Goal: Information Seeking & Learning: Learn about a topic

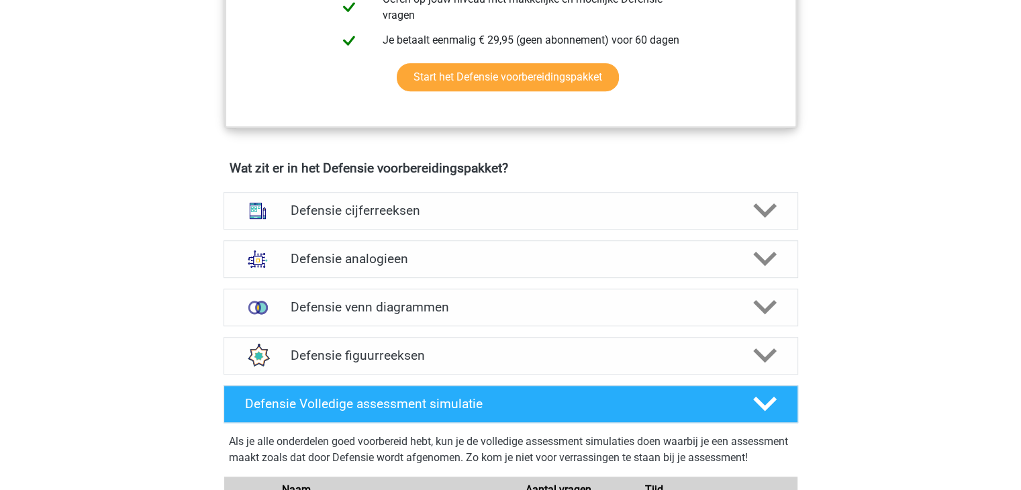
scroll to position [841, 0]
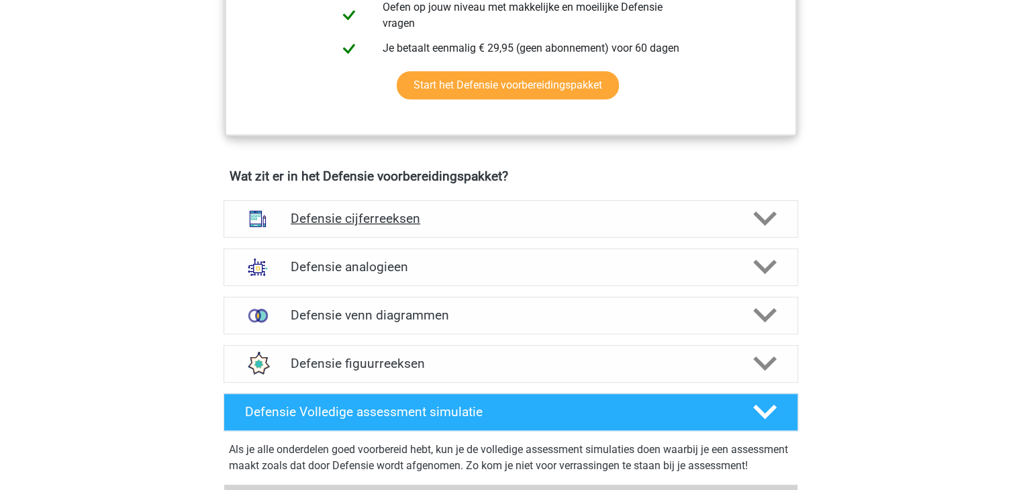
click at [700, 211] on h4 "Defensie cijferreeksen" at bounding box center [510, 218] width 439 height 15
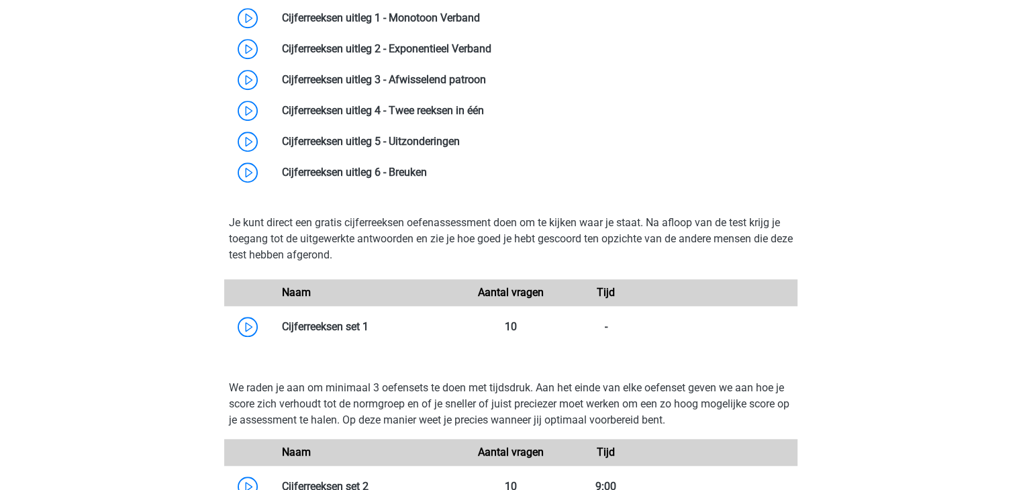
scroll to position [1128, 0]
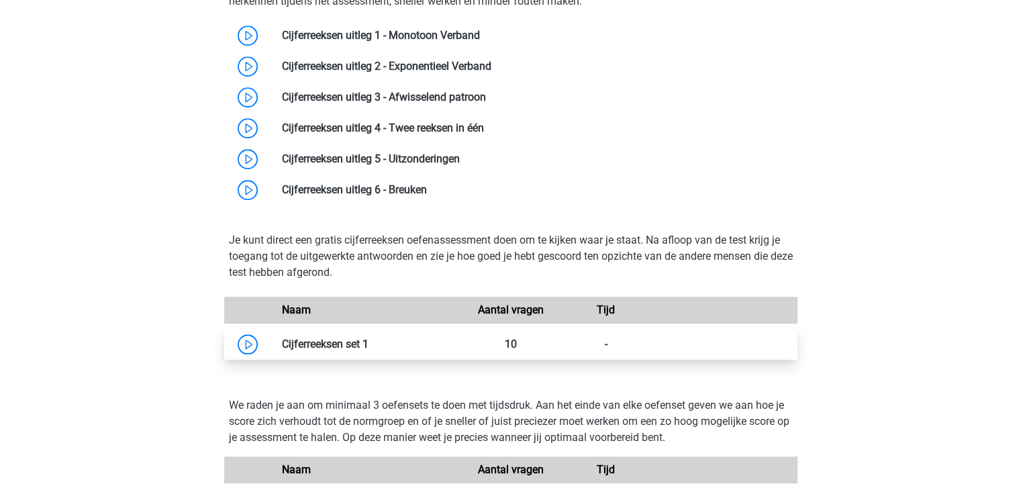
click at [368, 343] on link at bounding box center [368, 343] width 0 height 13
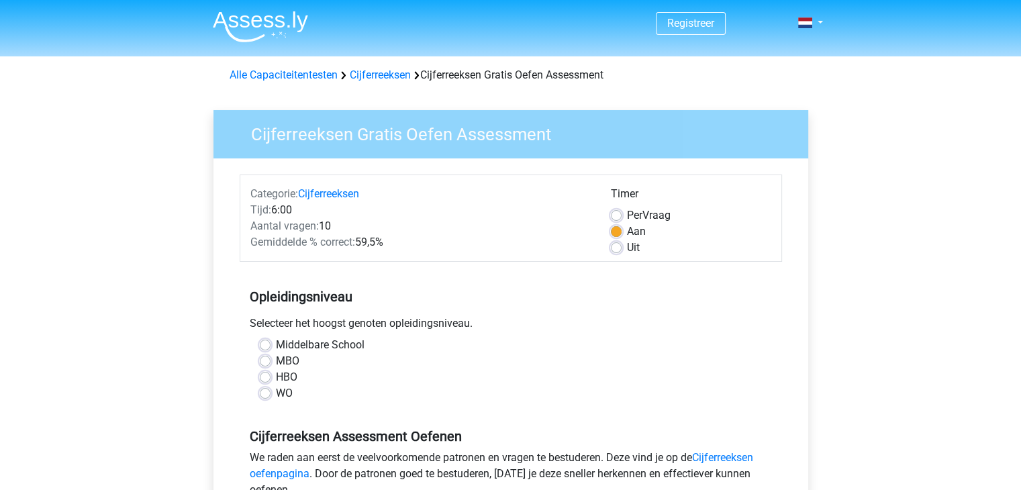
click at [276, 343] on label "Middelbare School" at bounding box center [320, 345] width 89 height 16
click at [265, 343] on input "Middelbare School" at bounding box center [265, 343] width 11 height 13
radio input "true"
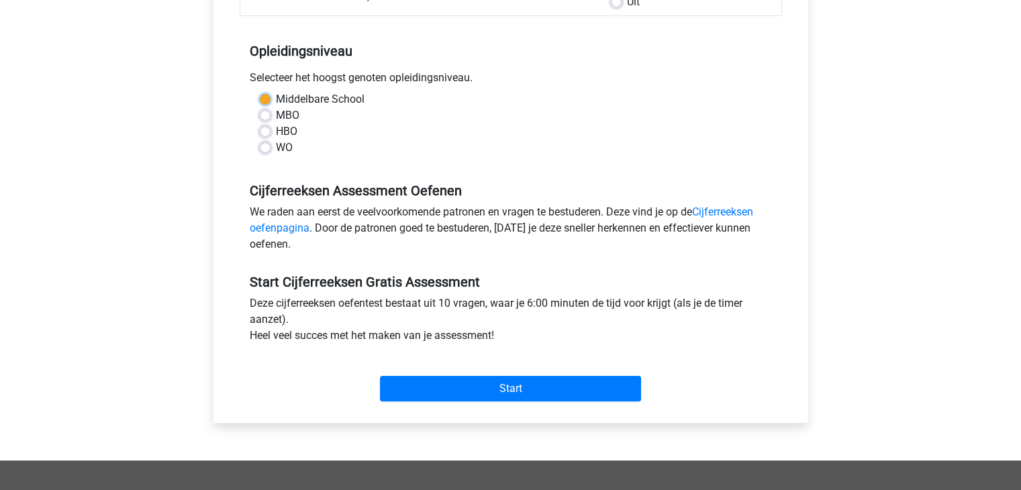
scroll to position [248, 0]
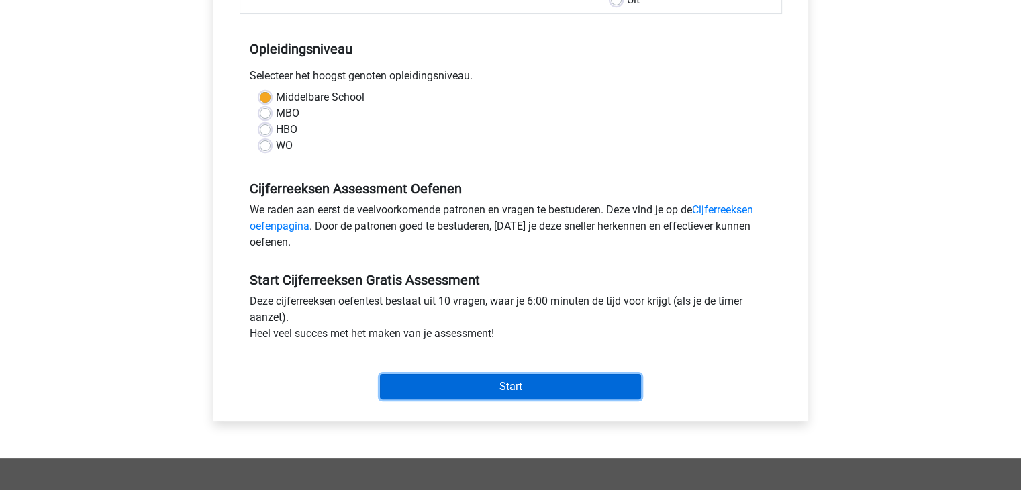
click at [595, 382] on input "Start" at bounding box center [510, 386] width 261 height 25
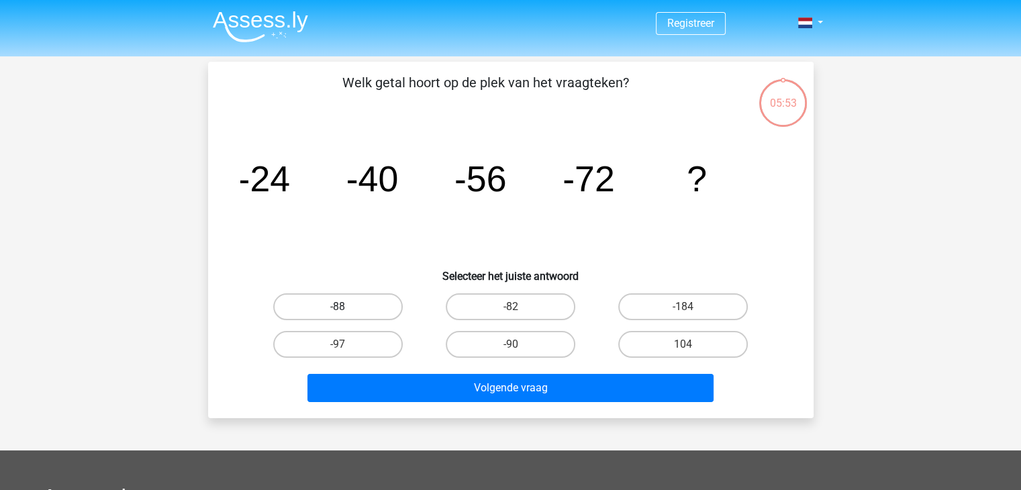
click at [392, 304] on label "-88" at bounding box center [337, 306] width 129 height 27
click at [346, 307] on input "-88" at bounding box center [341, 311] width 9 height 9
radio input "true"
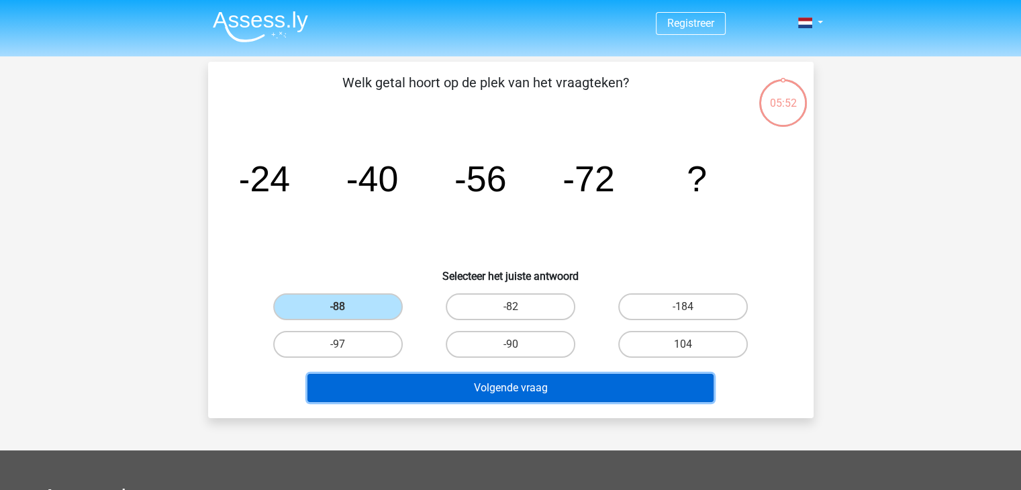
click at [436, 382] on button "Volgende vraag" at bounding box center [510, 388] width 406 height 28
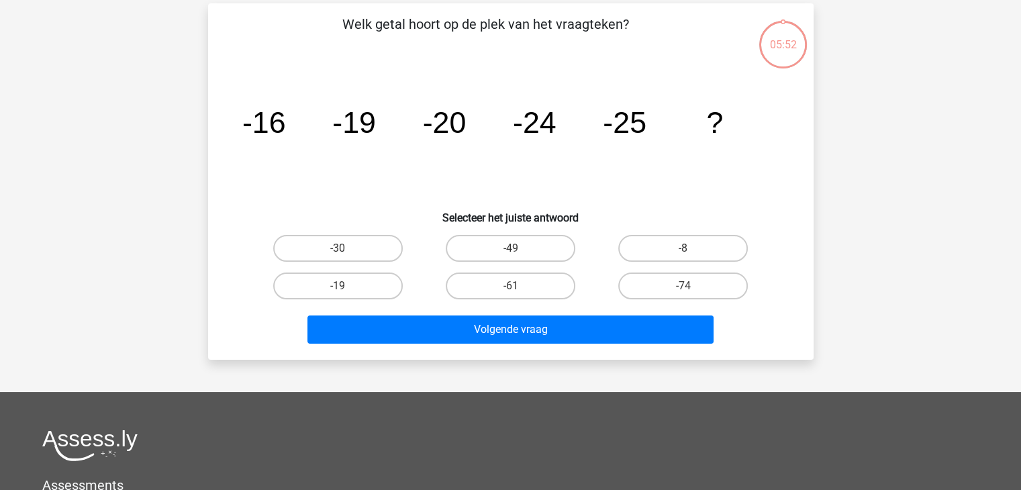
scroll to position [62, 0]
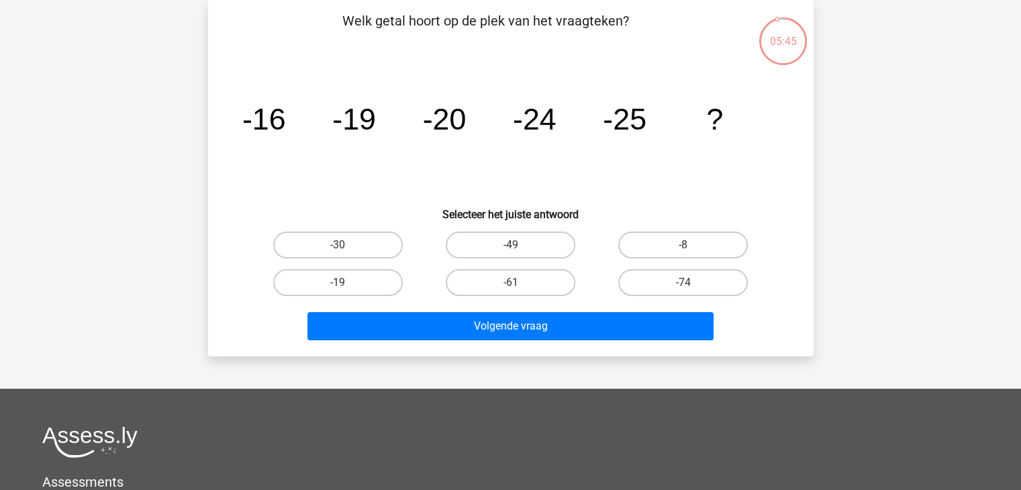
click at [338, 252] on input "-30" at bounding box center [341, 249] width 9 height 9
radio input "true"
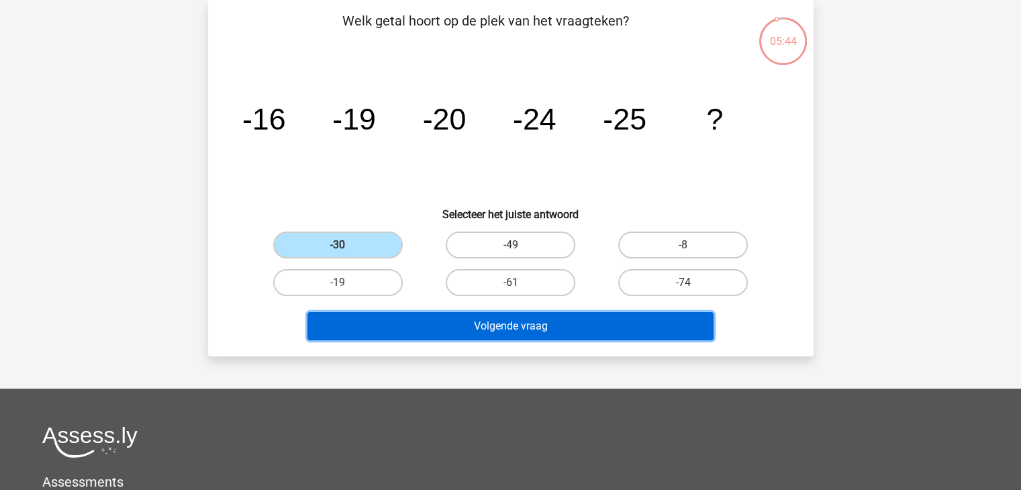
click at [405, 320] on button "Volgende vraag" at bounding box center [510, 326] width 406 height 28
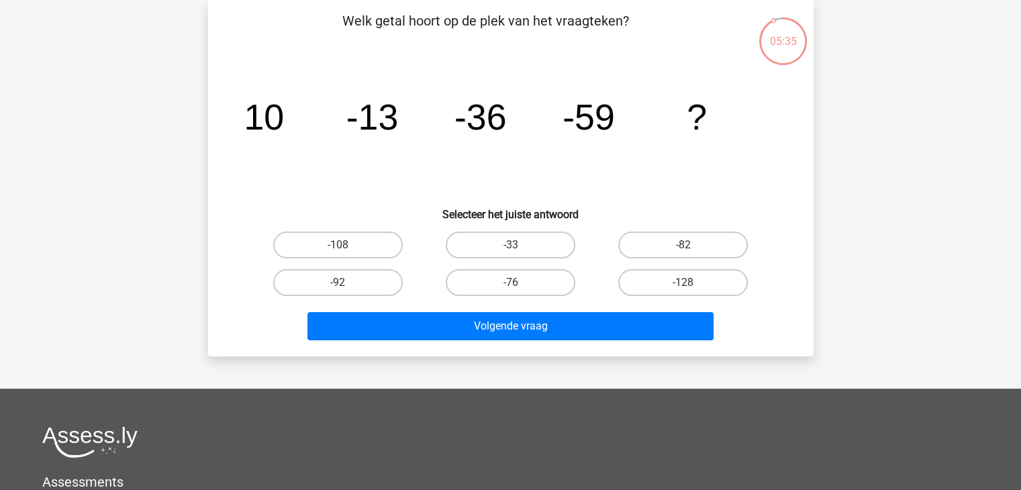
click at [686, 245] on input "-82" at bounding box center [687, 249] width 9 height 9
radio input "true"
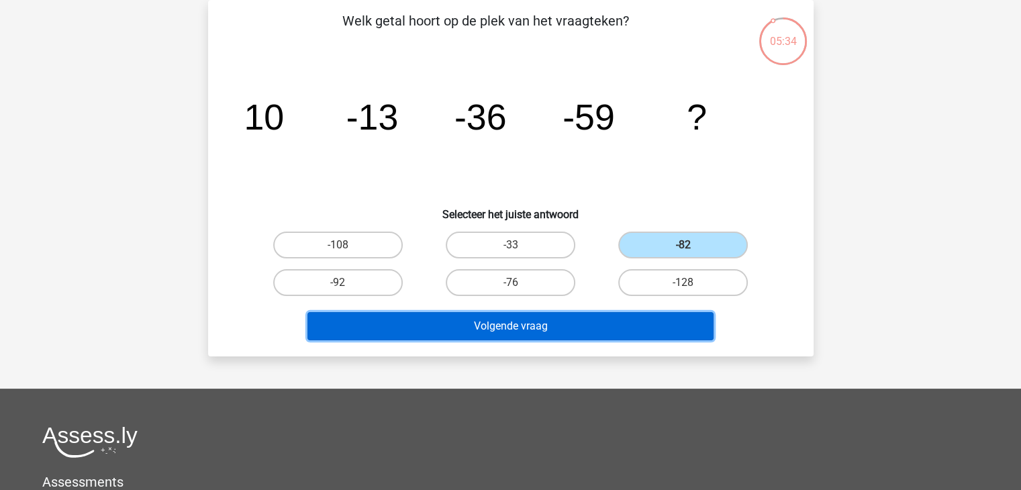
click at [577, 331] on button "Volgende vraag" at bounding box center [510, 326] width 406 height 28
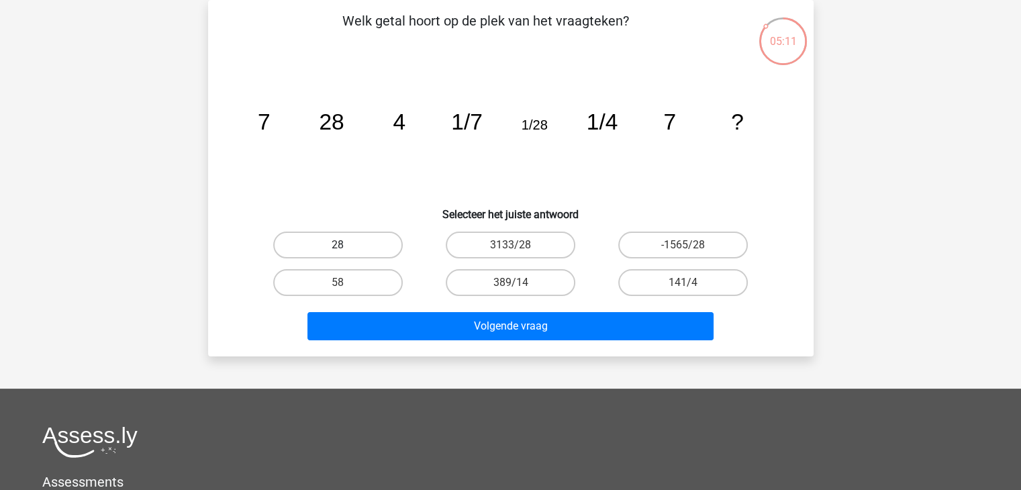
click at [368, 238] on label "28" at bounding box center [337, 244] width 129 height 27
click at [346, 245] on input "28" at bounding box center [341, 249] width 9 height 9
radio input "true"
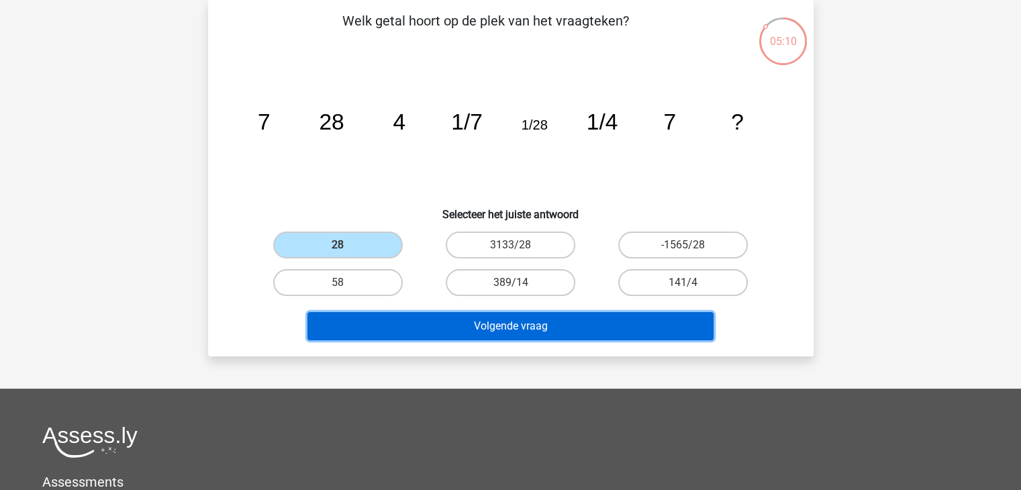
click at [429, 329] on button "Volgende vraag" at bounding box center [510, 326] width 406 height 28
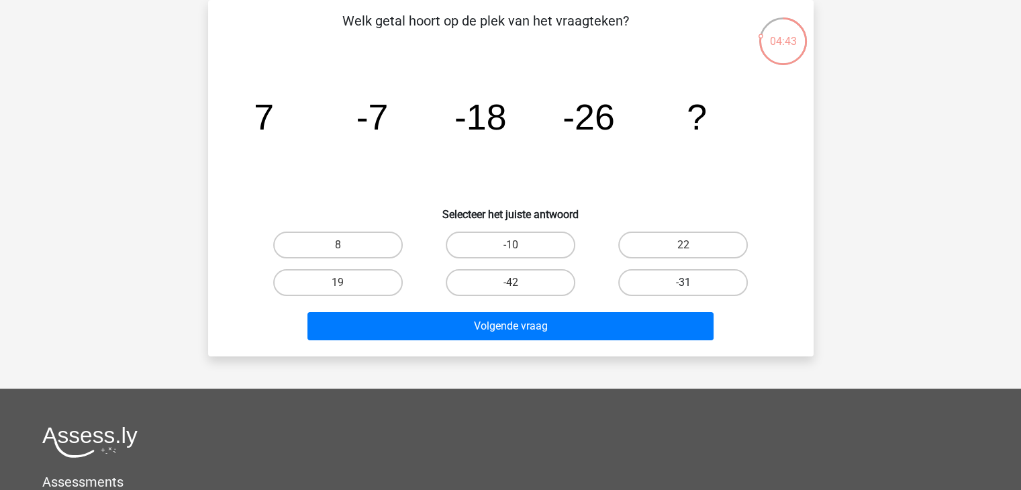
click at [647, 287] on label "-31" at bounding box center [682, 282] width 129 height 27
click at [683, 287] on input "-31" at bounding box center [687, 286] width 9 height 9
radio input "true"
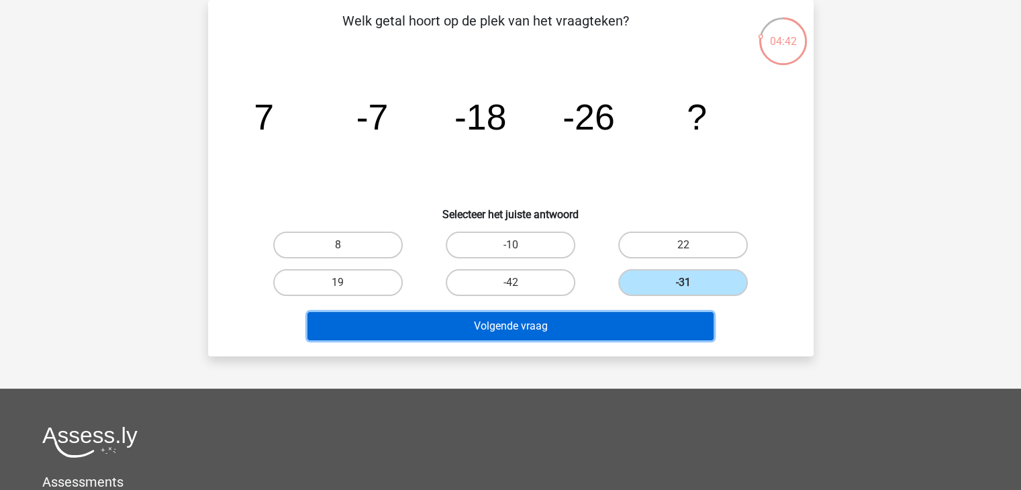
click at [612, 325] on button "Volgende vraag" at bounding box center [510, 326] width 406 height 28
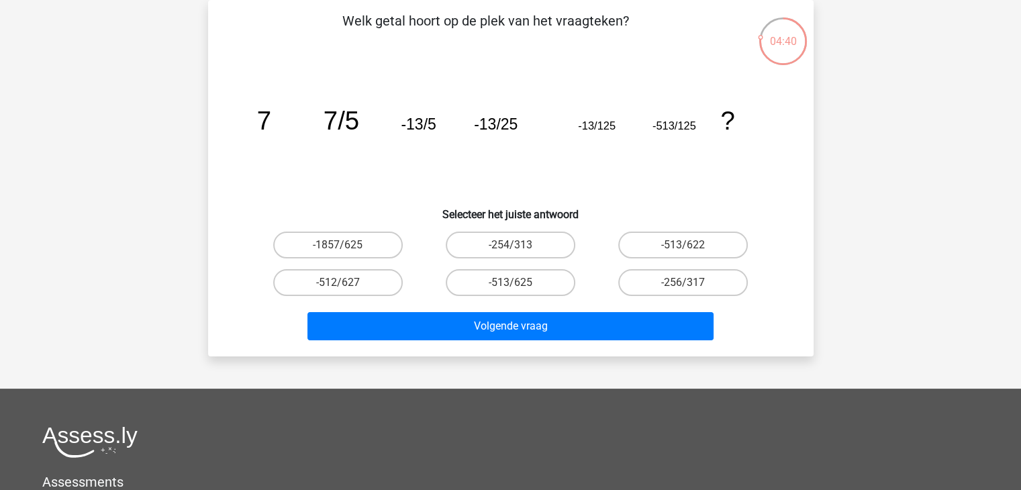
scroll to position [0, 0]
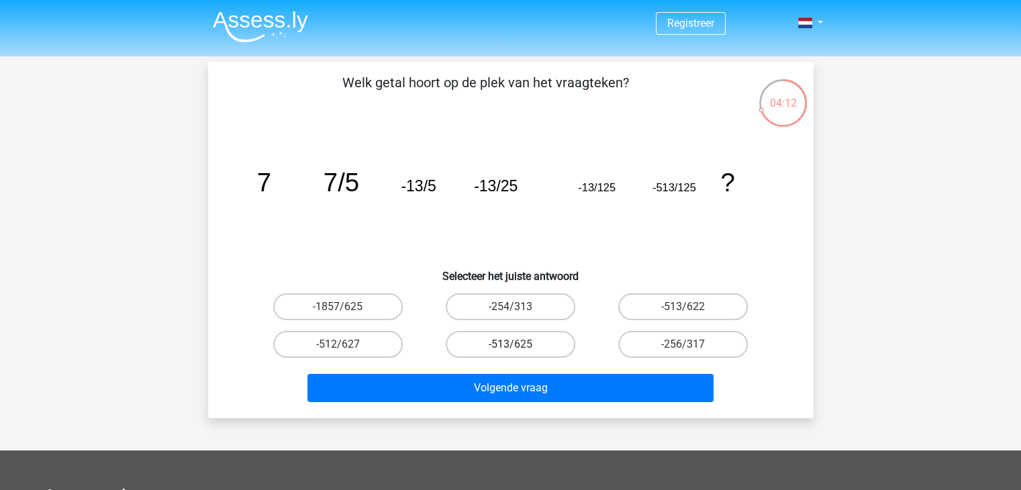
click at [534, 340] on label "-513/625" at bounding box center [510, 344] width 129 height 27
click at [519, 344] on input "-513/625" at bounding box center [514, 348] width 9 height 9
radio input "true"
click at [523, 401] on div "Volgende vraag" at bounding box center [511, 391] width 518 height 34
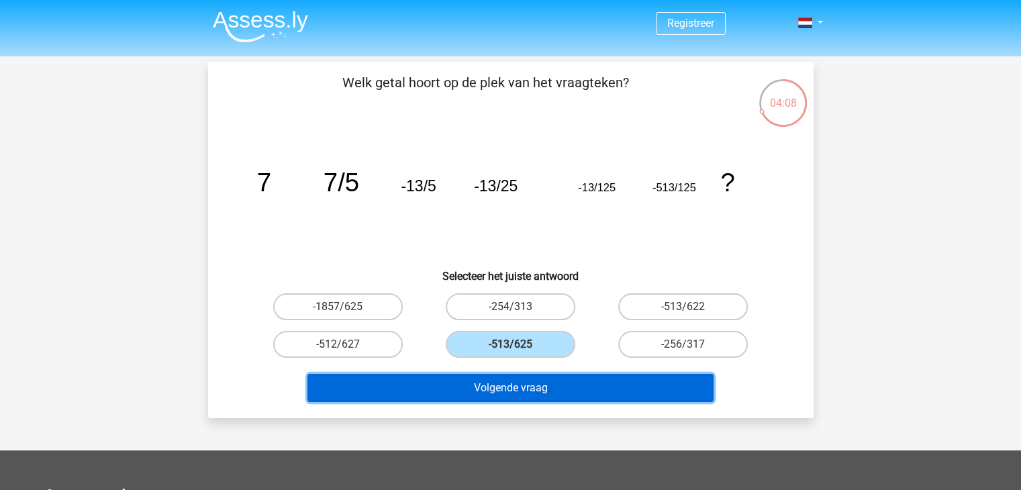
click at [529, 393] on button "Volgende vraag" at bounding box center [510, 388] width 406 height 28
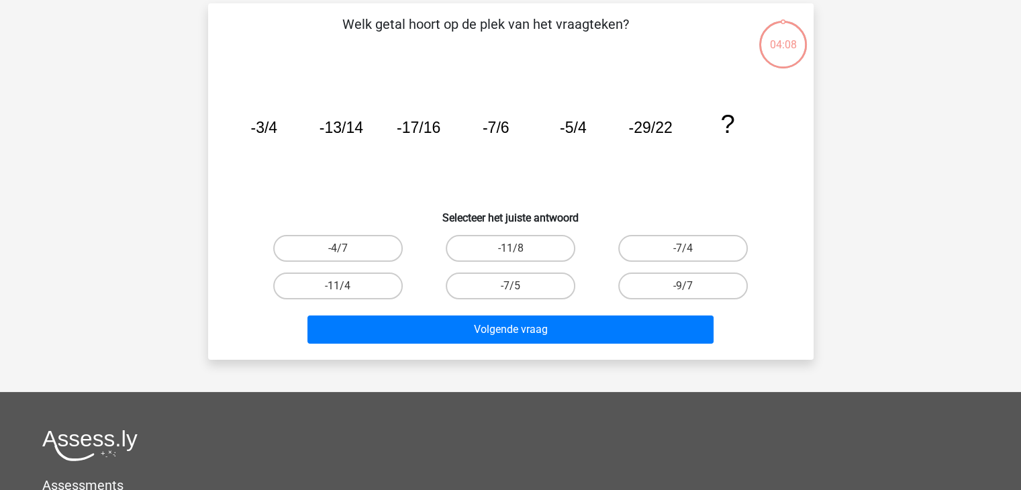
scroll to position [62, 0]
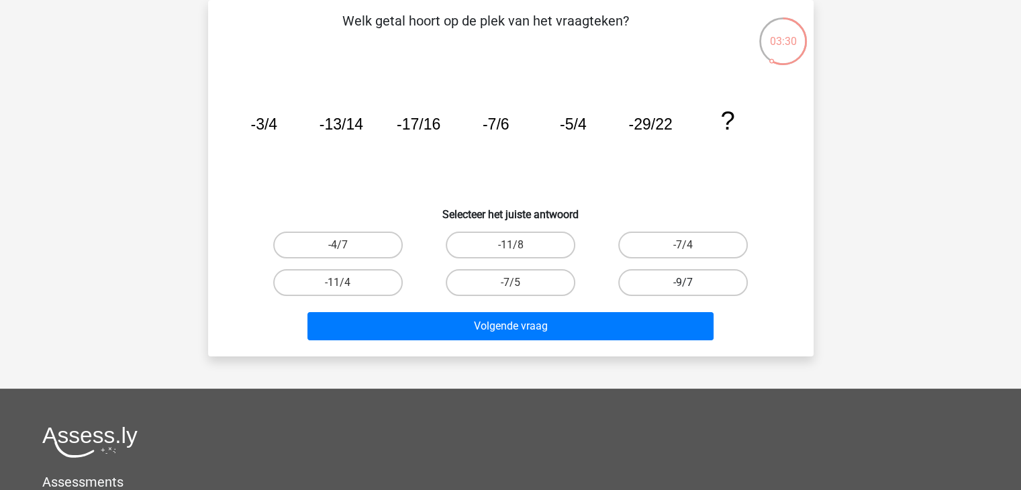
click at [629, 280] on label "-9/7" at bounding box center [682, 282] width 129 height 27
click at [683, 282] on input "-9/7" at bounding box center [687, 286] width 9 height 9
radio input "true"
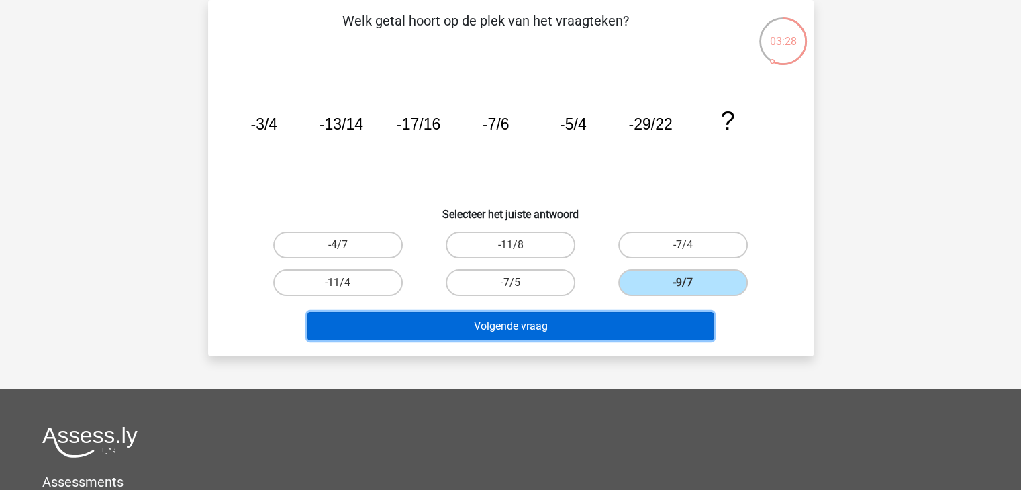
click at [544, 317] on button "Volgende vraag" at bounding box center [510, 326] width 406 height 28
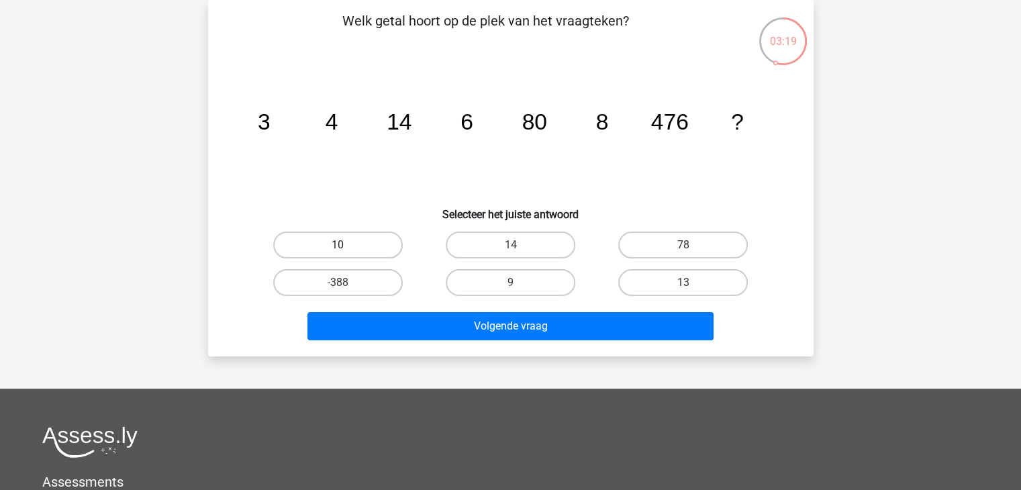
click at [325, 238] on label "10" at bounding box center [337, 244] width 129 height 27
click at [337, 245] on input "10" at bounding box center [341, 249] width 9 height 9
radio input "true"
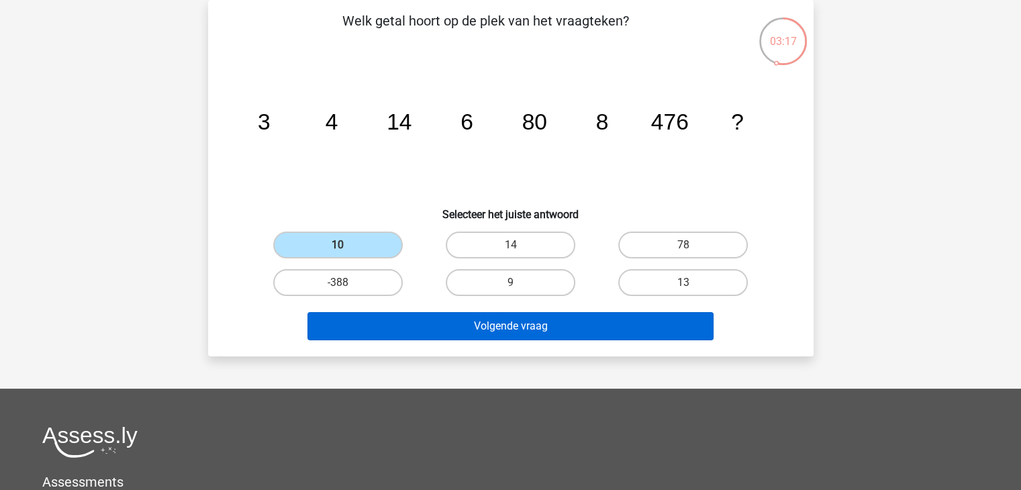
drag, startPoint x: 357, startPoint y: 340, endPoint x: 365, endPoint y: 329, distance: 13.4
click at [365, 329] on div "Volgende vraag" at bounding box center [511, 329] width 518 height 34
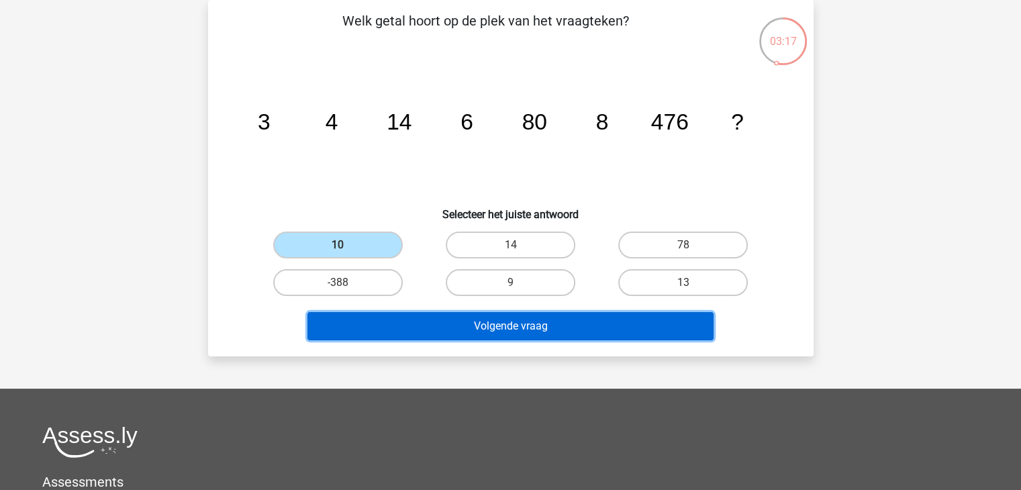
click at [365, 329] on button "Volgende vraag" at bounding box center [510, 326] width 406 height 28
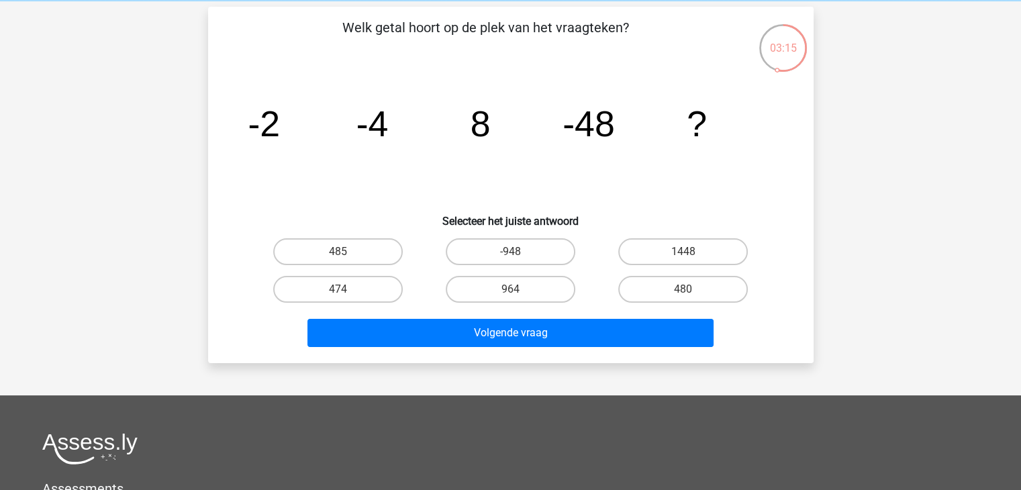
scroll to position [64, 0]
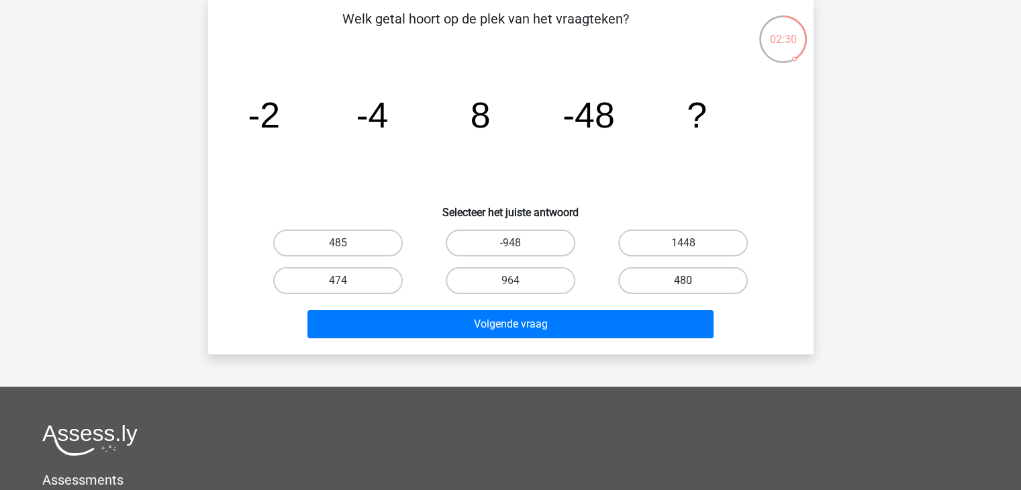
click at [635, 276] on label "480" at bounding box center [682, 280] width 129 height 27
click at [683, 280] on input "480" at bounding box center [687, 284] width 9 height 9
radio input "true"
click at [530, 280] on label "964" at bounding box center [510, 280] width 129 height 27
click at [519, 280] on input "964" at bounding box center [514, 284] width 9 height 9
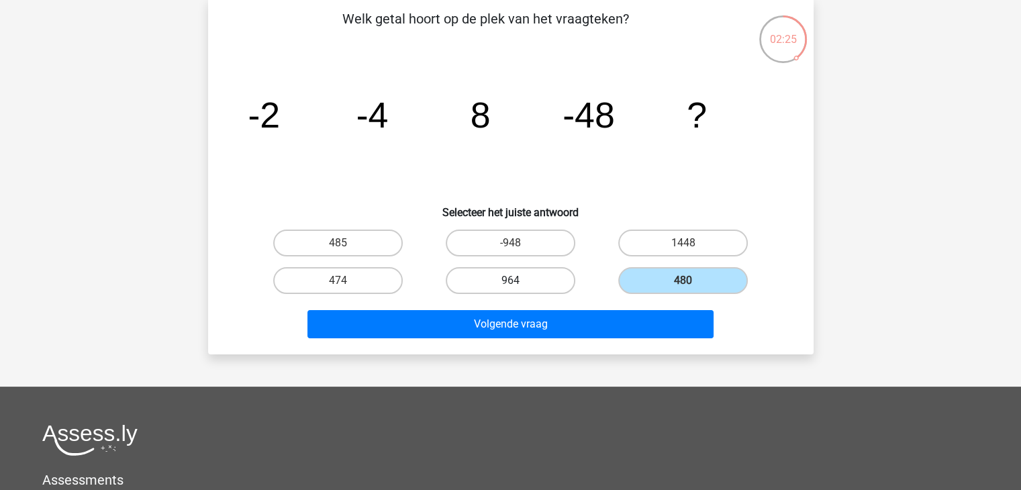
radio input "true"
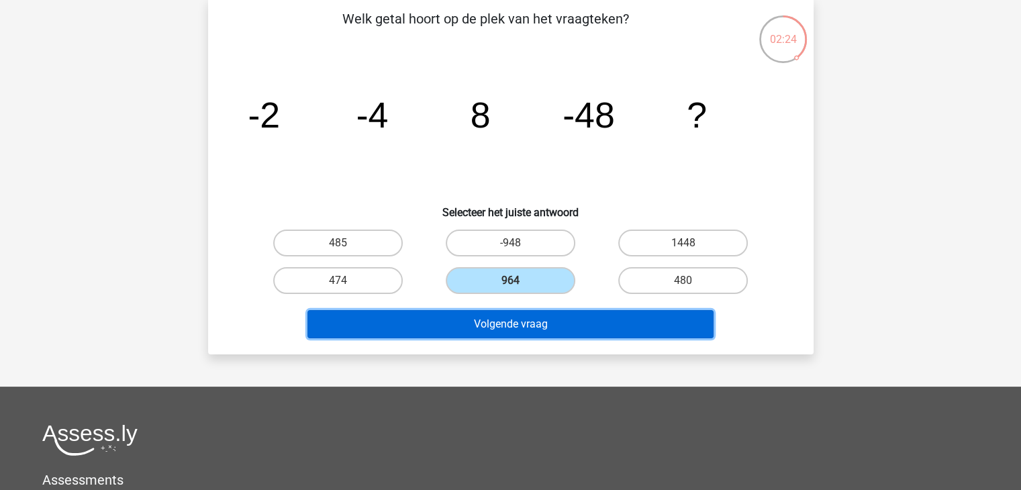
click at [513, 331] on button "Volgende vraag" at bounding box center [510, 324] width 406 height 28
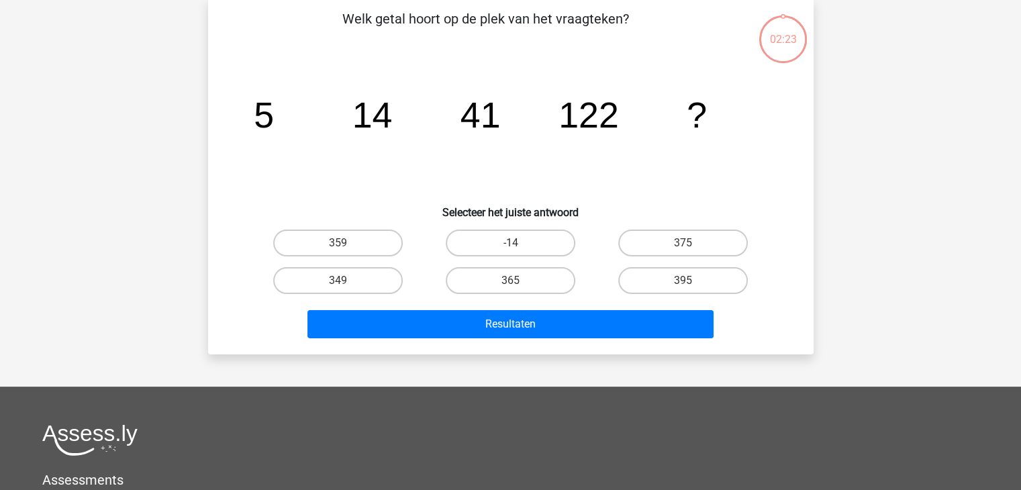
scroll to position [62, 0]
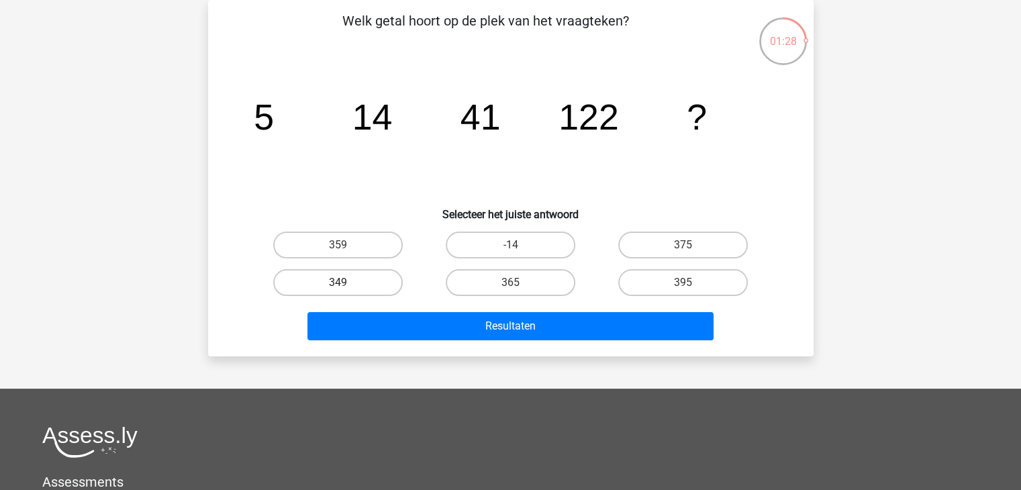
click at [358, 280] on label "349" at bounding box center [337, 282] width 129 height 27
click at [346, 282] on input "349" at bounding box center [341, 286] width 9 height 9
radio input "true"
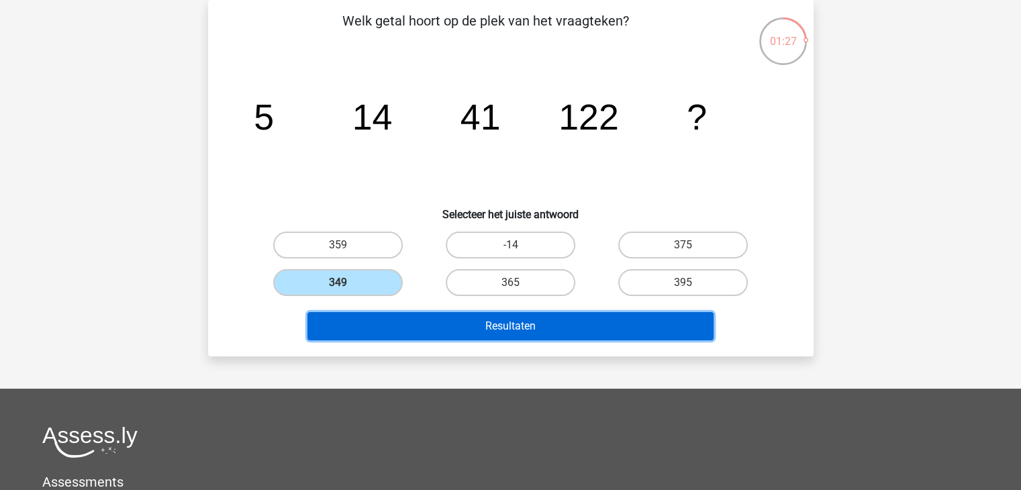
click at [384, 325] on button "Resultaten" at bounding box center [510, 326] width 406 height 28
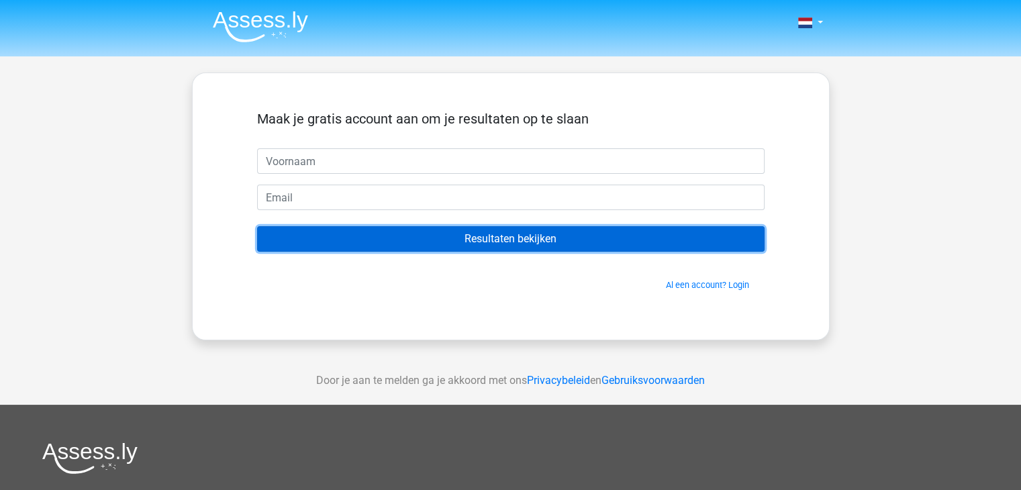
click at [436, 250] on input "Resultaten bekijken" at bounding box center [510, 238] width 507 height 25
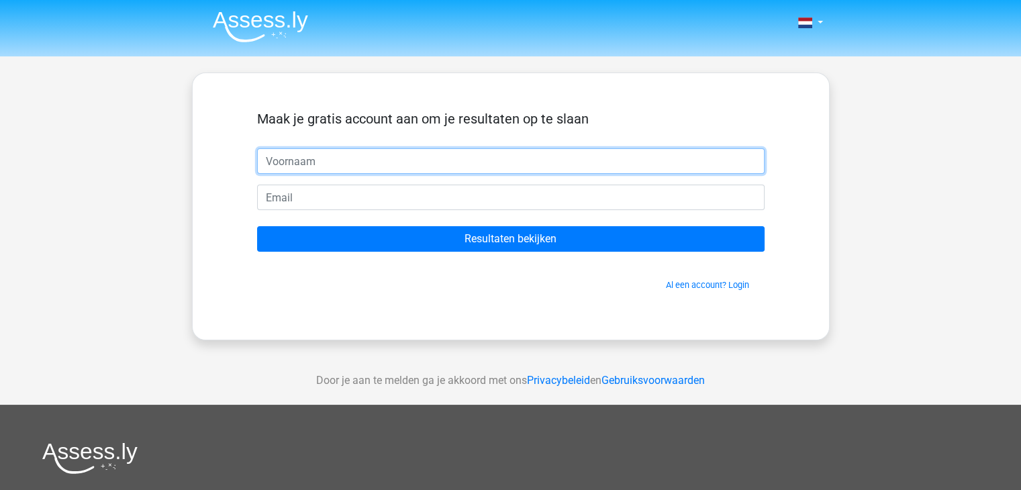
click at [455, 156] on input "text" at bounding box center [510, 160] width 507 height 25
type input "[PERSON_NAME]"
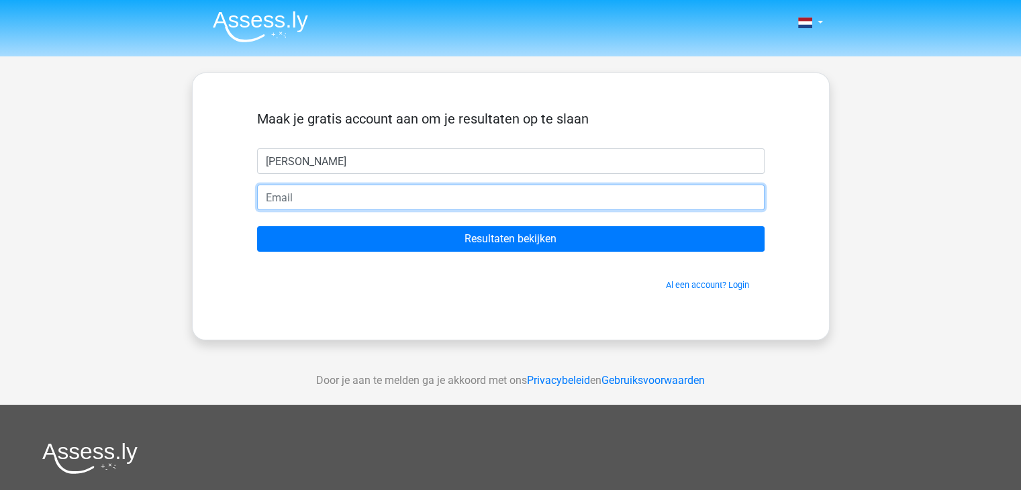
click at [386, 197] on input "email" at bounding box center [510, 197] width 507 height 25
type input "[EMAIL_ADDRESS][DOMAIN_NAME]"
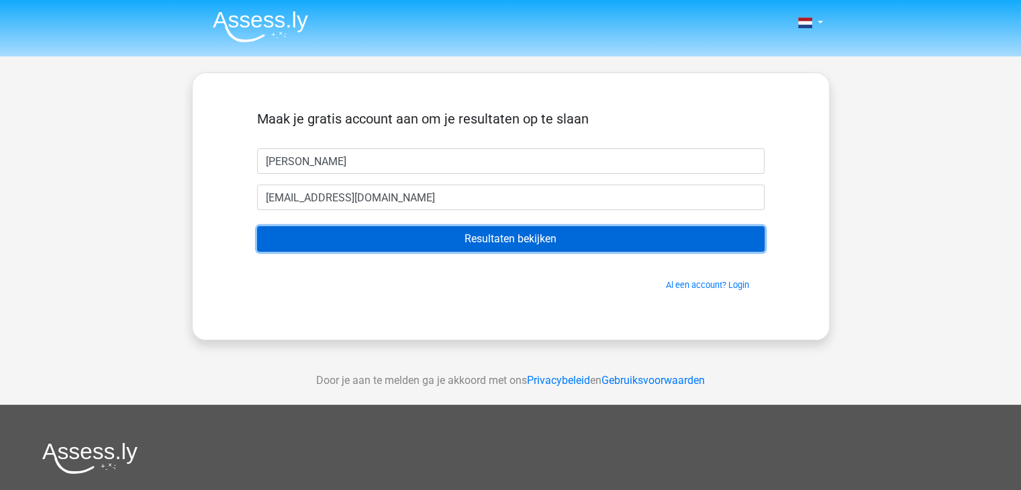
click at [392, 248] on input "Resultaten bekijken" at bounding box center [510, 238] width 507 height 25
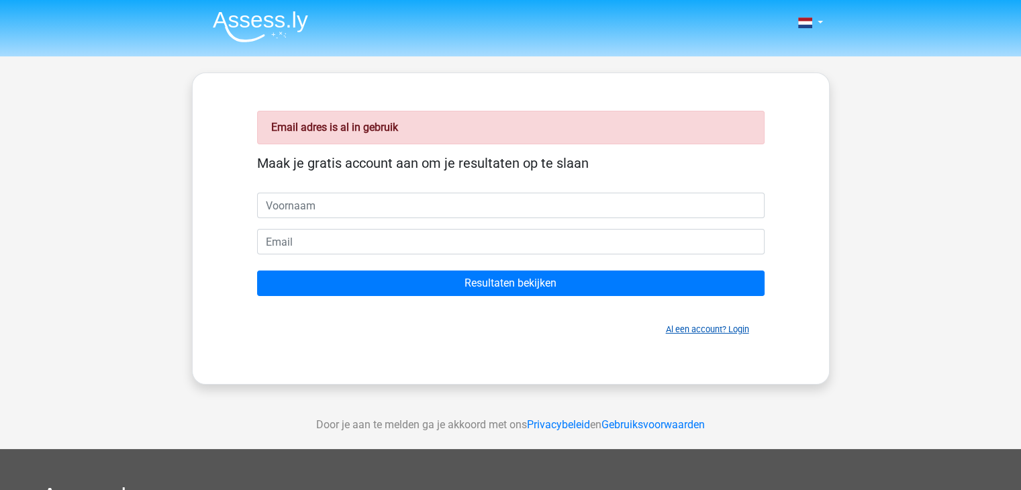
click at [687, 329] on link "Al een account? Login" at bounding box center [707, 329] width 83 height 10
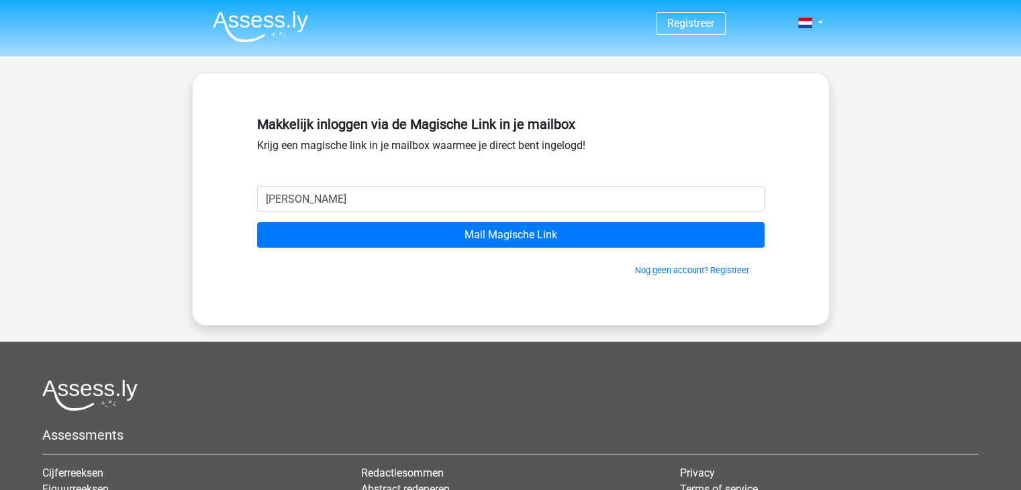
type input "[EMAIL_ADDRESS][DOMAIN_NAME]"
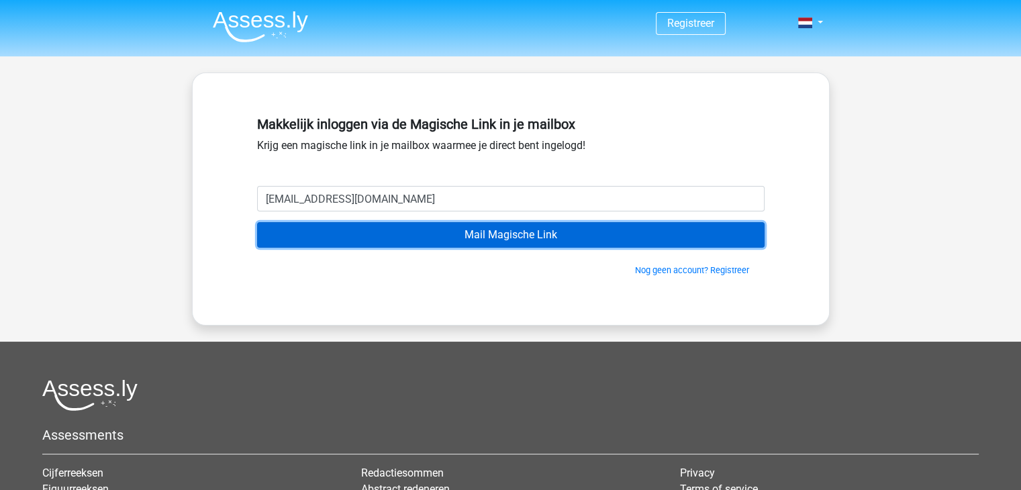
click at [404, 233] on input "Mail Magische Link" at bounding box center [510, 234] width 507 height 25
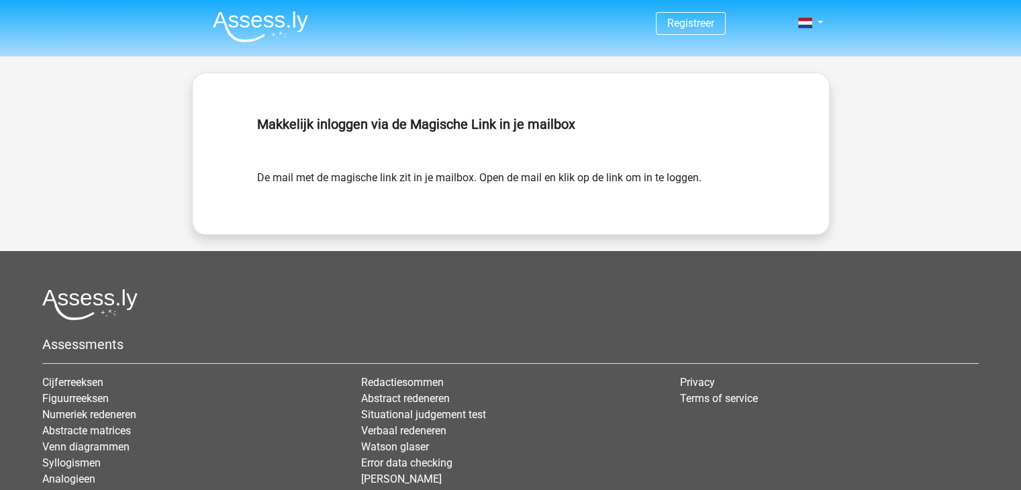
click at [739, 29] on nav "Registreer Login" at bounding box center [510, 24] width 617 height 44
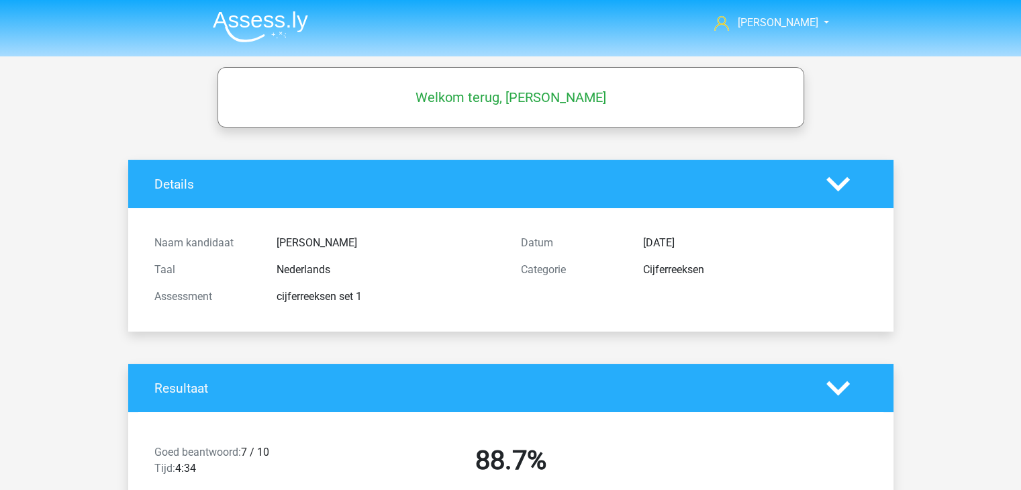
drag, startPoint x: 1020, startPoint y: 62, endPoint x: 1011, endPoint y: 85, distance: 24.4
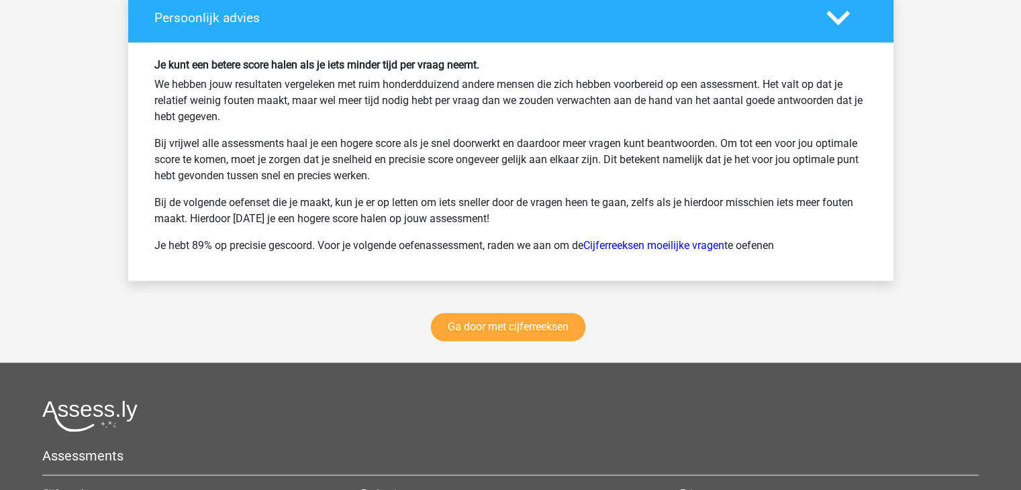
scroll to position [1766, 0]
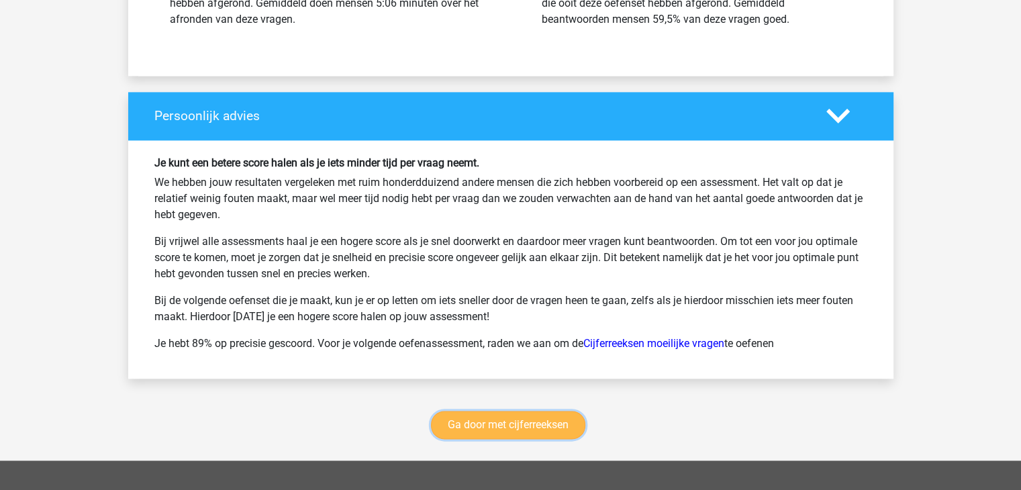
click at [562, 414] on link "Ga door met cijferreeksen" at bounding box center [508, 425] width 154 height 28
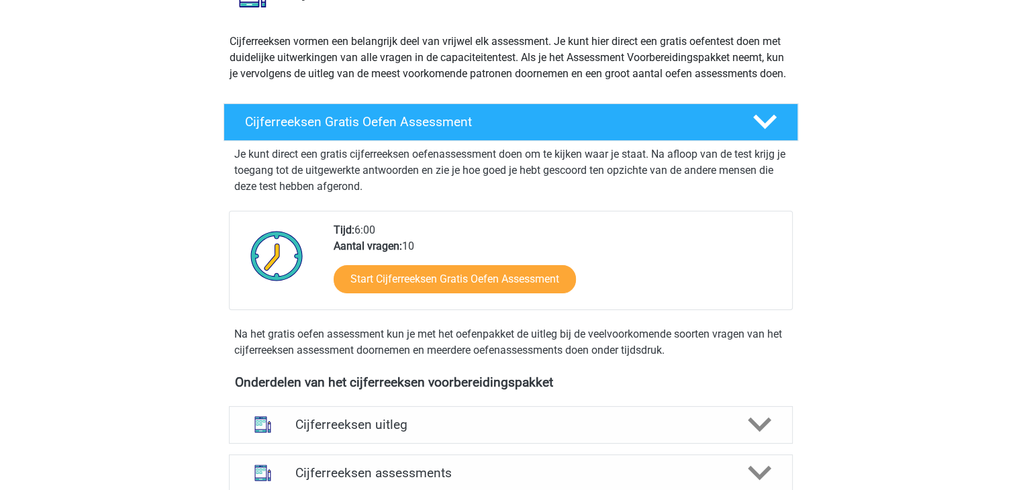
scroll to position [144, 0]
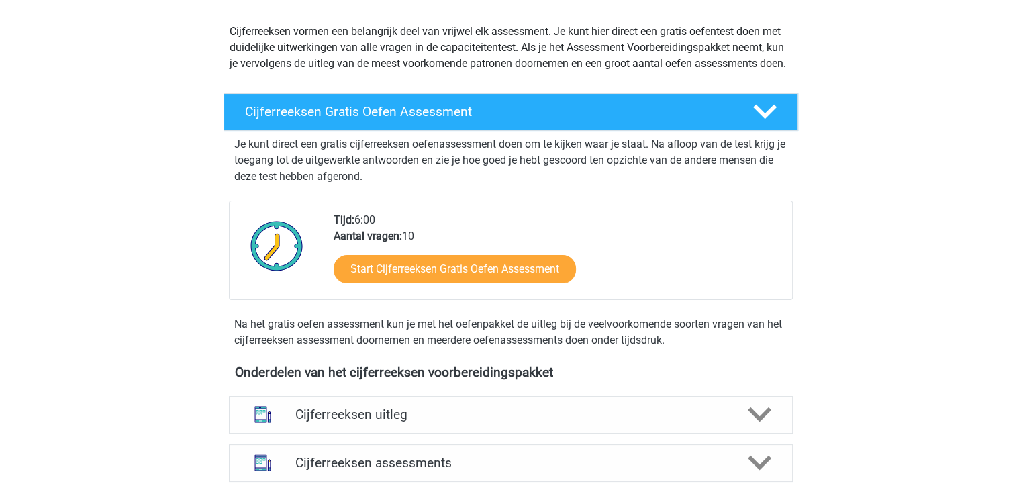
drag, startPoint x: 1016, startPoint y: 123, endPoint x: 1014, endPoint y: 110, distance: 12.8
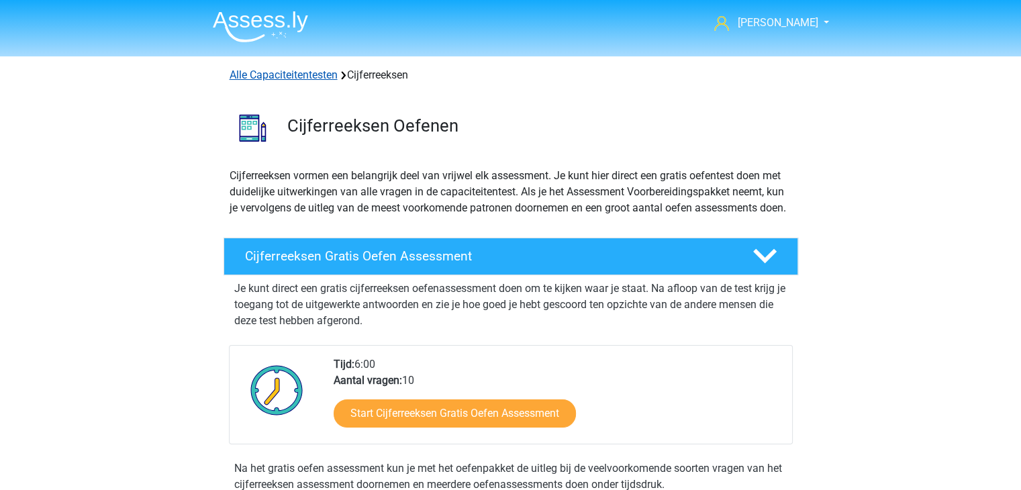
click at [327, 68] on link "Alle Capaciteitentesten" at bounding box center [283, 74] width 108 height 13
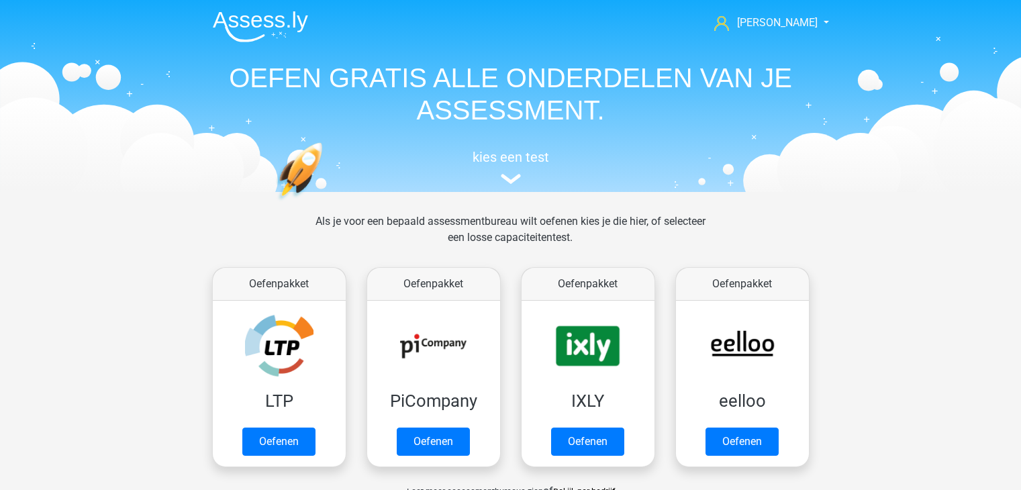
scroll to position [569, 0]
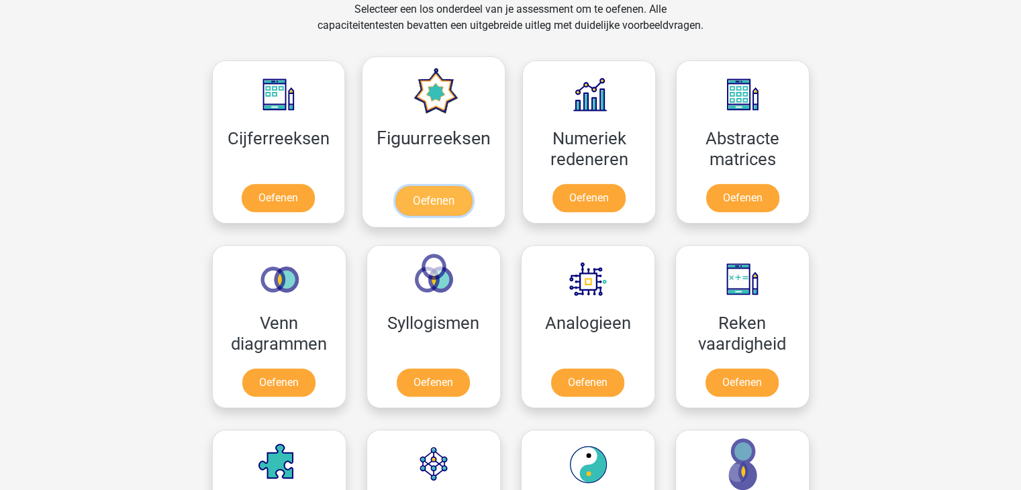
click at [413, 186] on link "Oefenen" at bounding box center [433, 201] width 76 height 30
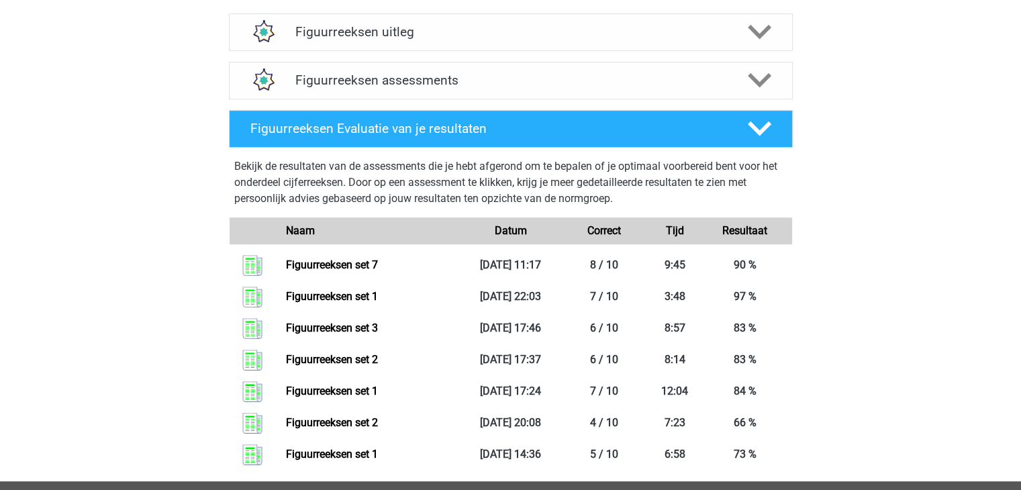
scroll to position [521, 0]
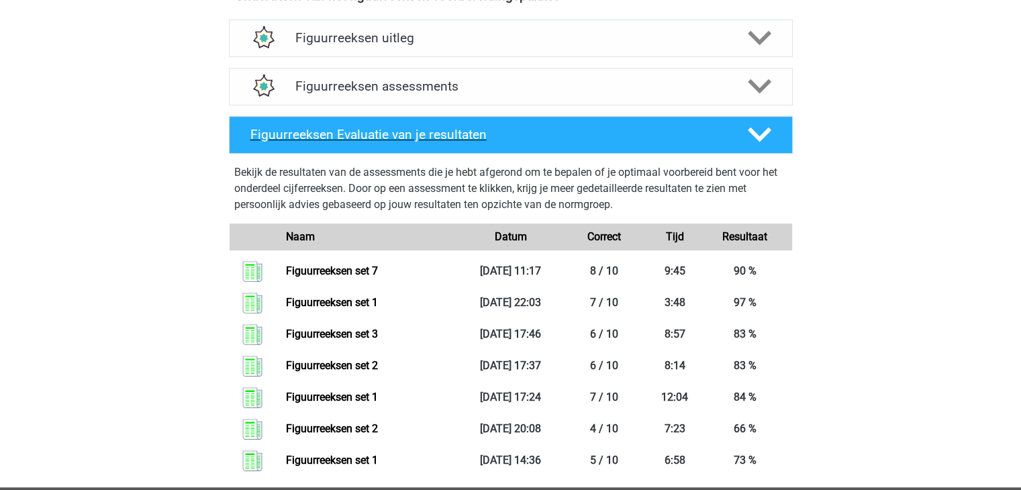
click at [727, 135] on div "Figuurreeksen Evaluatie van je resultaten" at bounding box center [488, 134] width 496 height 15
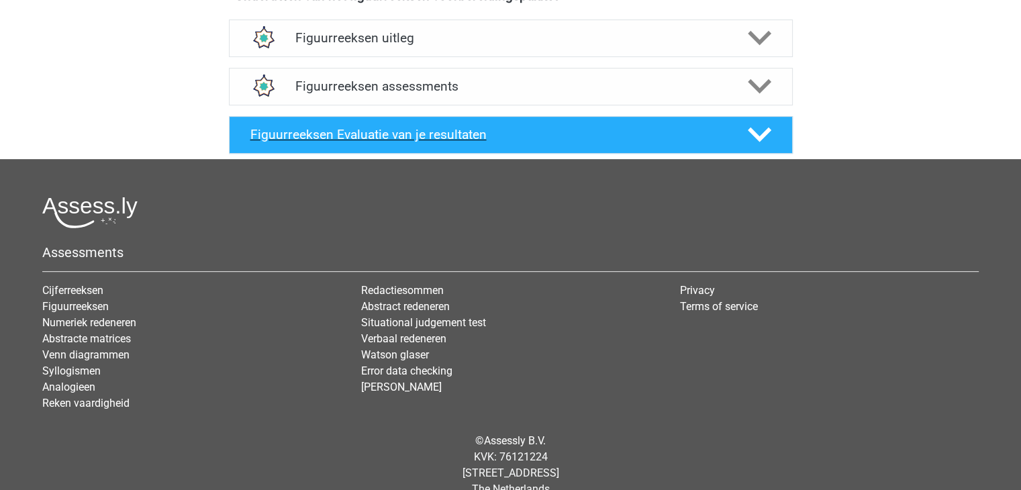
click at [727, 135] on div "Figuurreeksen Evaluatie van je resultaten" at bounding box center [488, 134] width 496 height 15
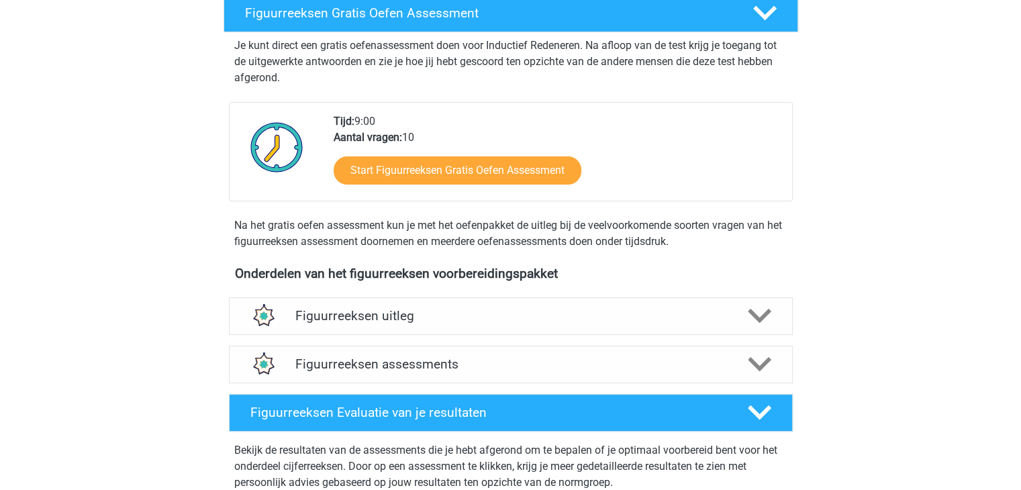
scroll to position [236, 0]
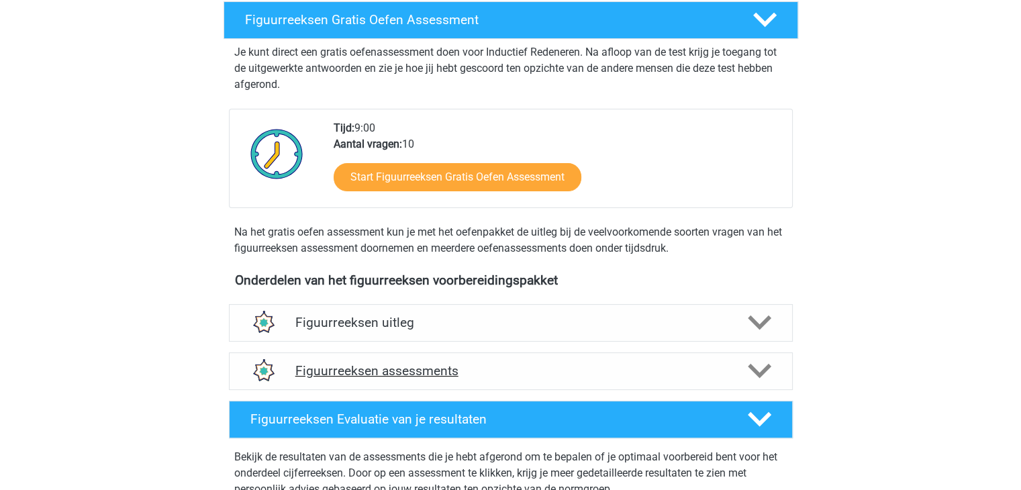
click at [633, 382] on div "Figuurreeksen assessments" at bounding box center [511, 371] width 564 height 38
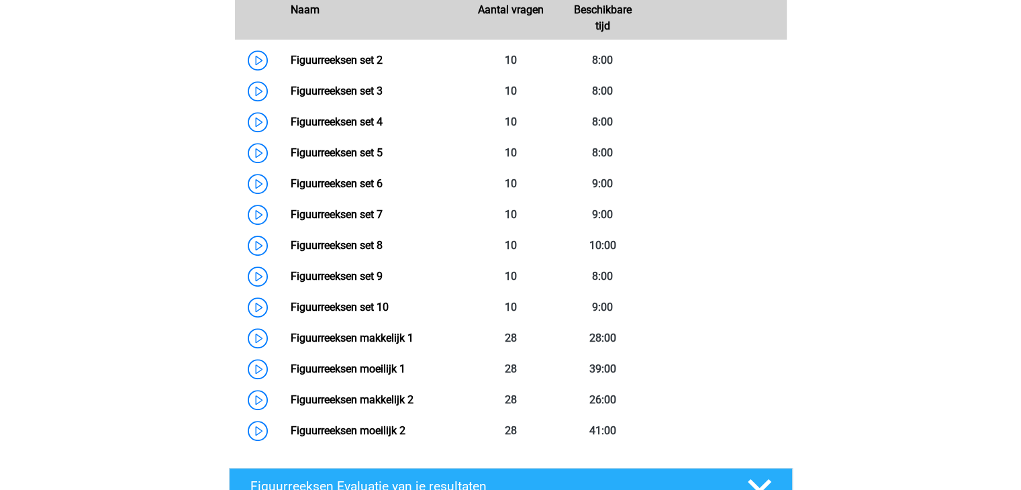
scroll to position [697, 0]
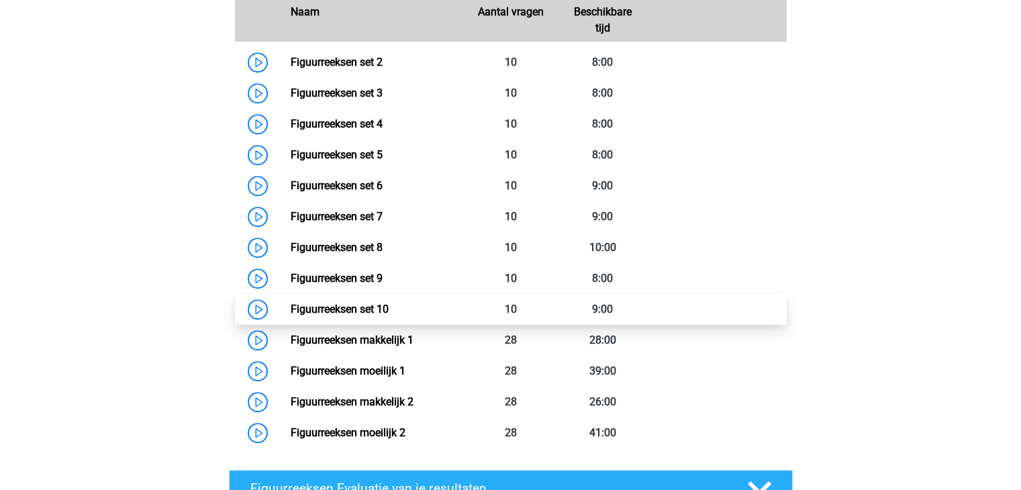
click at [341, 312] on link "Figuurreeksen set 10" at bounding box center [340, 309] width 98 height 13
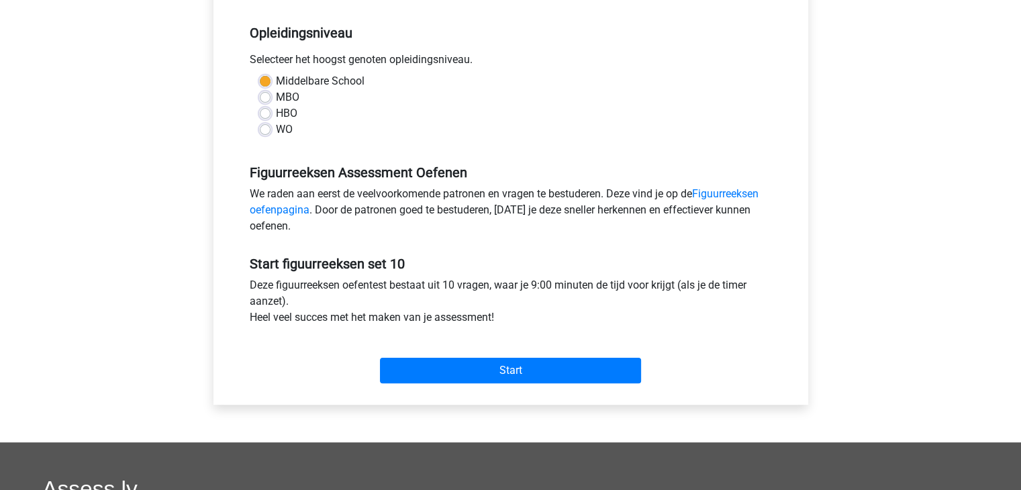
scroll to position [262, 0]
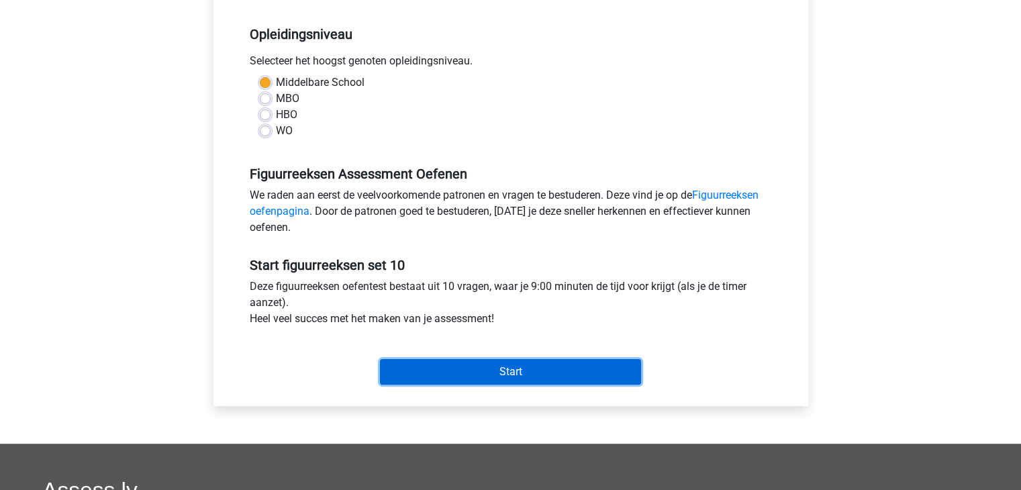
click at [568, 372] on input "Start" at bounding box center [510, 371] width 261 height 25
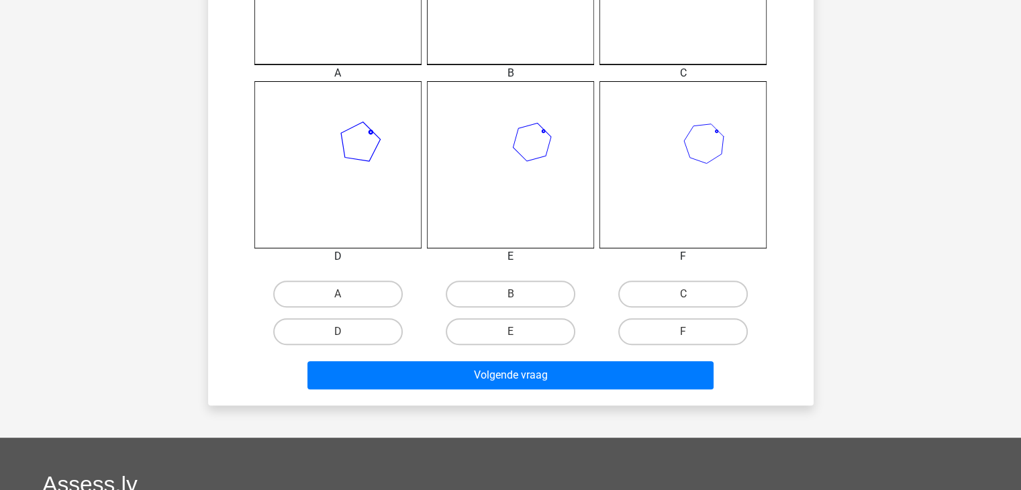
scroll to position [476, 0]
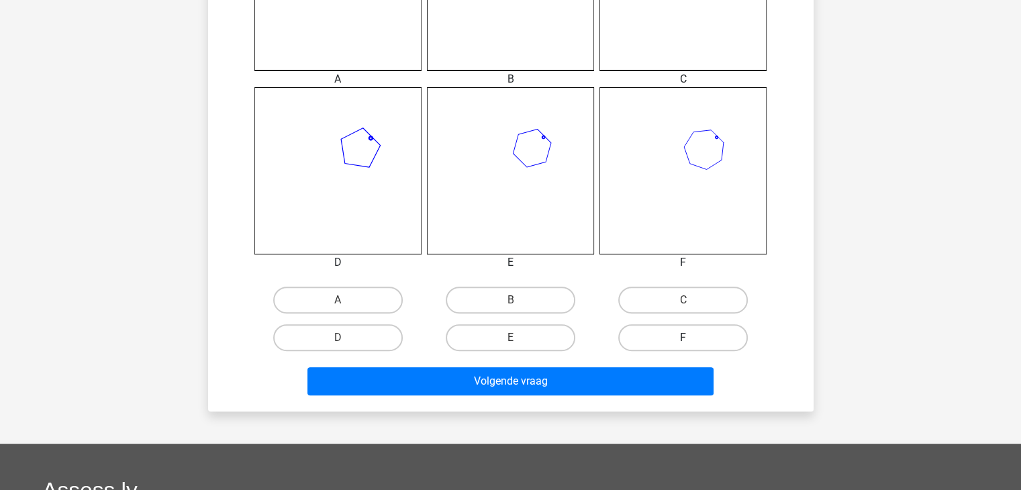
click at [665, 337] on label "F" at bounding box center [682, 337] width 129 height 27
click at [683, 337] on input "F" at bounding box center [687, 341] width 9 height 9
radio input "true"
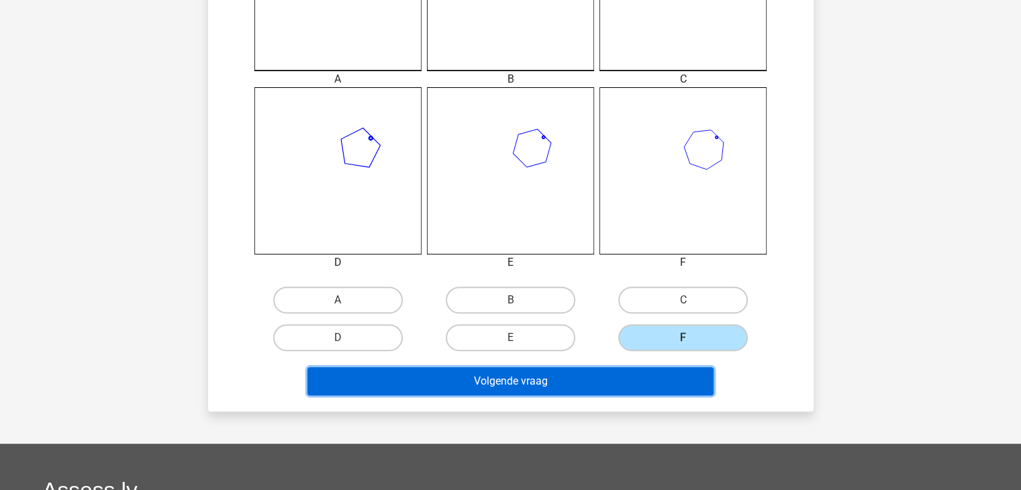
click at [639, 374] on button "Volgende vraag" at bounding box center [510, 381] width 406 height 28
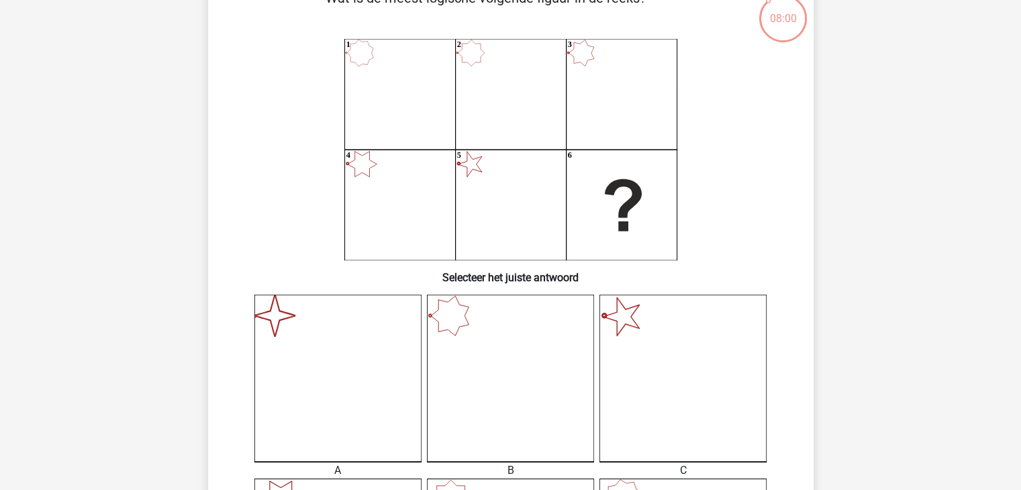
scroll to position [72, 0]
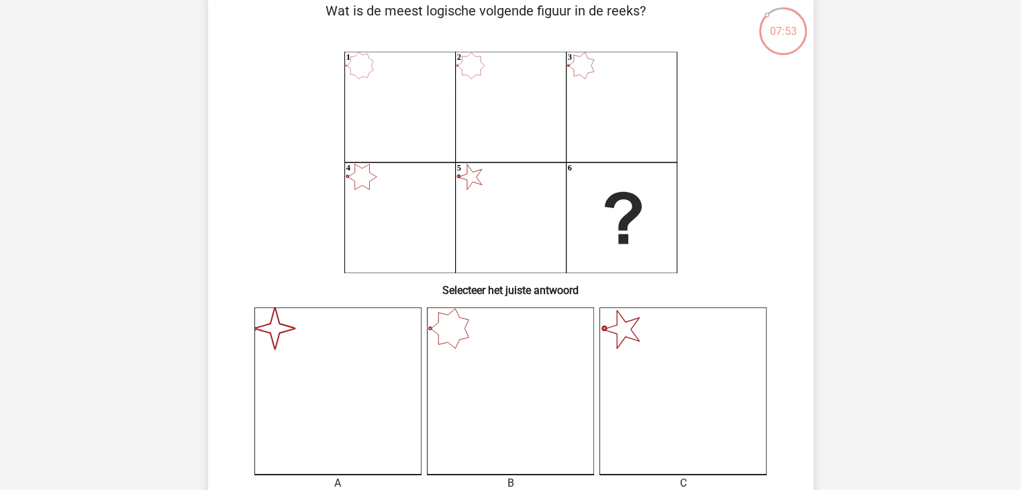
drag, startPoint x: 921, startPoint y: 223, endPoint x: 1030, endPoint y: 142, distance: 136.2
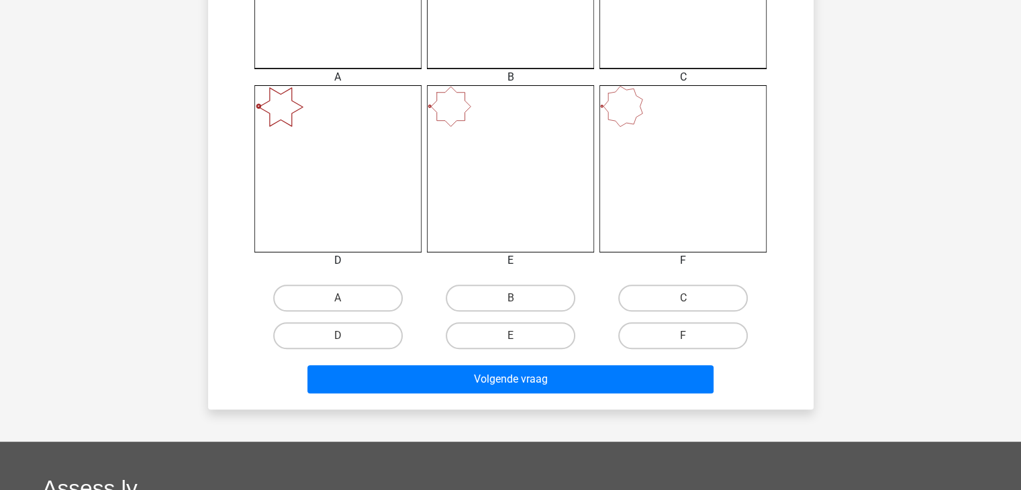
scroll to position [510, 0]
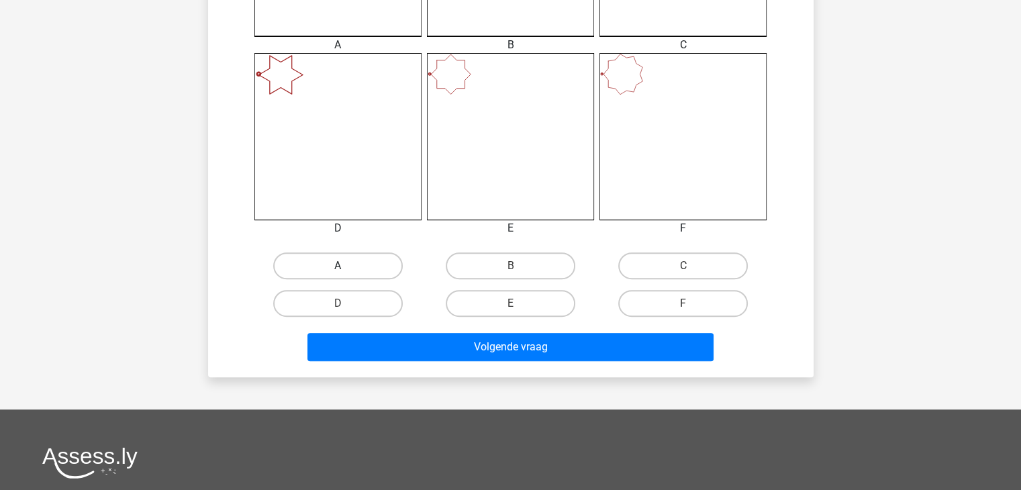
click at [299, 277] on label "A" at bounding box center [337, 265] width 129 height 27
click at [337, 274] on input "A" at bounding box center [341, 270] width 9 height 9
radio input "true"
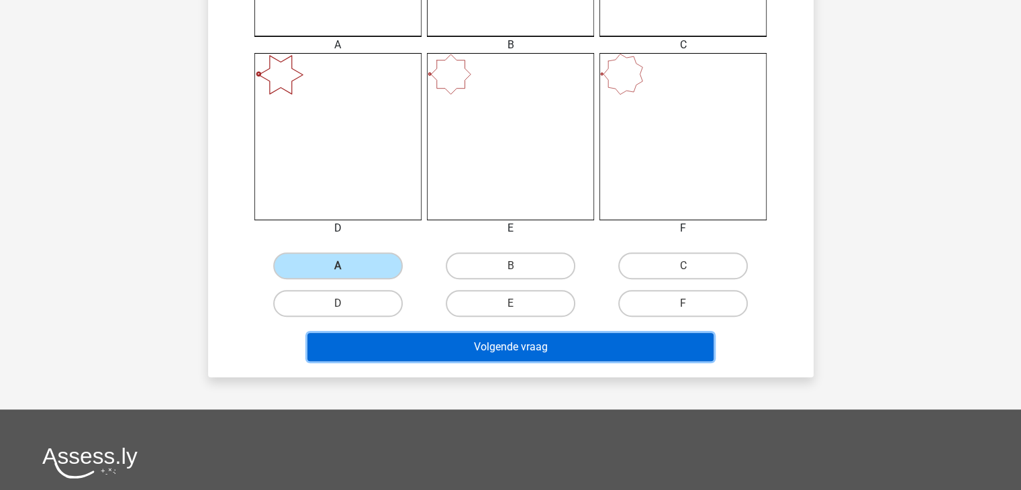
click at [389, 350] on button "Volgende vraag" at bounding box center [510, 347] width 406 height 28
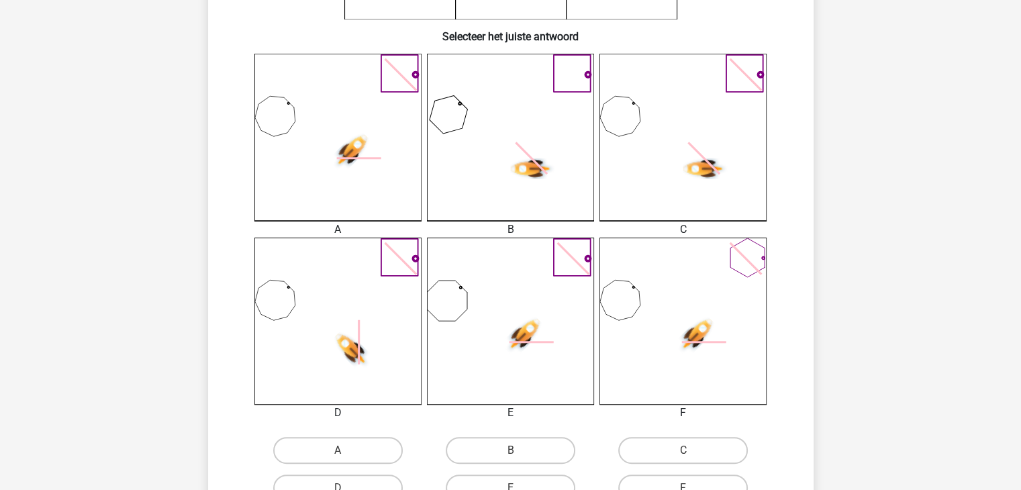
scroll to position [411, 0]
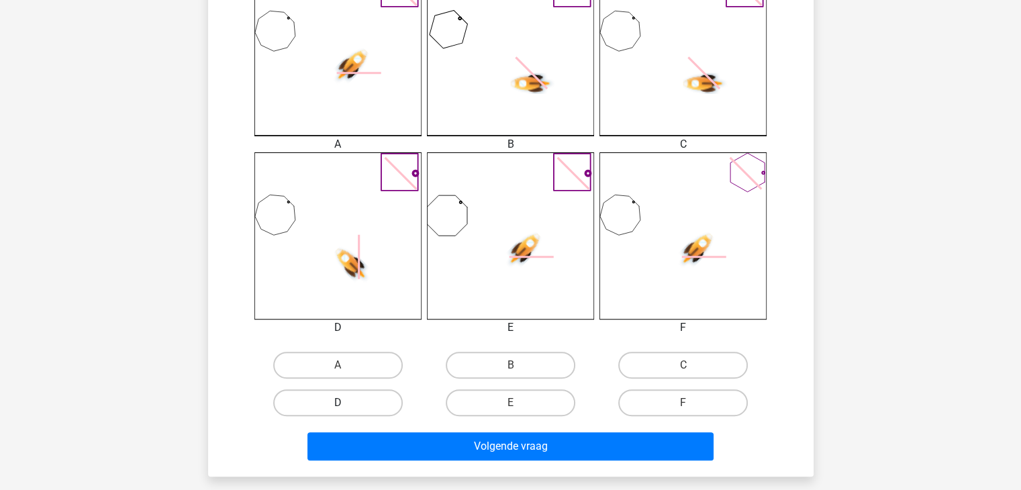
click at [370, 396] on label "D" at bounding box center [337, 402] width 129 height 27
click at [346, 403] on input "D" at bounding box center [341, 407] width 9 height 9
radio input "true"
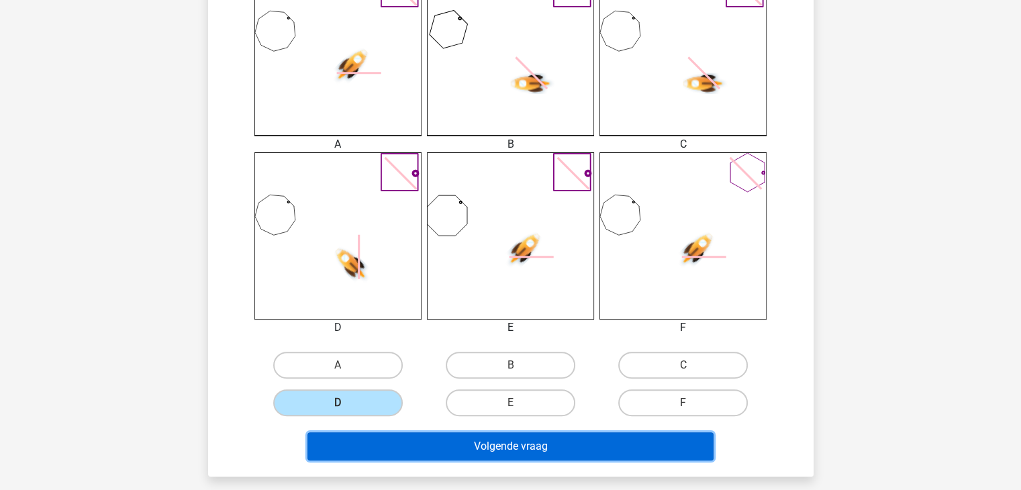
click at [395, 447] on button "Volgende vraag" at bounding box center [510, 446] width 406 height 28
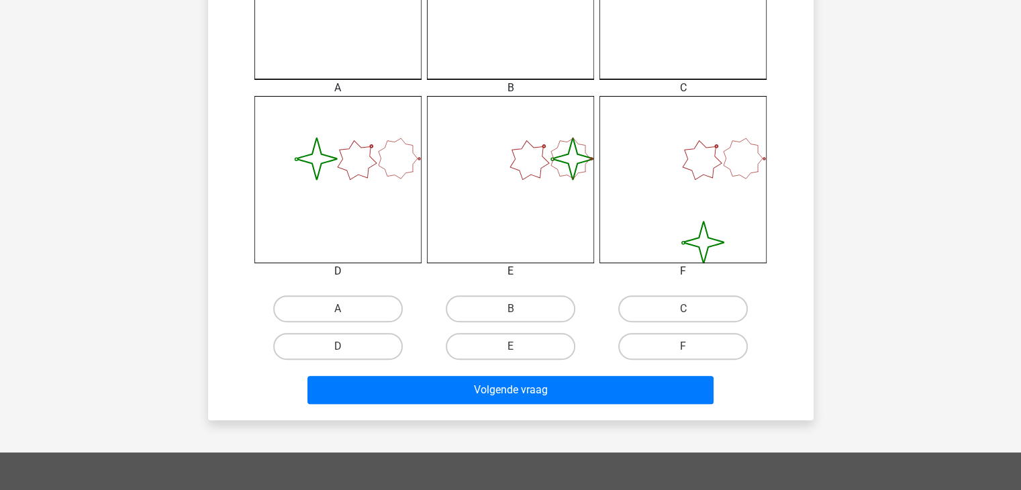
scroll to position [480, 0]
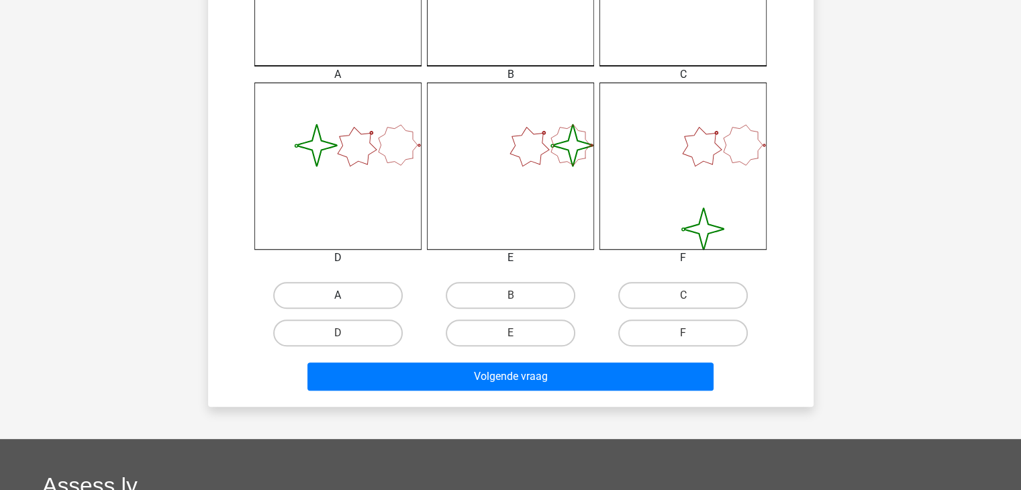
click at [393, 292] on label "A" at bounding box center [337, 295] width 129 height 27
click at [346, 295] on input "A" at bounding box center [341, 299] width 9 height 9
radio input "true"
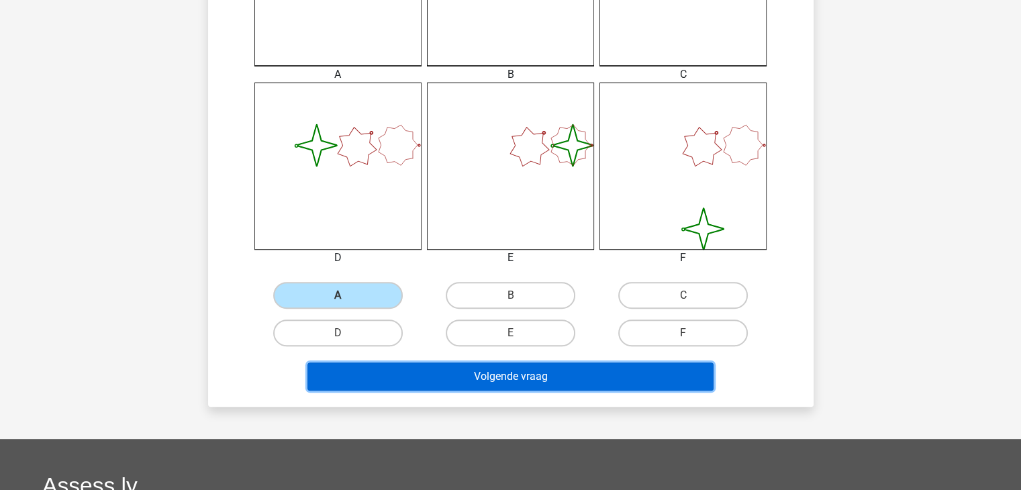
click at [448, 378] on button "Volgende vraag" at bounding box center [510, 376] width 406 height 28
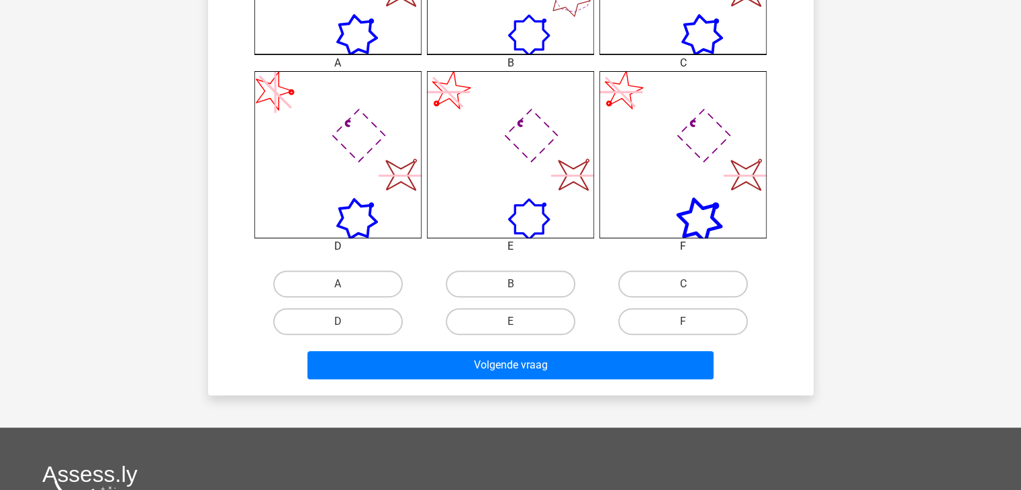
scroll to position [486, 0]
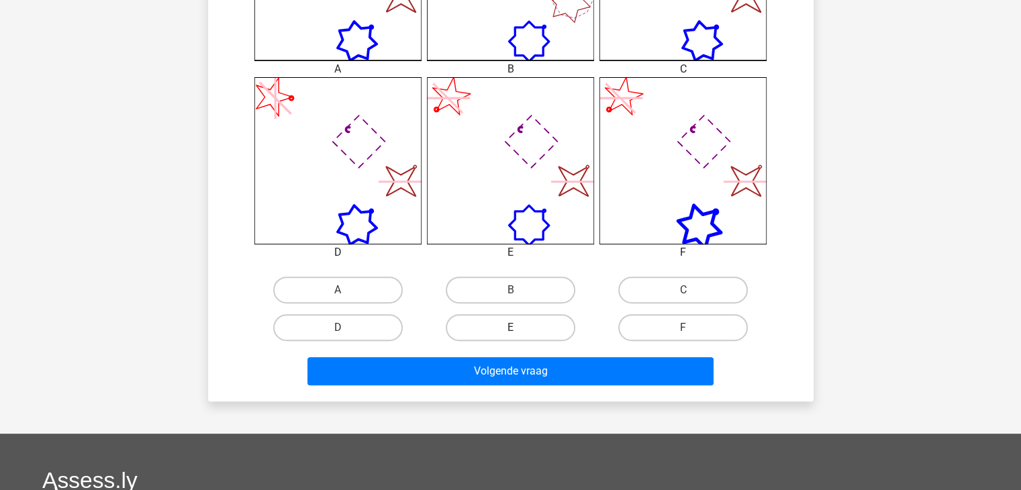
click at [533, 333] on label "E" at bounding box center [510, 327] width 129 height 27
click at [519, 333] on input "E" at bounding box center [514, 331] width 9 height 9
radio input "true"
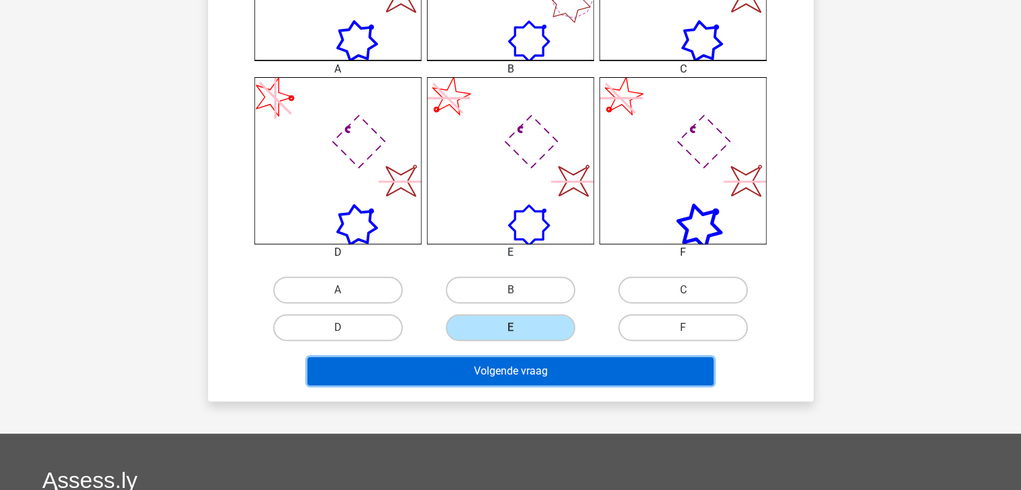
click at [545, 373] on button "Volgende vraag" at bounding box center [510, 371] width 406 height 28
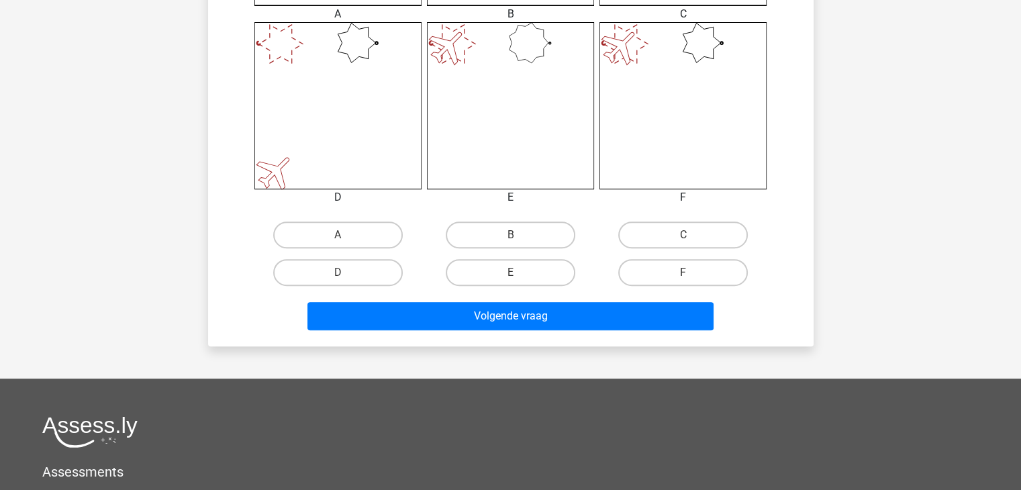
scroll to position [545, 0]
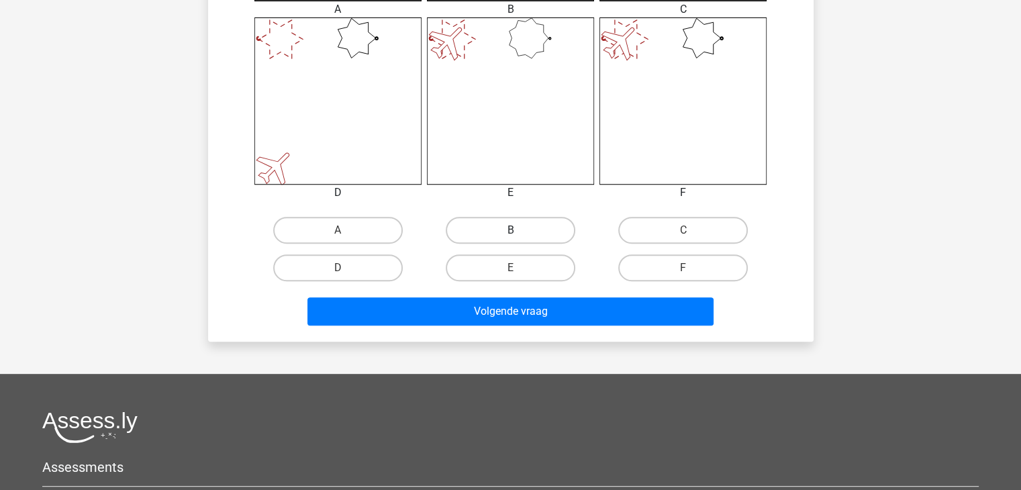
click at [562, 238] on label "B" at bounding box center [510, 230] width 129 height 27
click at [519, 238] on input "B" at bounding box center [514, 234] width 9 height 9
radio input "true"
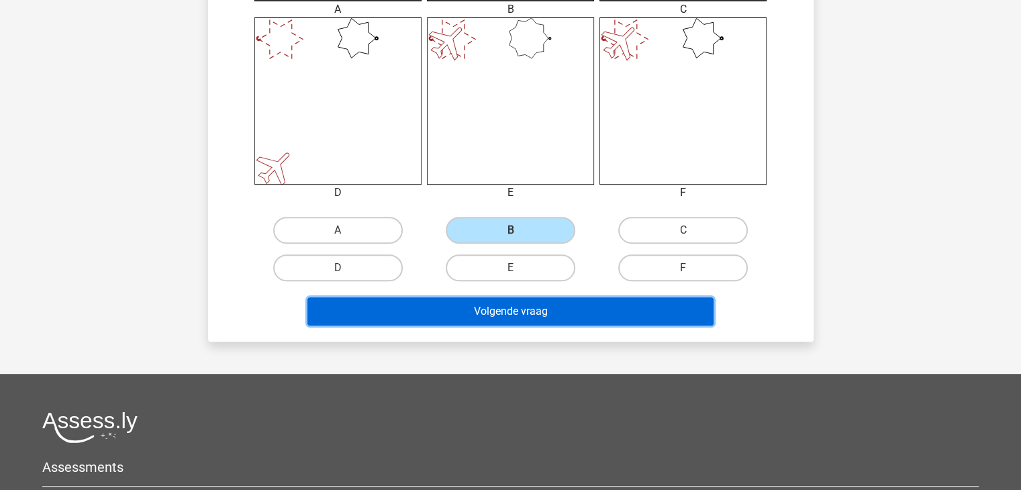
click at [558, 299] on button "Volgende vraag" at bounding box center [510, 311] width 406 height 28
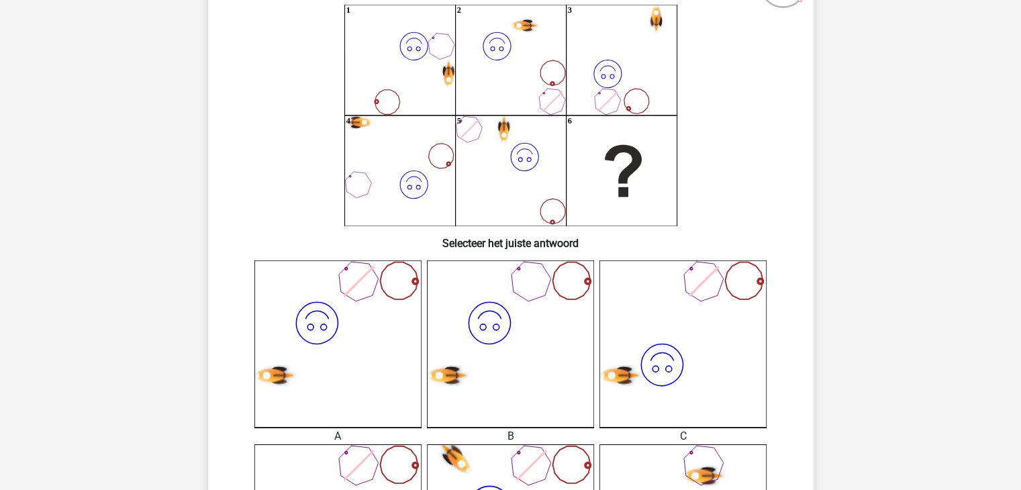
scroll to position [113, 0]
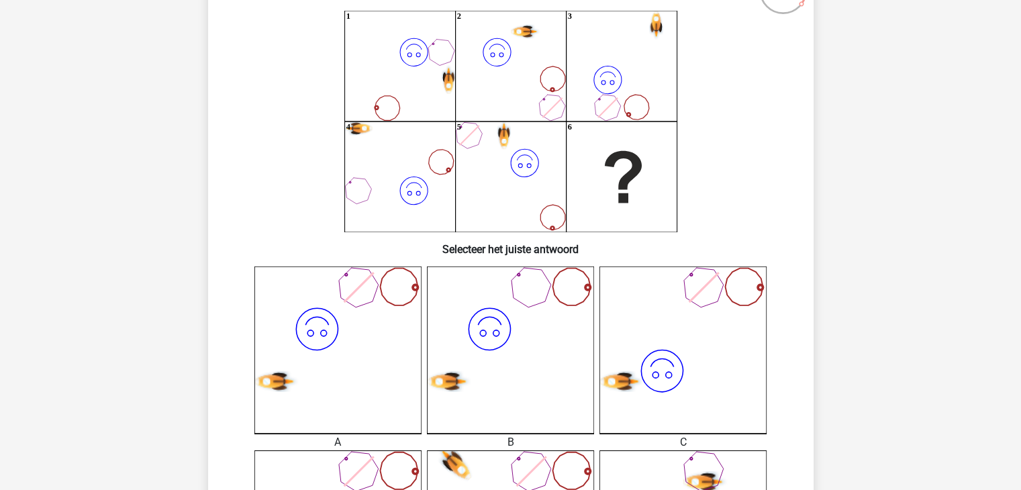
drag, startPoint x: 1019, startPoint y: 95, endPoint x: 1001, endPoint y: 164, distance: 71.3
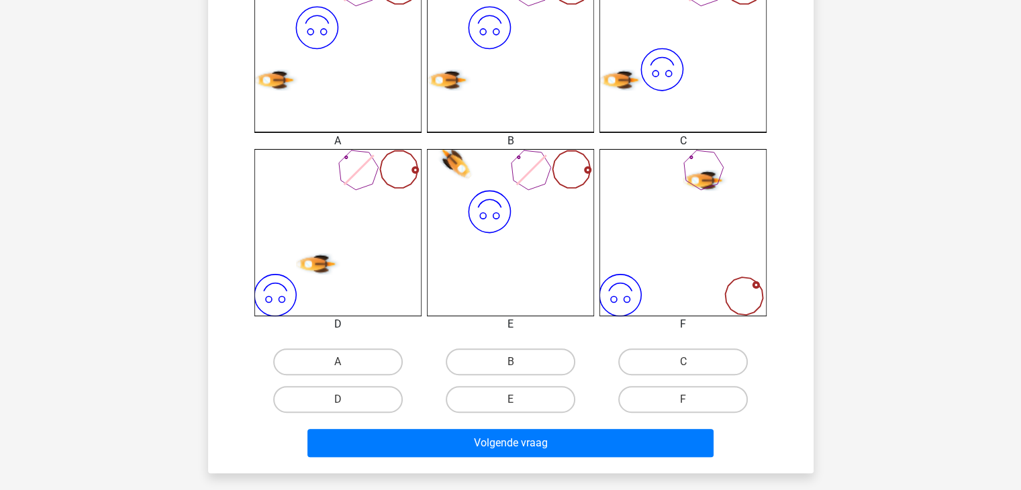
scroll to position [442, 0]
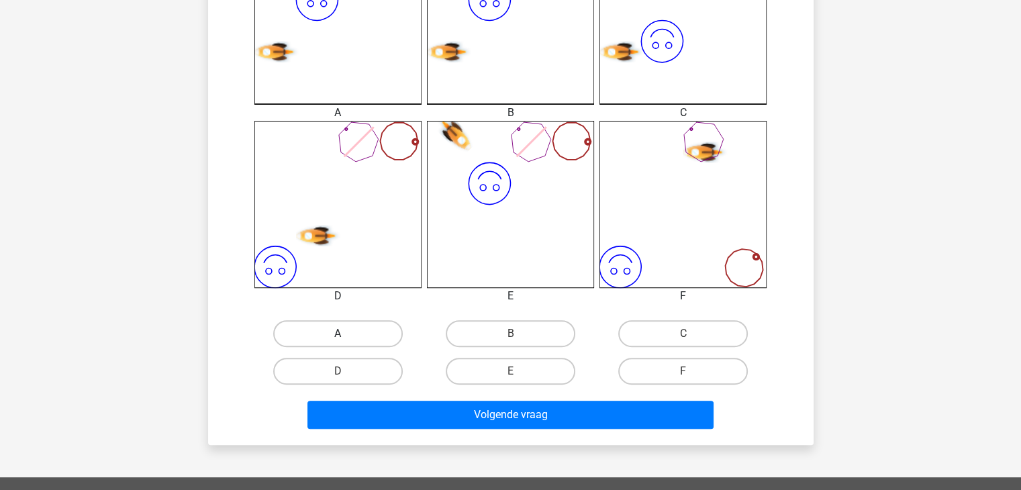
click at [363, 328] on label "A" at bounding box center [337, 333] width 129 height 27
click at [346, 333] on input "A" at bounding box center [341, 337] width 9 height 9
radio input "true"
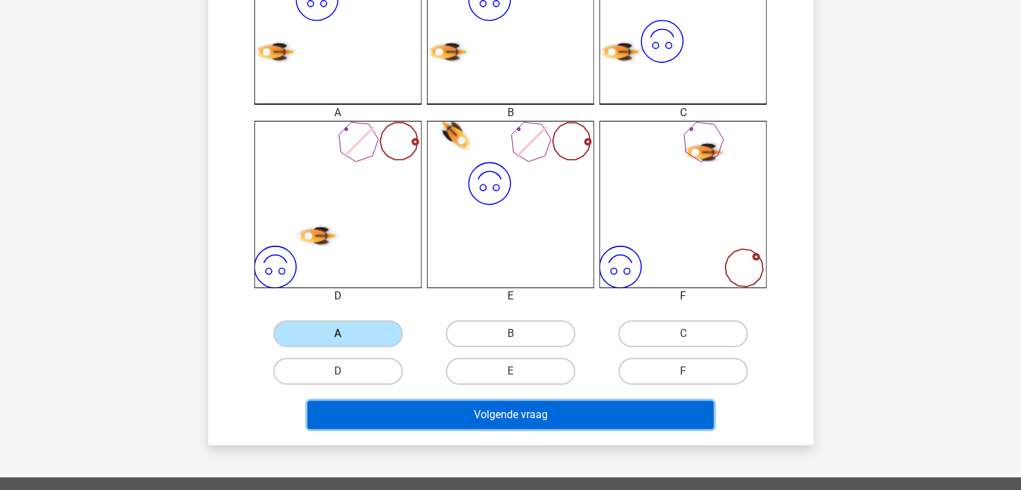
click at [407, 411] on button "Volgende vraag" at bounding box center [510, 415] width 406 height 28
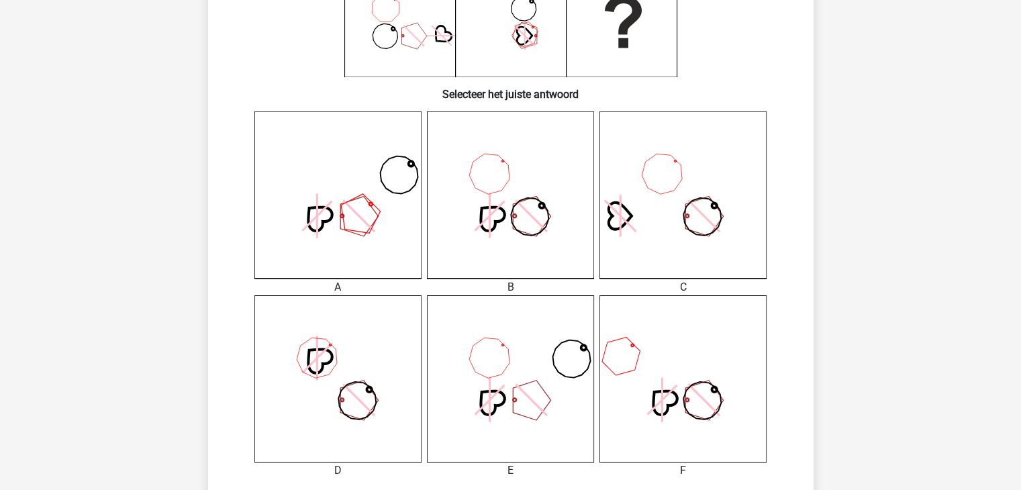
click at [407, 411] on div "Wat is de meest logische volgende figuur in de reeks? 1 2 3 4 5 6" at bounding box center [510, 207] width 594 height 804
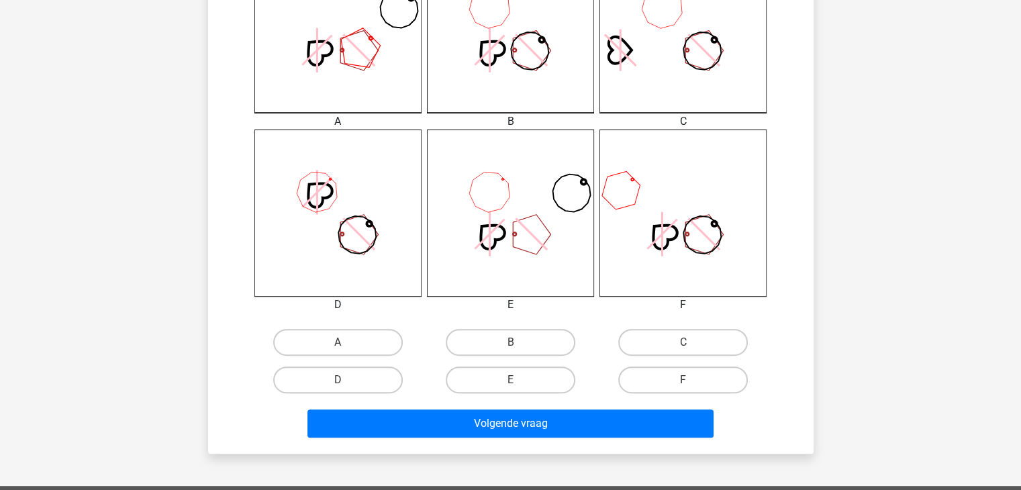
scroll to position [423, 0]
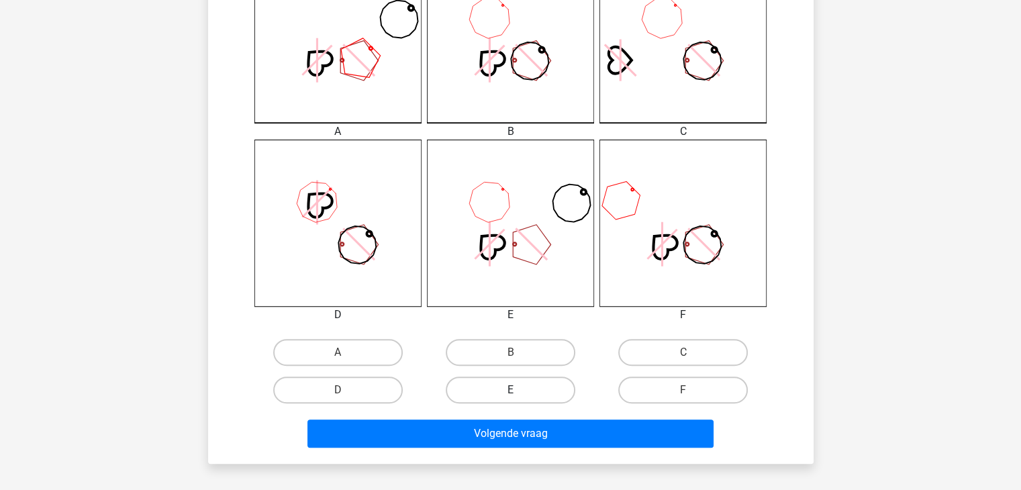
click at [498, 388] on label "E" at bounding box center [510, 389] width 129 height 27
click at [510, 390] on input "E" at bounding box center [514, 394] width 9 height 9
radio input "true"
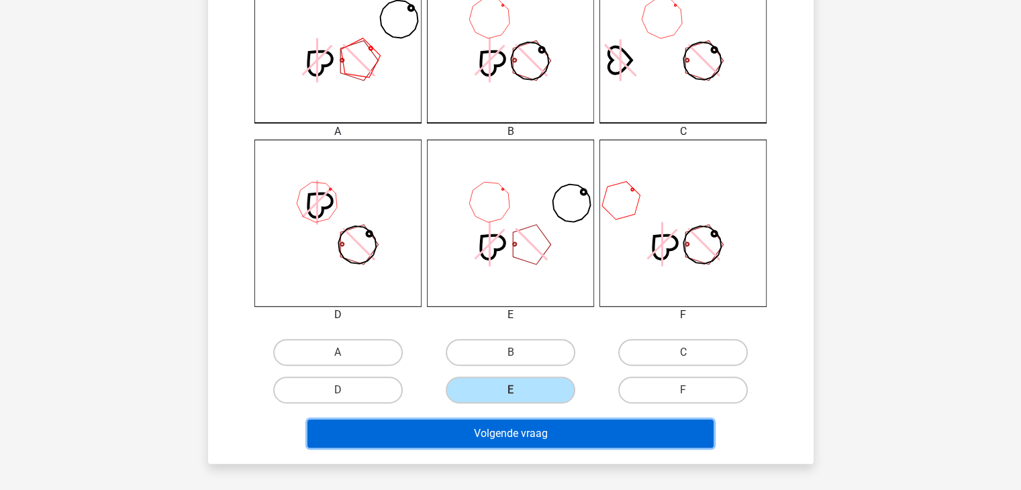
click at [474, 427] on button "Volgende vraag" at bounding box center [510, 433] width 406 height 28
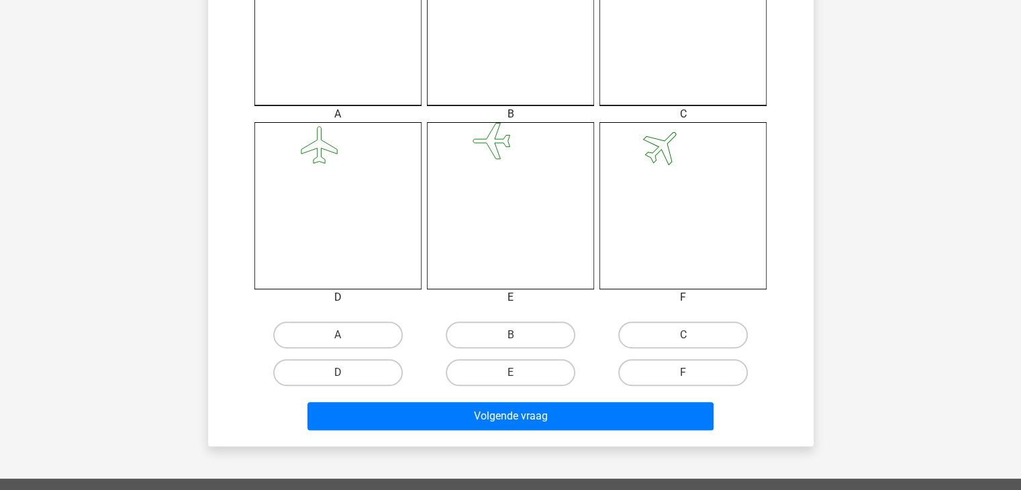
scroll to position [440, 0]
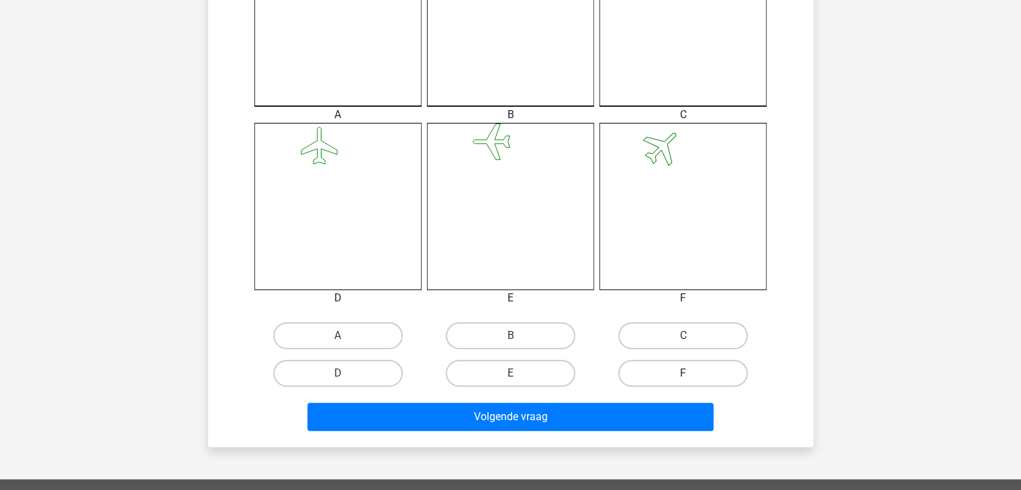
click at [733, 362] on label "F" at bounding box center [682, 373] width 129 height 27
click at [692, 373] on input "F" at bounding box center [687, 377] width 9 height 9
radio input "true"
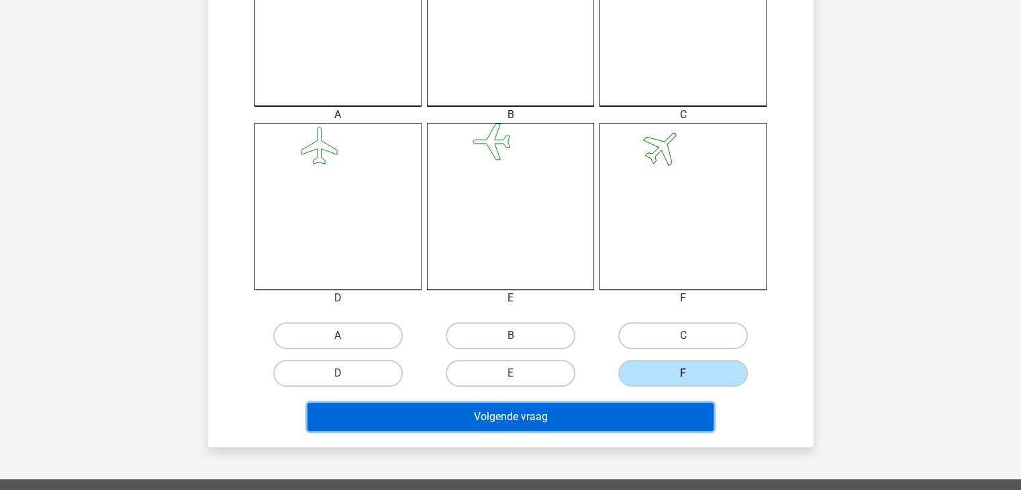
click at [660, 418] on button "Volgende vraag" at bounding box center [510, 417] width 406 height 28
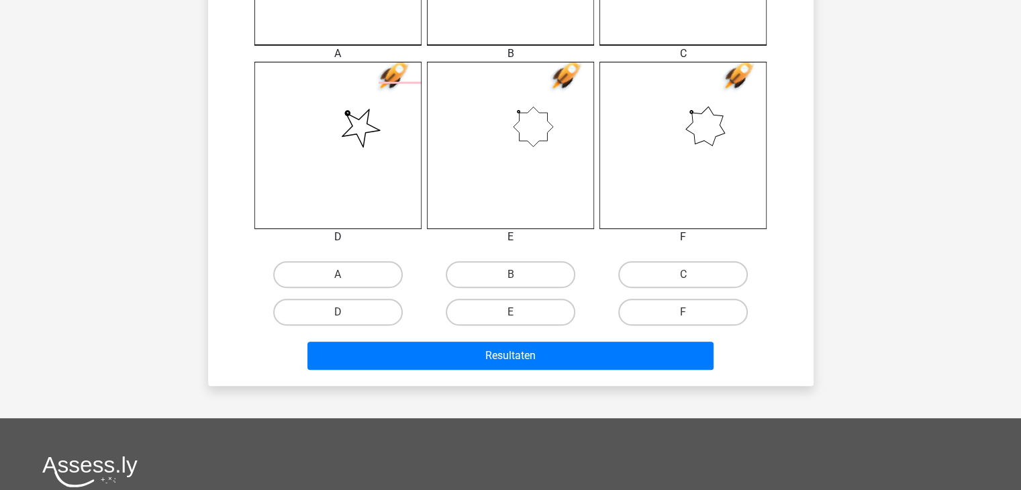
scroll to position [527, 0]
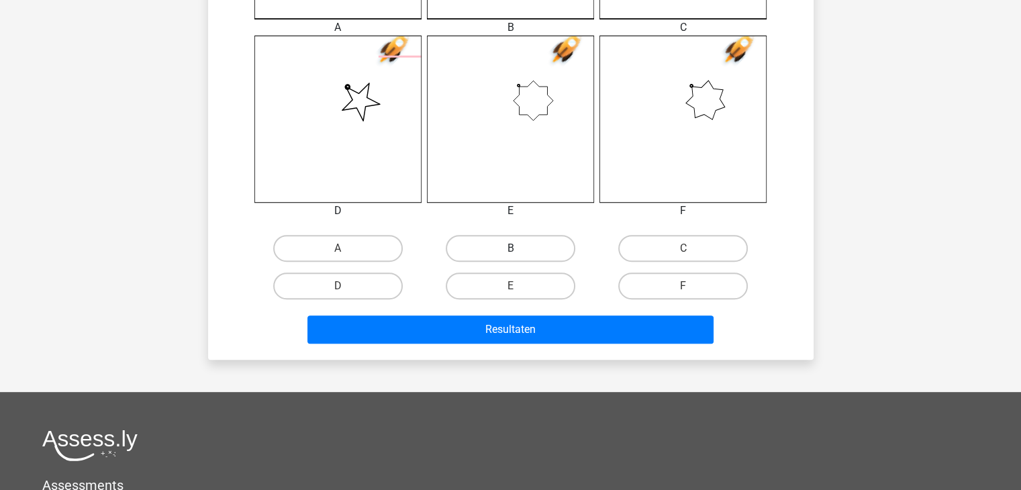
click at [545, 252] on label "B" at bounding box center [510, 248] width 129 height 27
click at [519, 252] on input "B" at bounding box center [514, 252] width 9 height 9
radio input "true"
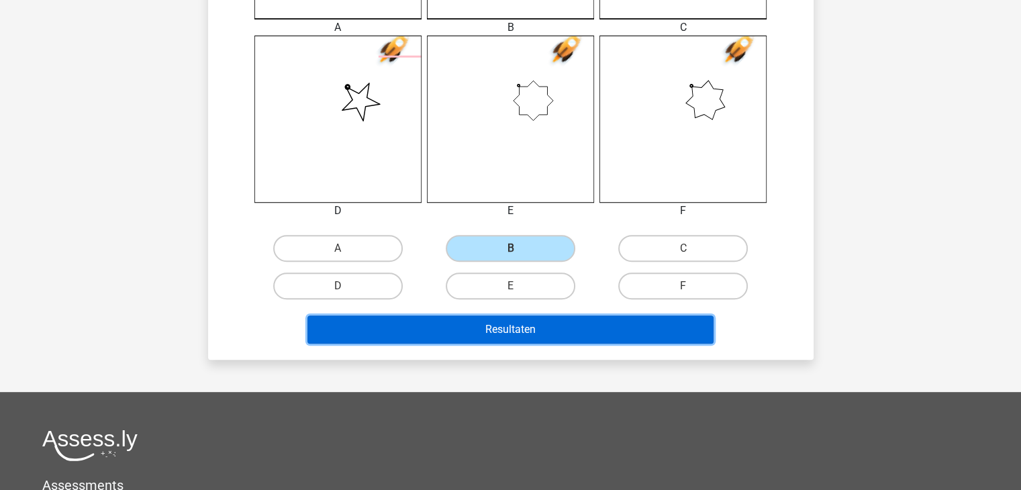
click at [525, 329] on button "Resultaten" at bounding box center [510, 329] width 406 height 28
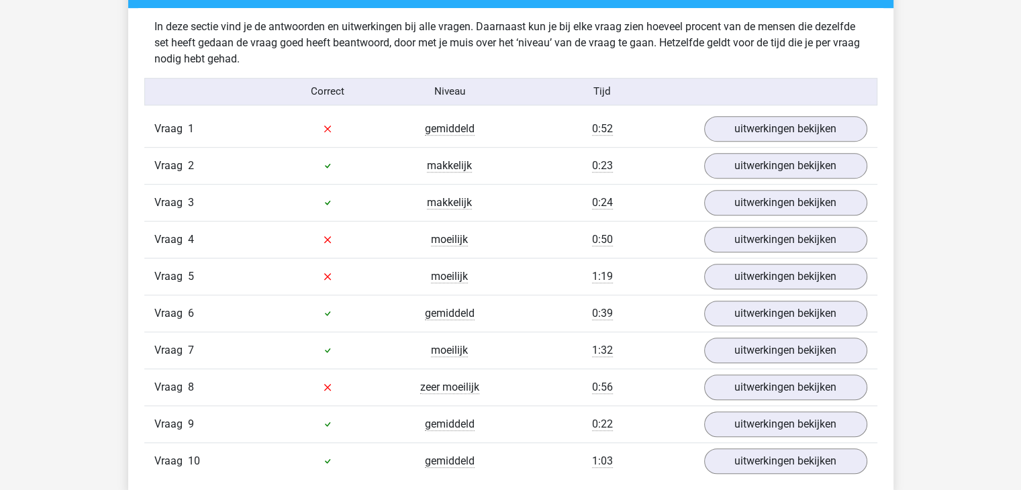
scroll to position [778, 0]
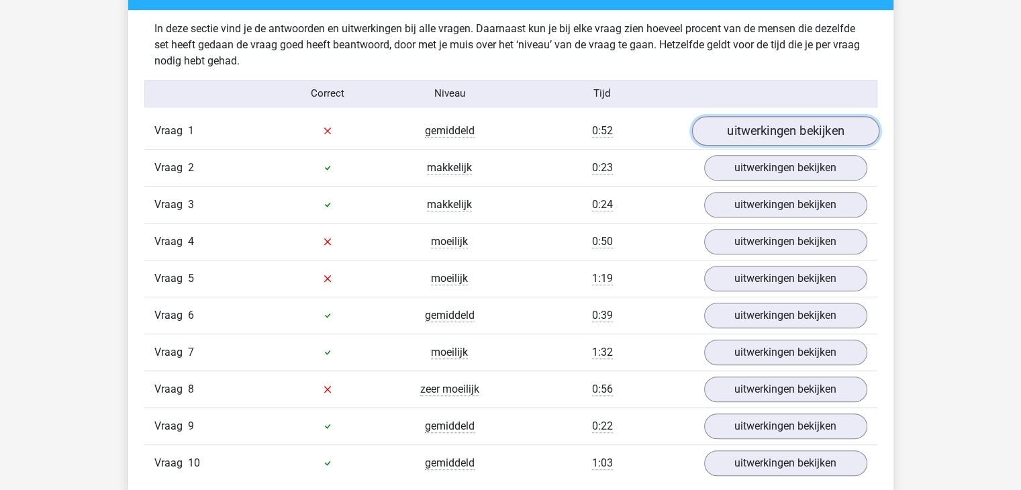
click at [837, 131] on link "uitwerkingen bekijken" at bounding box center [784, 131] width 187 height 30
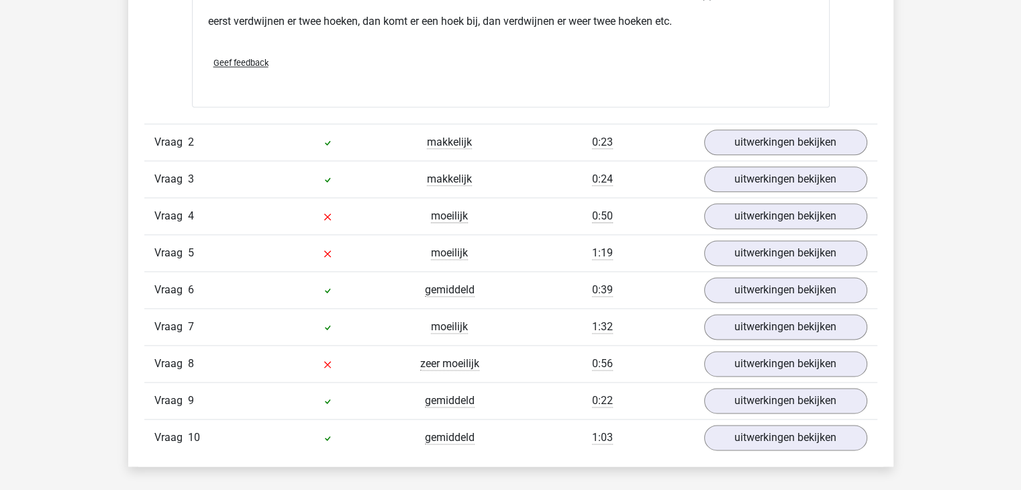
scroll to position [1714, 0]
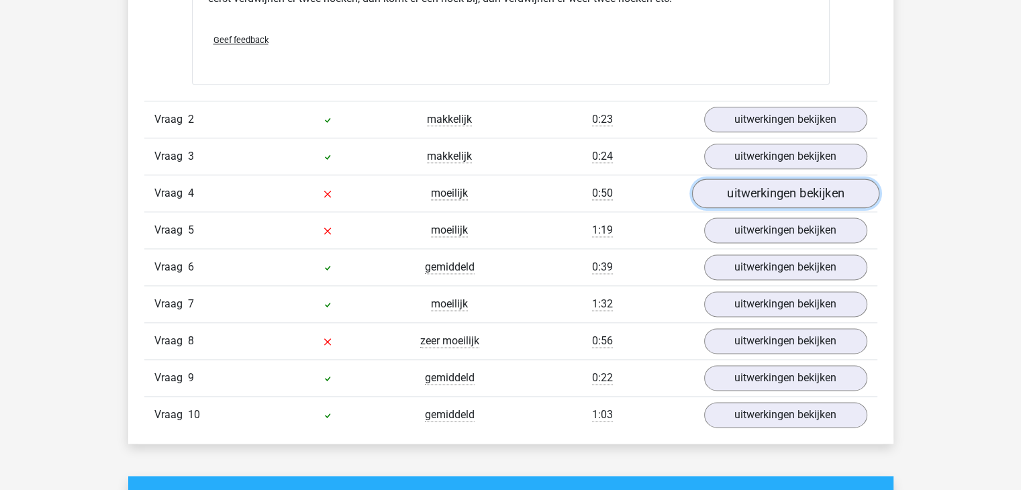
click at [847, 189] on link "uitwerkingen bekijken" at bounding box center [784, 193] width 187 height 30
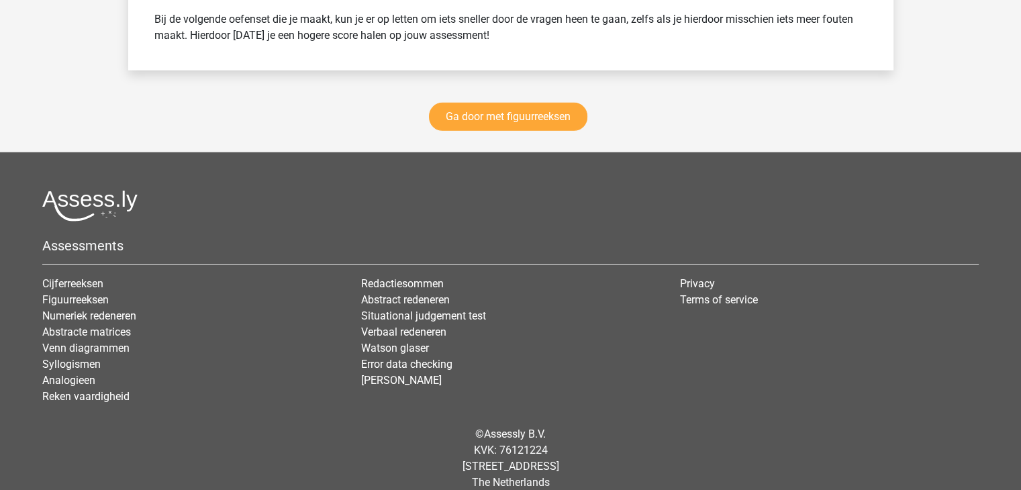
scroll to position [3890, 0]
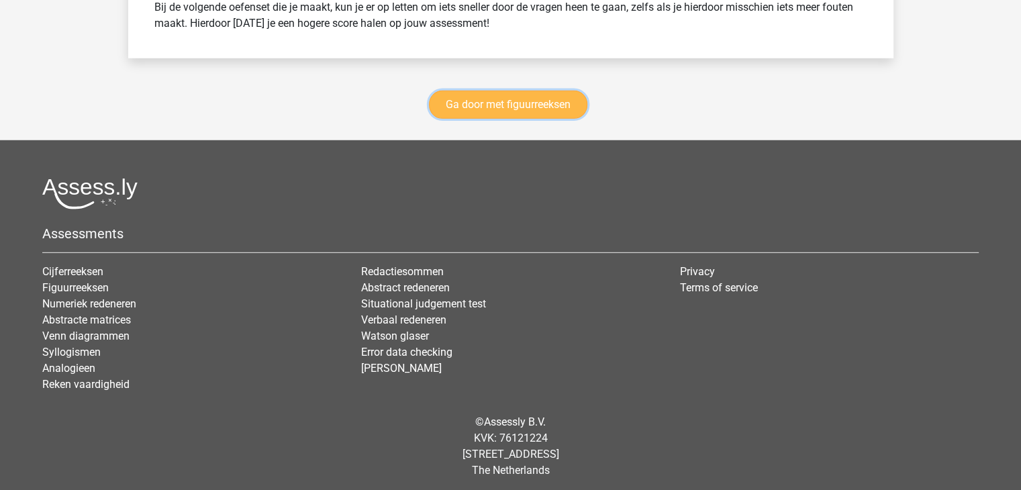
click at [564, 101] on link "Ga door met figuurreeksen" at bounding box center [508, 105] width 158 height 28
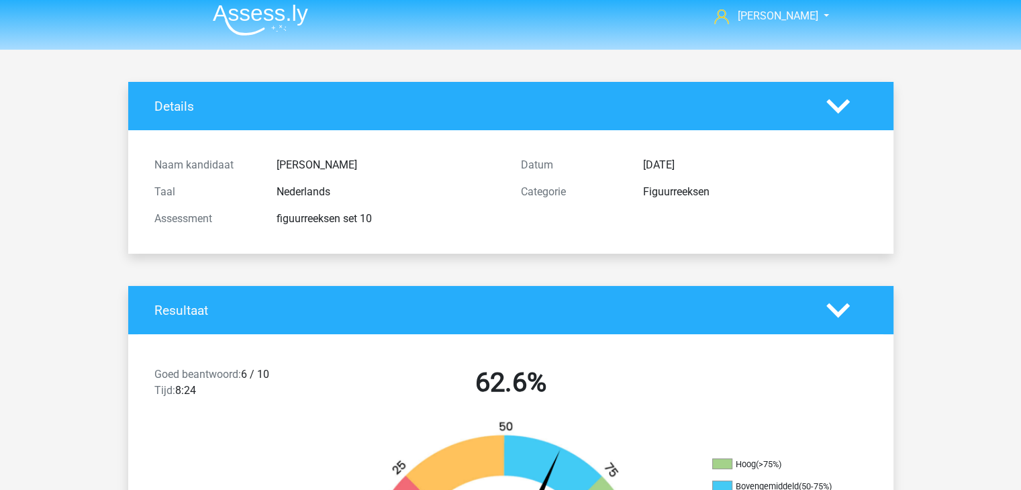
scroll to position [0, 0]
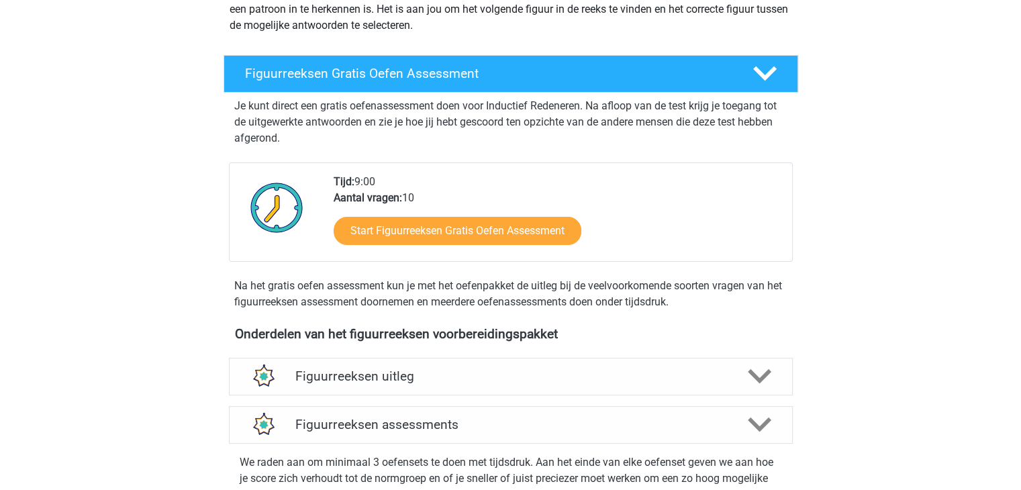
scroll to position [147, 0]
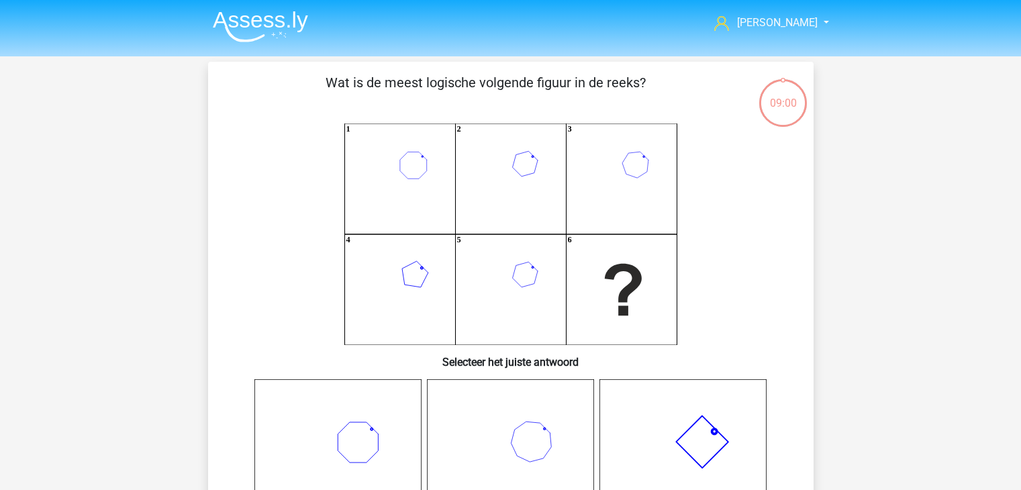
scroll to position [527, 0]
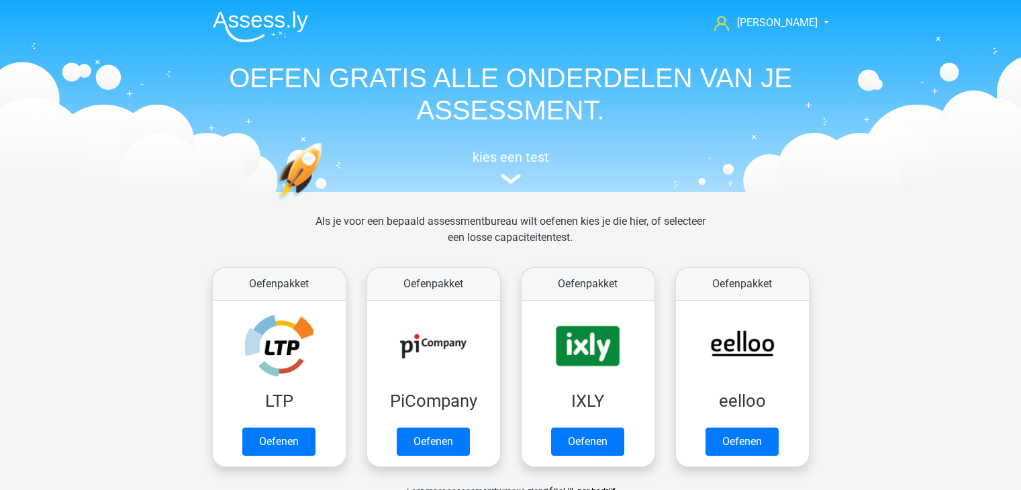
scroll to position [569, 0]
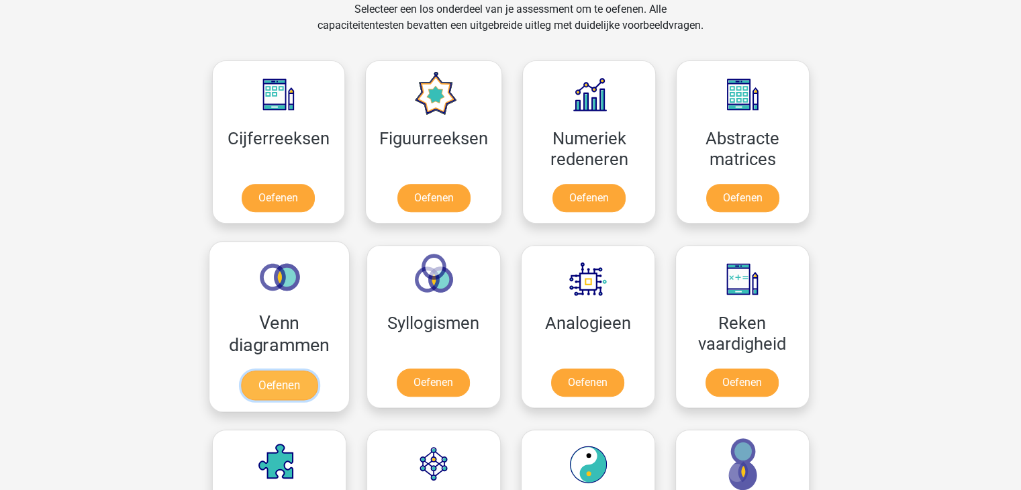
click at [303, 370] on link "Oefenen" at bounding box center [278, 385] width 76 height 30
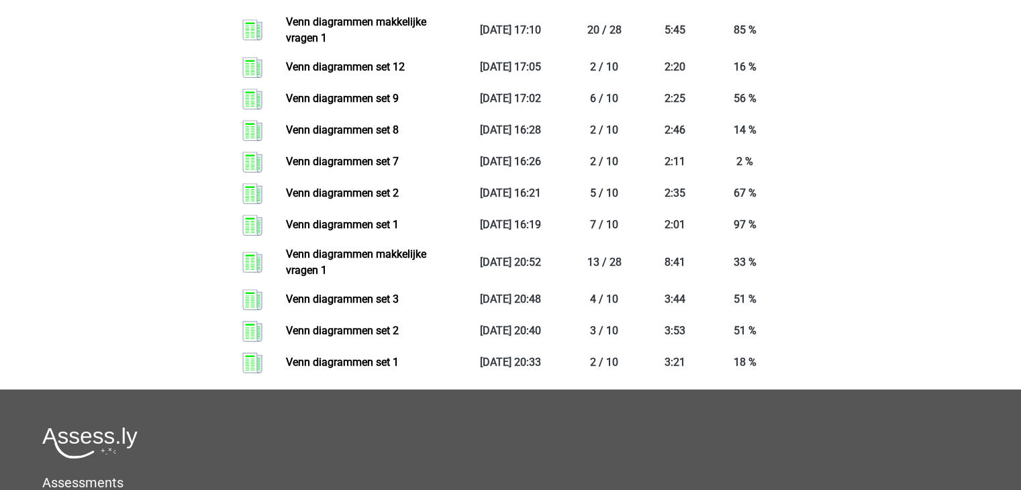
scroll to position [998, 0]
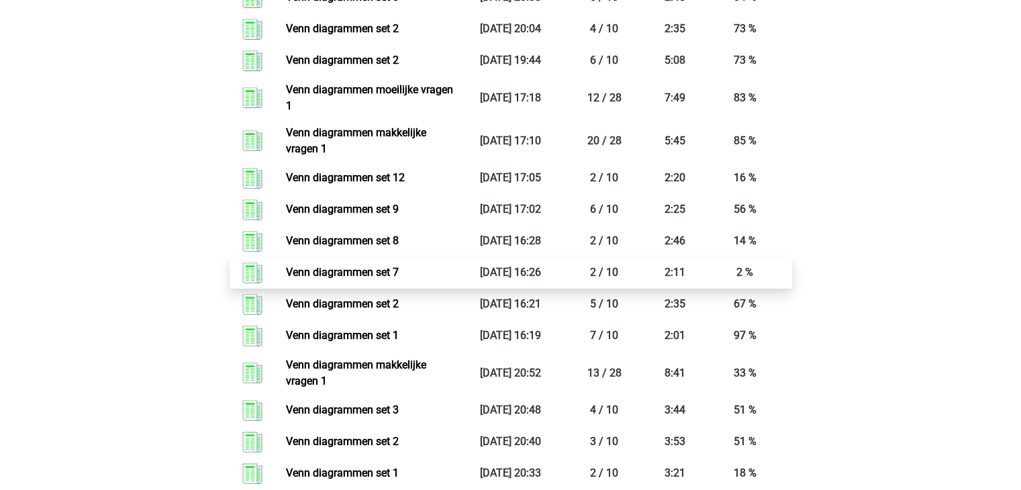
click at [399, 278] on link "Venn diagrammen set 7" at bounding box center [342, 272] width 113 height 13
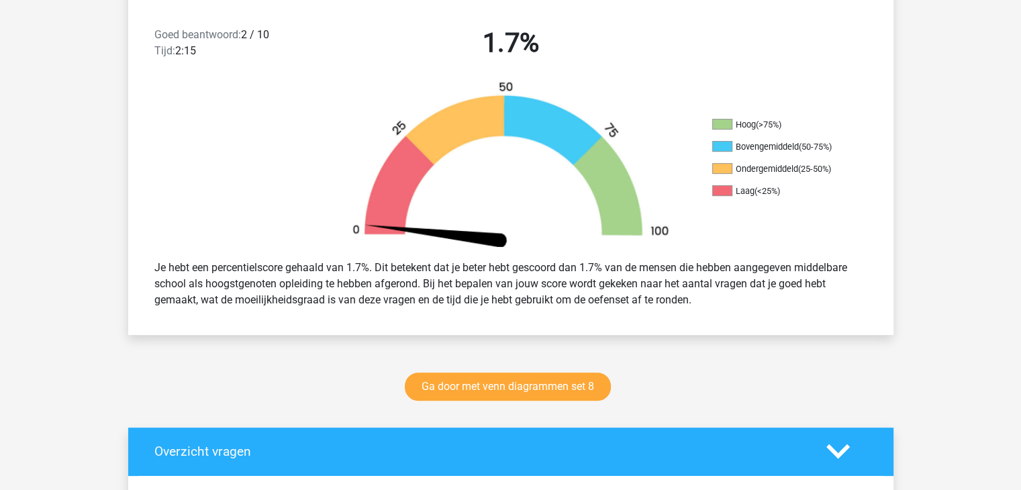
scroll to position [335, 0]
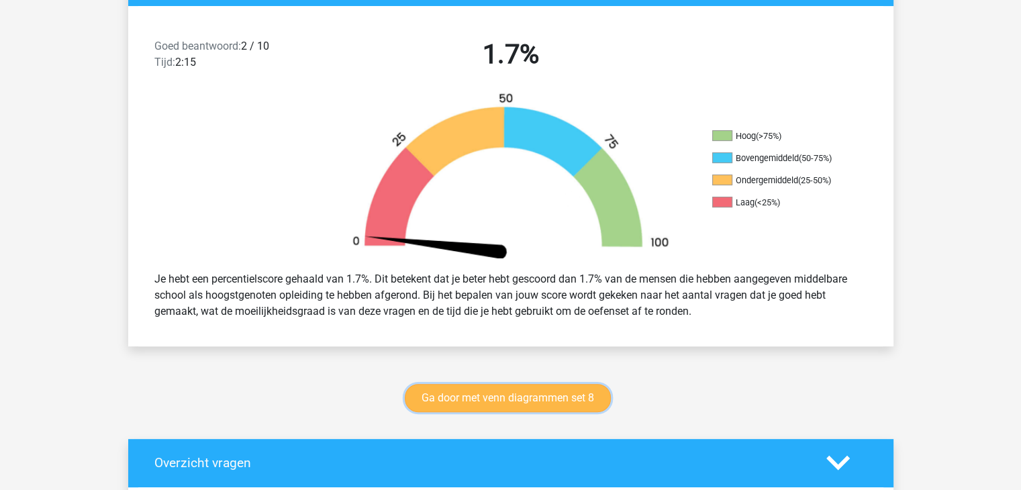
click at [586, 393] on link "Ga door met venn diagrammen set 8" at bounding box center [508, 398] width 206 height 28
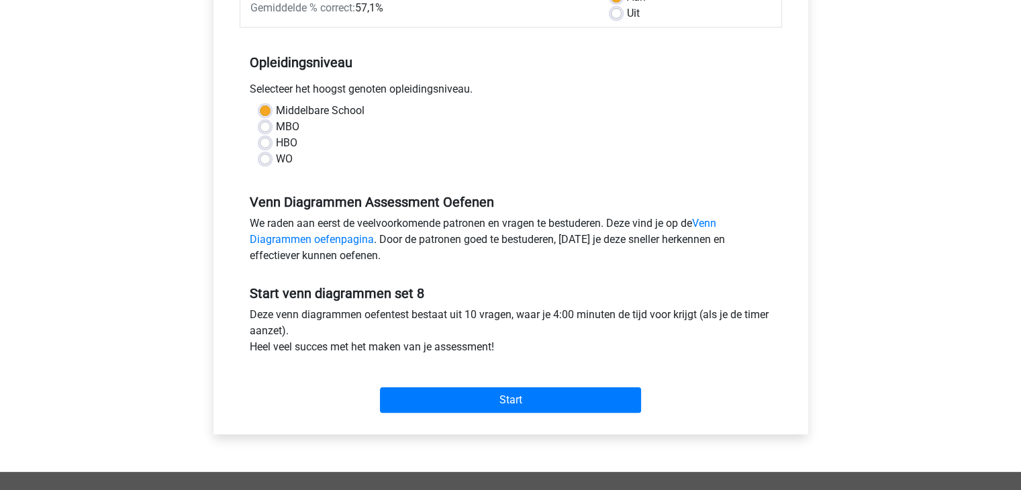
scroll to position [231, 0]
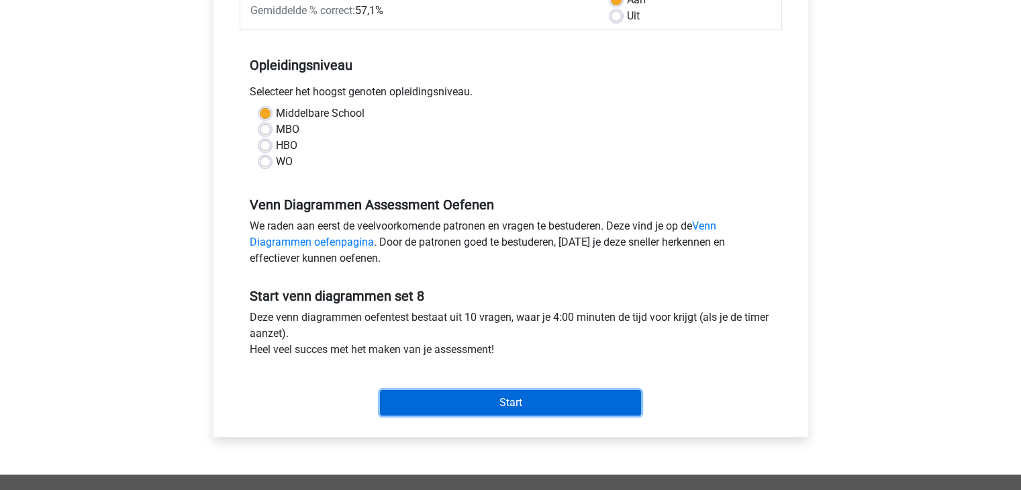
click at [503, 406] on input "Start" at bounding box center [510, 402] width 261 height 25
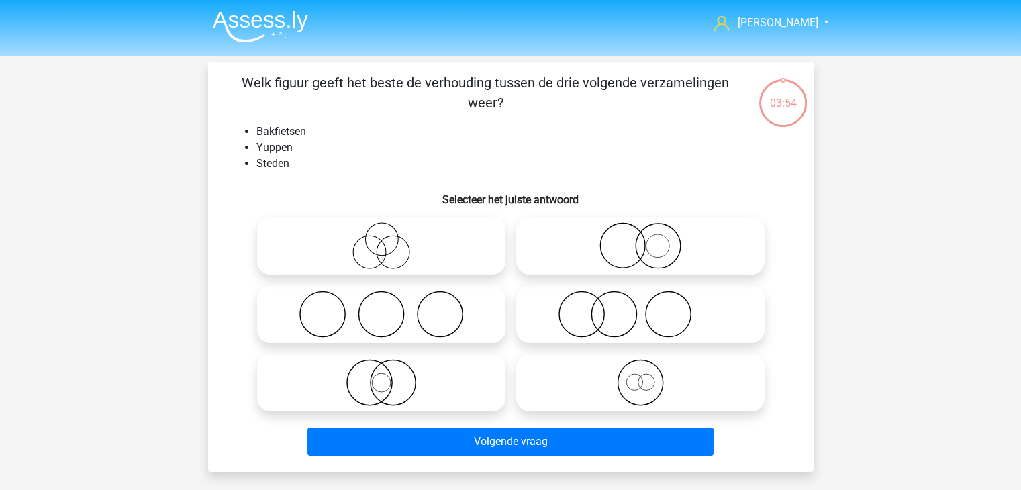
click at [372, 324] on icon at bounding box center [381, 314] width 238 height 47
click at [381, 307] on input "radio" at bounding box center [385, 303] width 9 height 9
radio input "true"
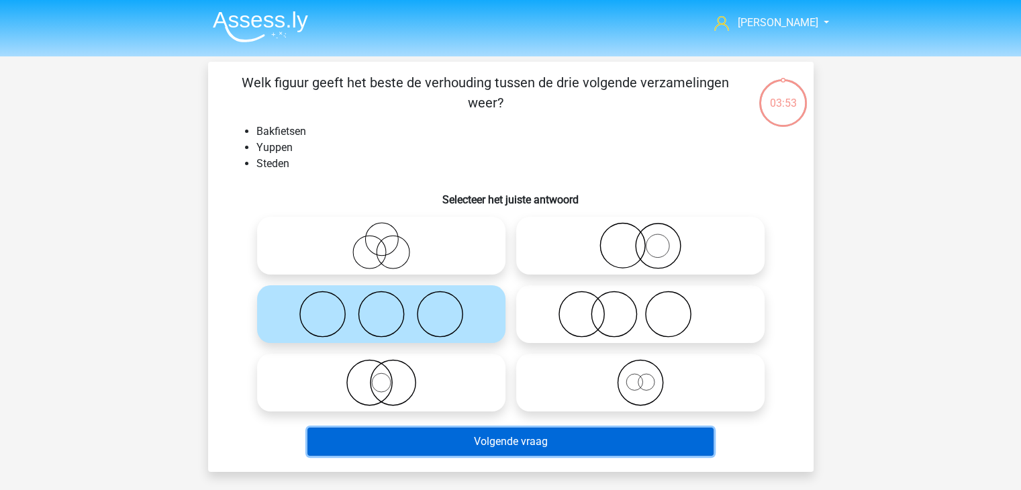
click at [588, 438] on button "Volgende vraag" at bounding box center [510, 441] width 406 height 28
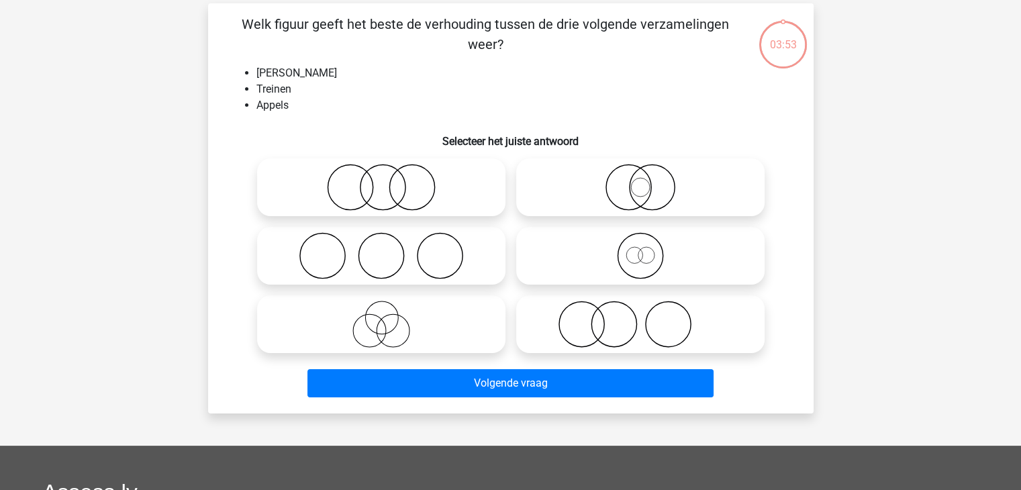
scroll to position [62, 0]
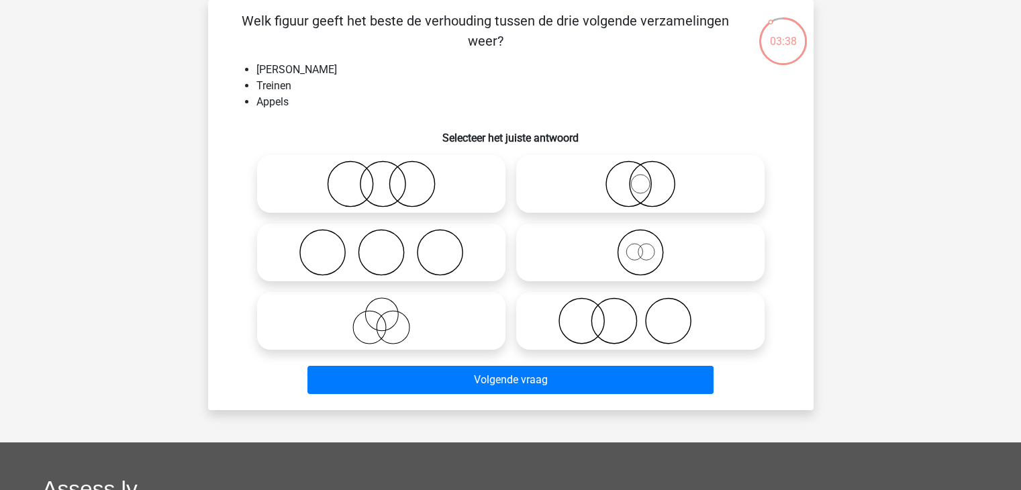
click at [476, 160] on icon at bounding box center [381, 183] width 238 height 47
click at [390, 168] on input "radio" at bounding box center [385, 172] width 9 height 9
radio input "true"
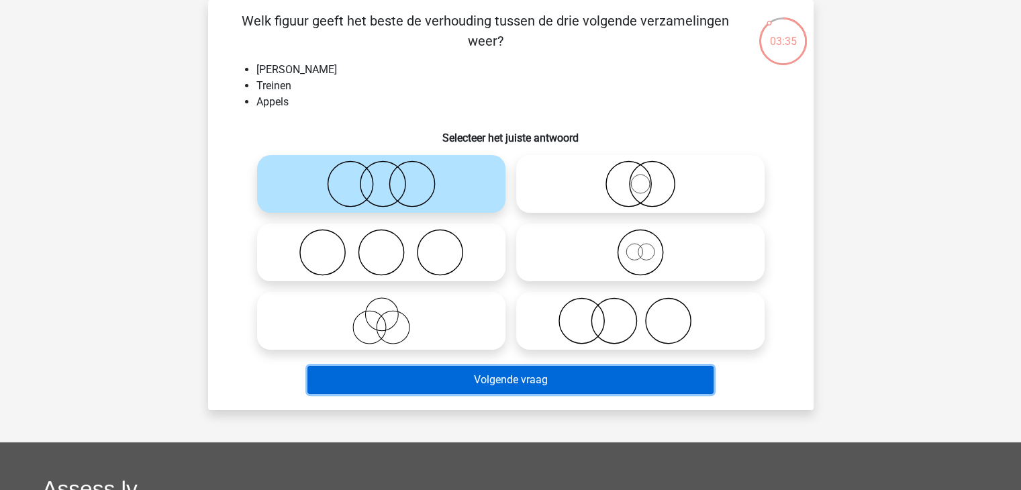
click at [521, 391] on button "Volgende vraag" at bounding box center [510, 380] width 406 height 28
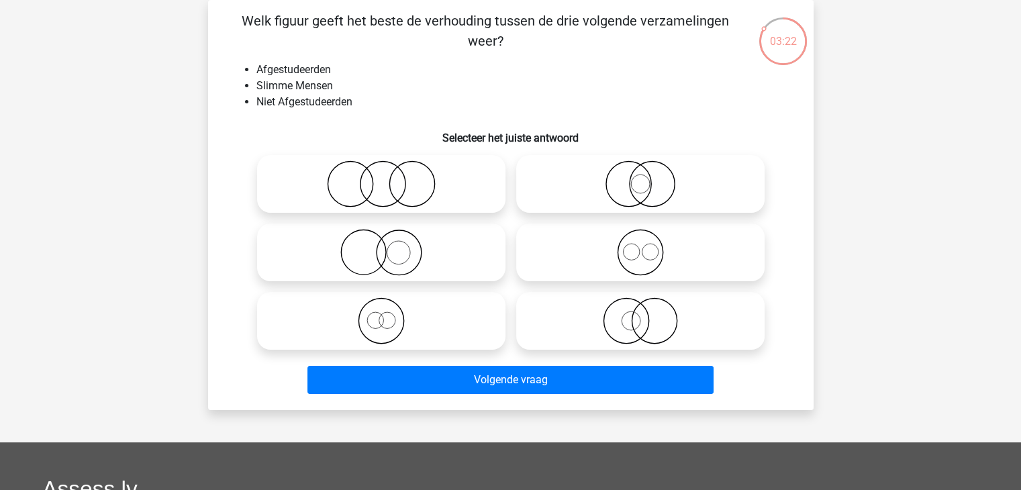
click at [594, 245] on icon at bounding box center [640, 252] width 238 height 47
click at [640, 245] on input "radio" at bounding box center [644, 241] width 9 height 9
radio input "true"
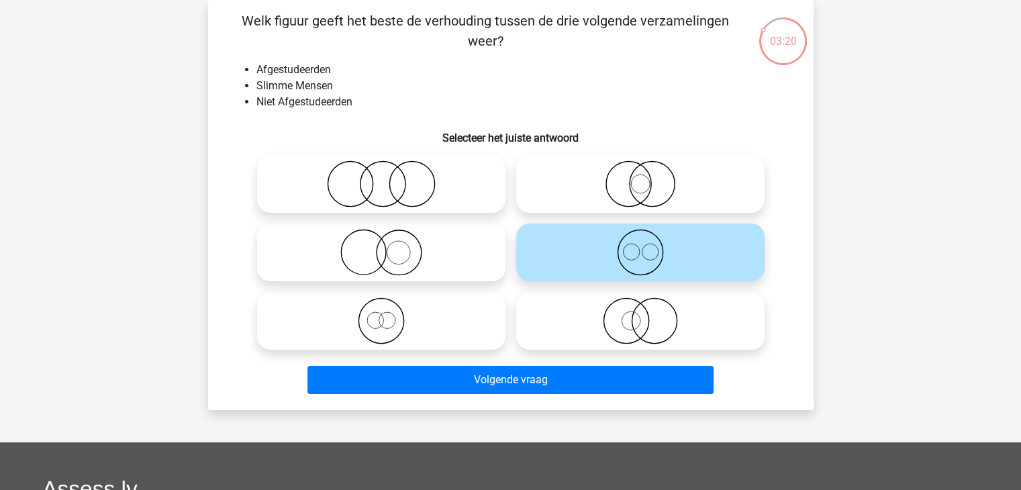
click at [472, 185] on icon at bounding box center [381, 183] width 238 height 47
click at [390, 177] on input "radio" at bounding box center [385, 172] width 9 height 9
radio input "true"
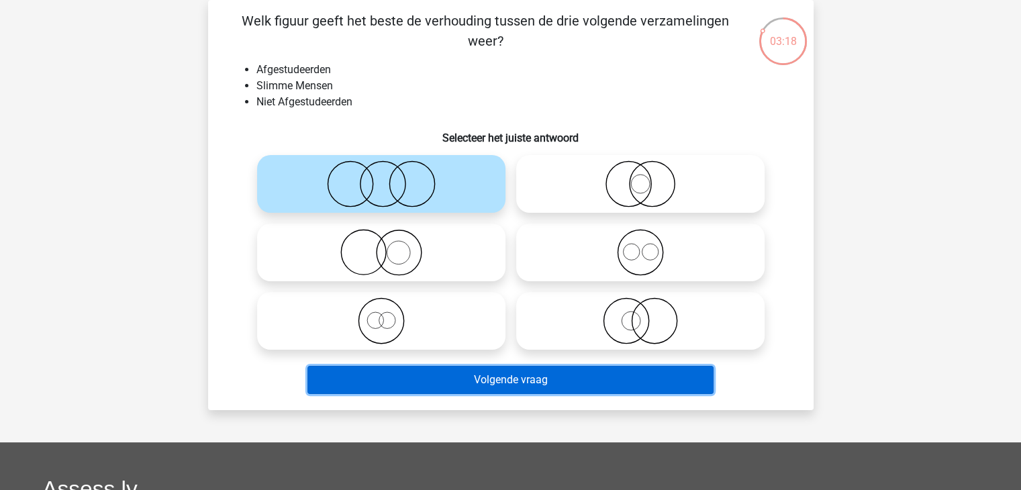
click at [407, 374] on button "Volgende vraag" at bounding box center [510, 380] width 406 height 28
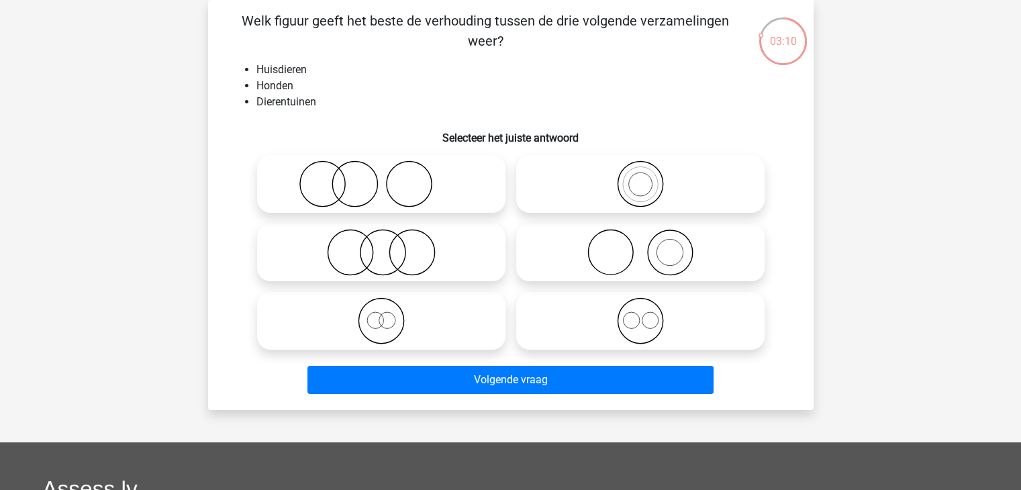
click at [540, 266] on icon at bounding box center [640, 252] width 238 height 47
click at [640, 246] on input "radio" at bounding box center [644, 241] width 9 height 9
radio input "true"
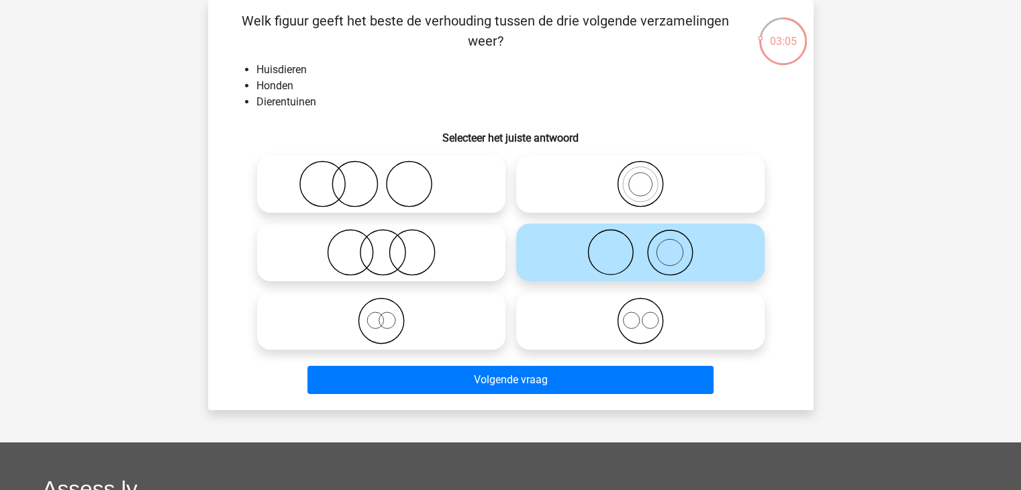
click at [464, 196] on icon at bounding box center [381, 183] width 238 height 47
click at [390, 177] on input "radio" at bounding box center [385, 172] width 9 height 9
radio input "true"
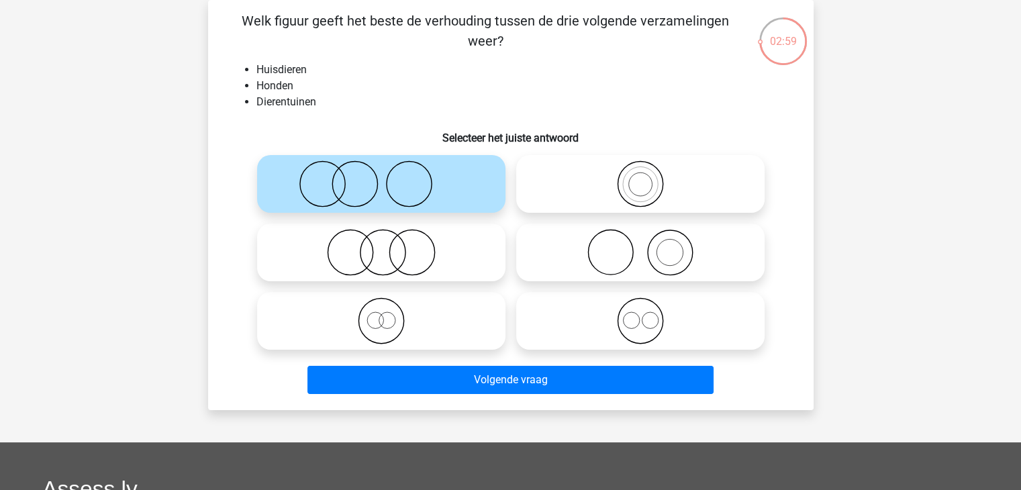
click at [553, 261] on icon at bounding box center [640, 252] width 238 height 47
click at [640, 246] on input "radio" at bounding box center [644, 241] width 9 height 9
radio input "true"
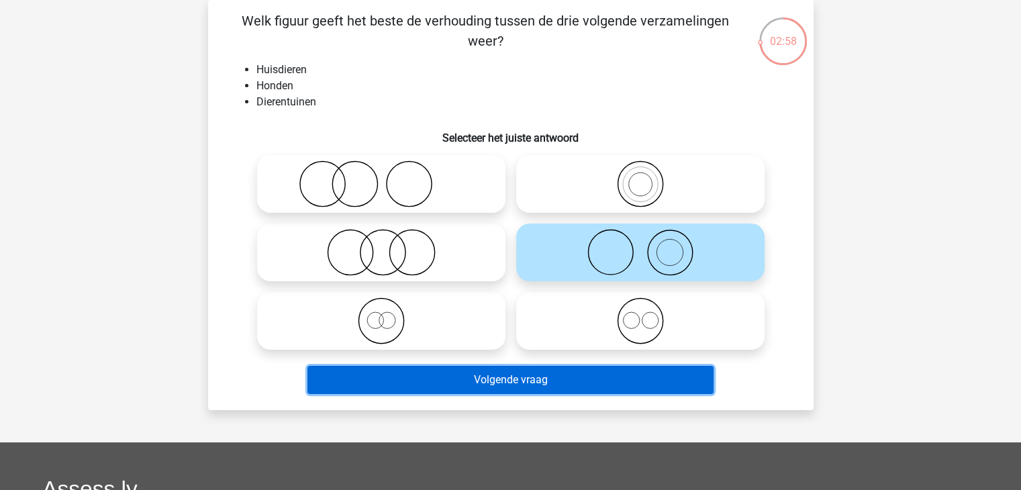
click at [472, 374] on button "Volgende vraag" at bounding box center [510, 380] width 406 height 28
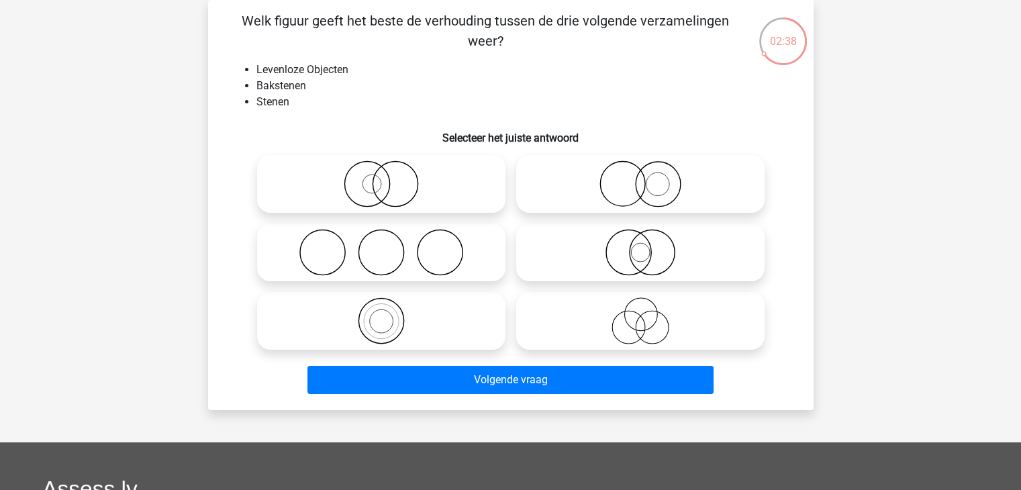
click at [471, 159] on label at bounding box center [381, 184] width 248 height 58
click at [390, 168] on input "radio" at bounding box center [385, 172] width 9 height 9
radio input "true"
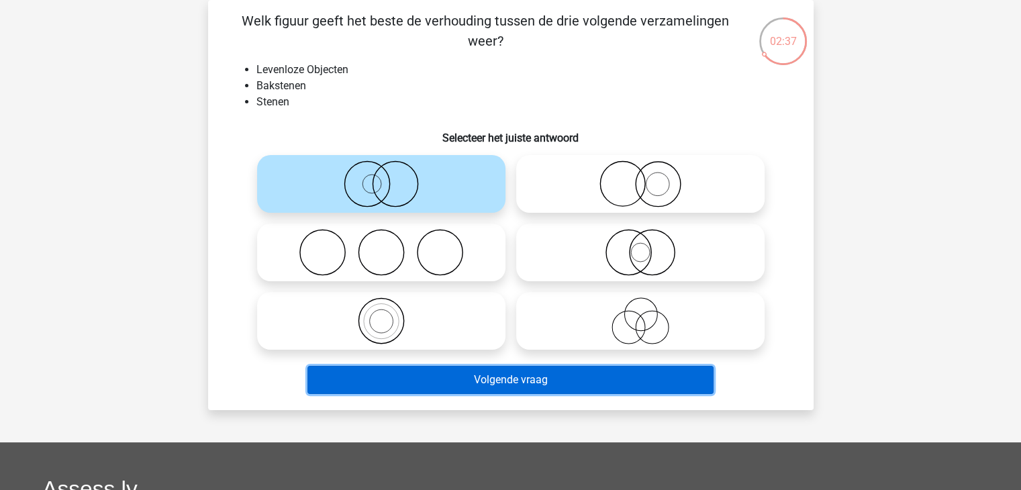
click at [400, 376] on button "Volgende vraag" at bounding box center [510, 380] width 406 height 28
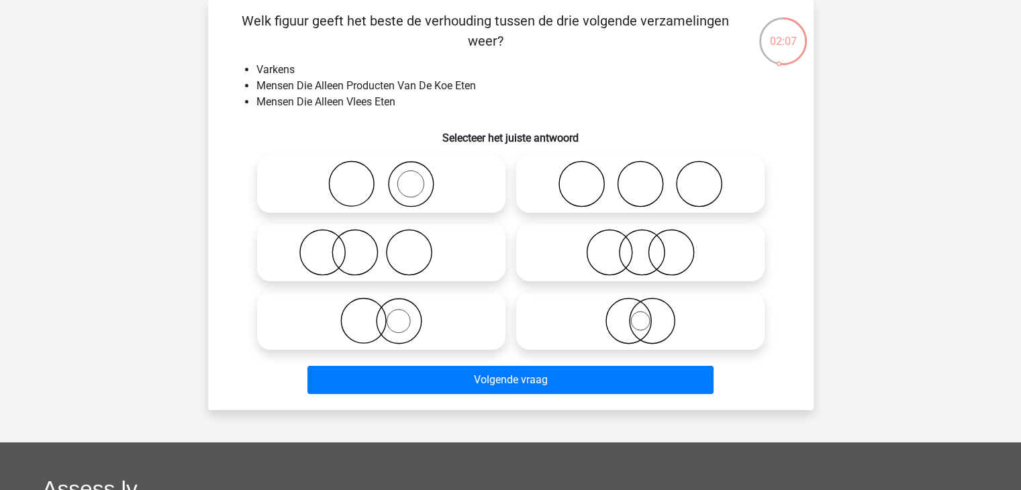
click at [462, 305] on icon at bounding box center [381, 320] width 238 height 47
click at [390, 305] on input "radio" at bounding box center [385, 309] width 9 height 9
radio input "true"
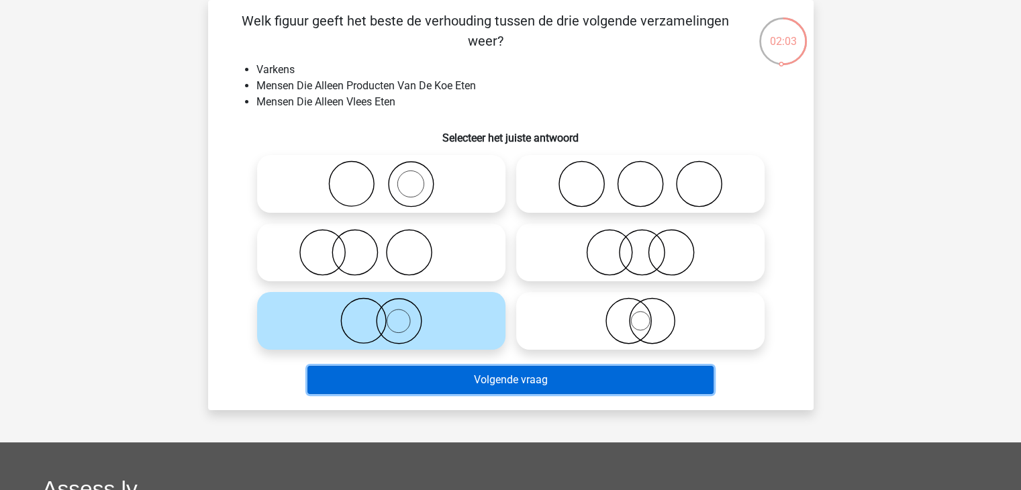
click at [461, 366] on button "Volgende vraag" at bounding box center [510, 380] width 406 height 28
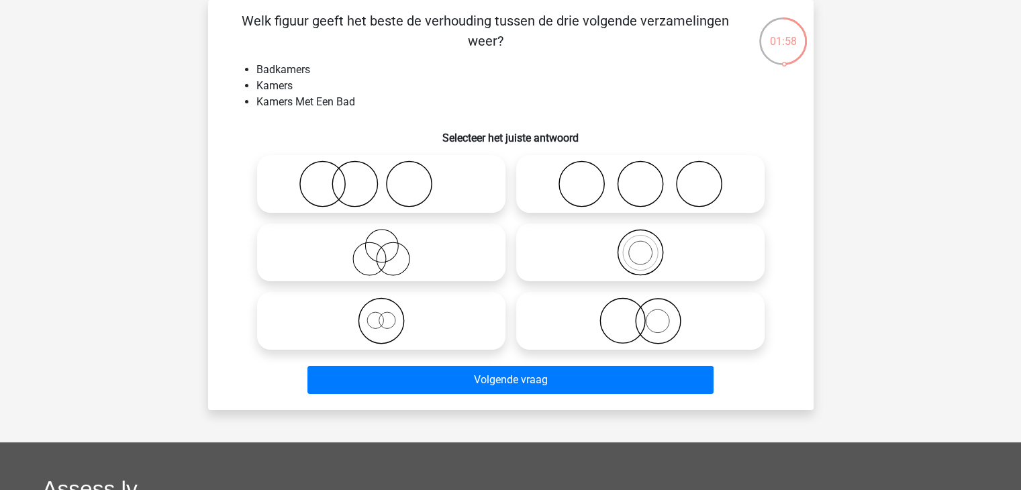
drag, startPoint x: 425, startPoint y: 218, endPoint x: 102, endPoint y: 256, distance: 325.6
click at [102, 256] on div "Tim timgolstein06@gmail.com Nederlands English" at bounding box center [510, 367] width 1021 height 858
click at [363, 319] on icon at bounding box center [381, 320] width 238 height 47
click at [381, 314] on input "radio" at bounding box center [385, 309] width 9 height 9
radio input "true"
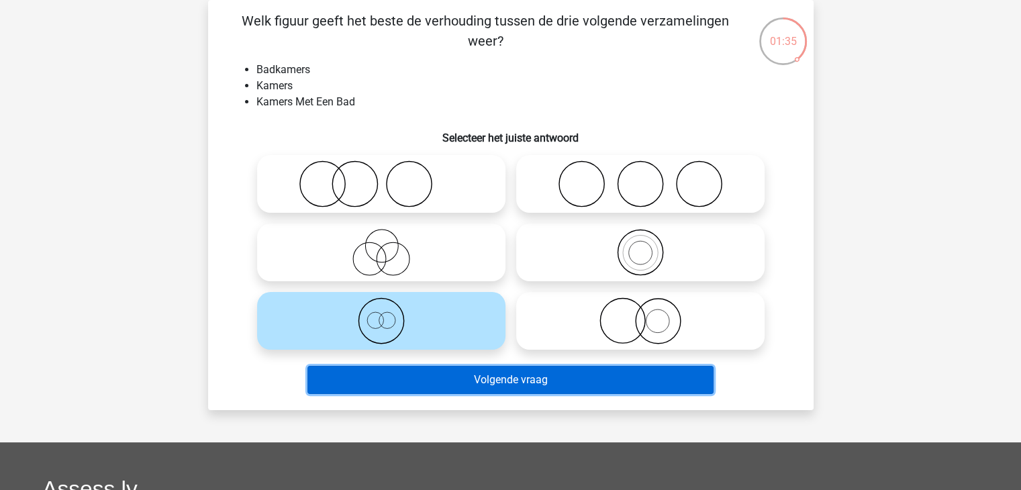
click at [373, 376] on button "Volgende vraag" at bounding box center [510, 380] width 406 height 28
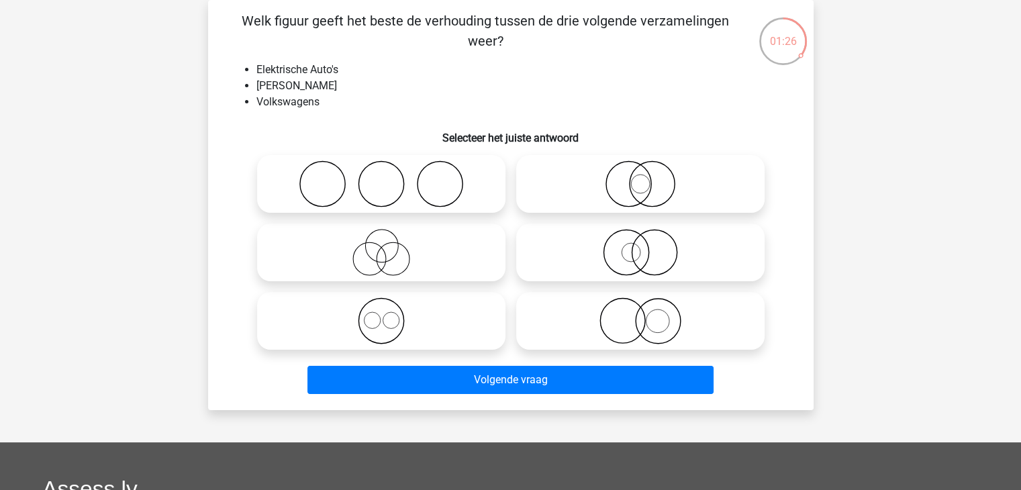
click at [586, 330] on icon at bounding box center [640, 320] width 238 height 47
click at [640, 314] on input "radio" at bounding box center [644, 309] width 9 height 9
radio input "true"
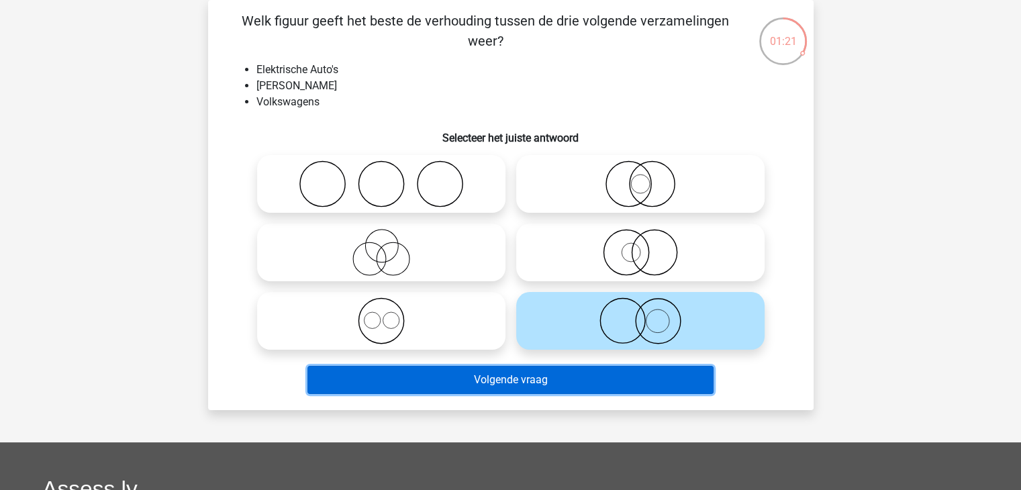
click at [390, 379] on button "Volgende vraag" at bounding box center [510, 380] width 406 height 28
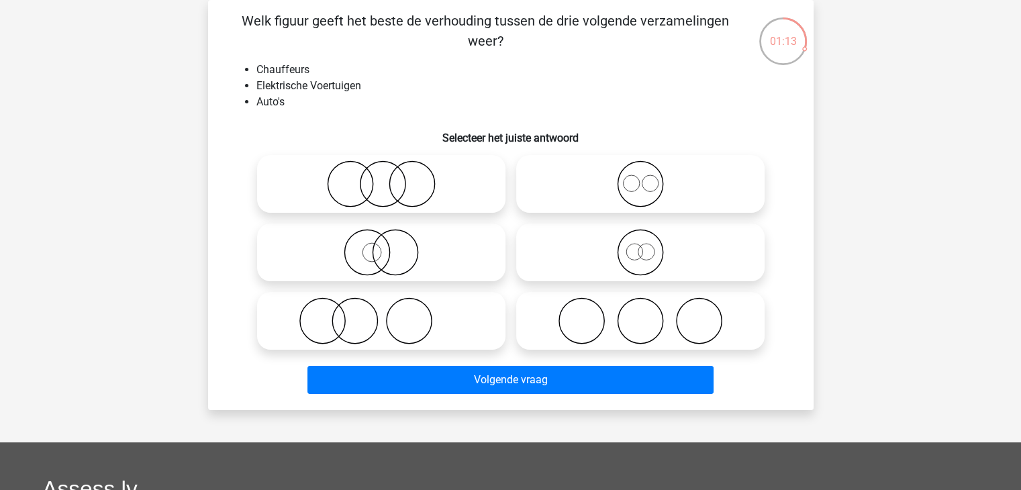
click at [599, 254] on icon at bounding box center [640, 252] width 238 height 47
click at [640, 246] on input "radio" at bounding box center [644, 241] width 9 height 9
radio input "true"
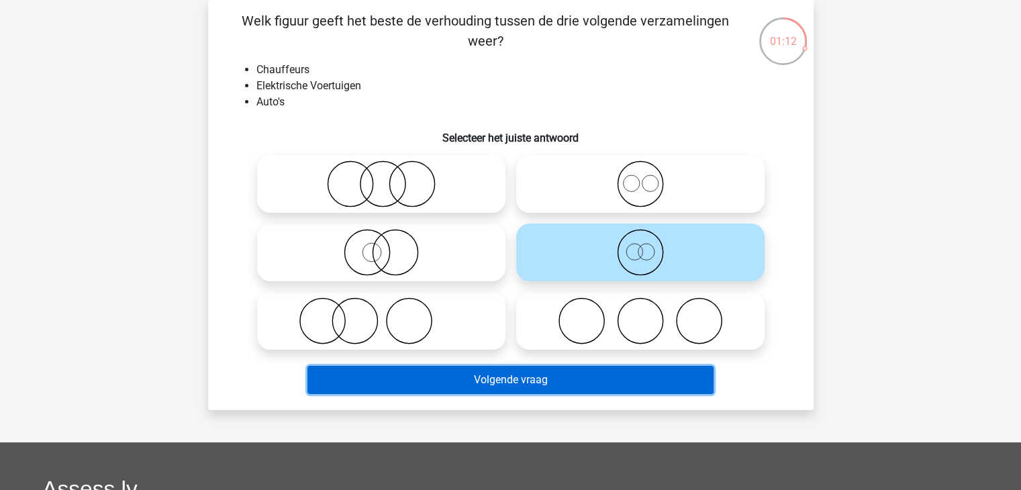
click at [485, 376] on button "Volgende vraag" at bounding box center [510, 380] width 406 height 28
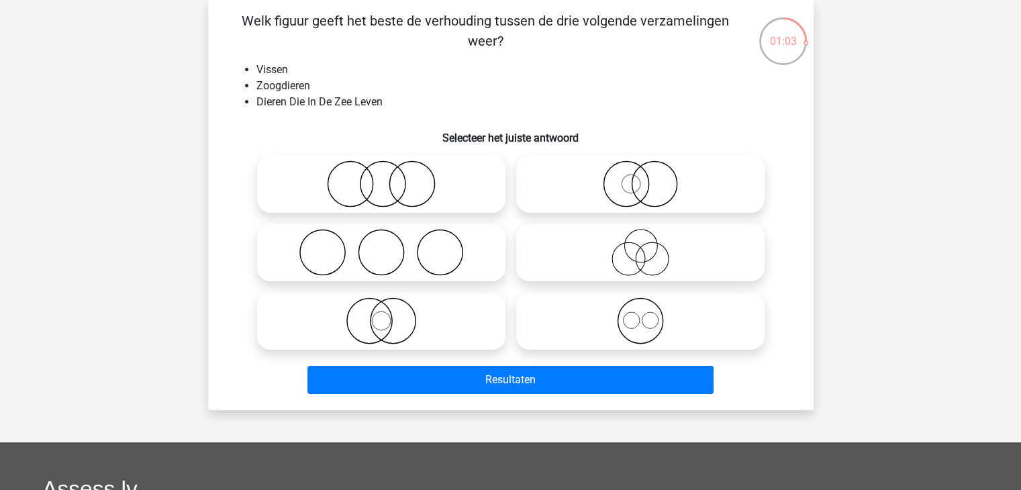
click at [593, 319] on icon at bounding box center [640, 320] width 238 height 47
click at [640, 314] on input "radio" at bounding box center [644, 309] width 9 height 9
radio input "true"
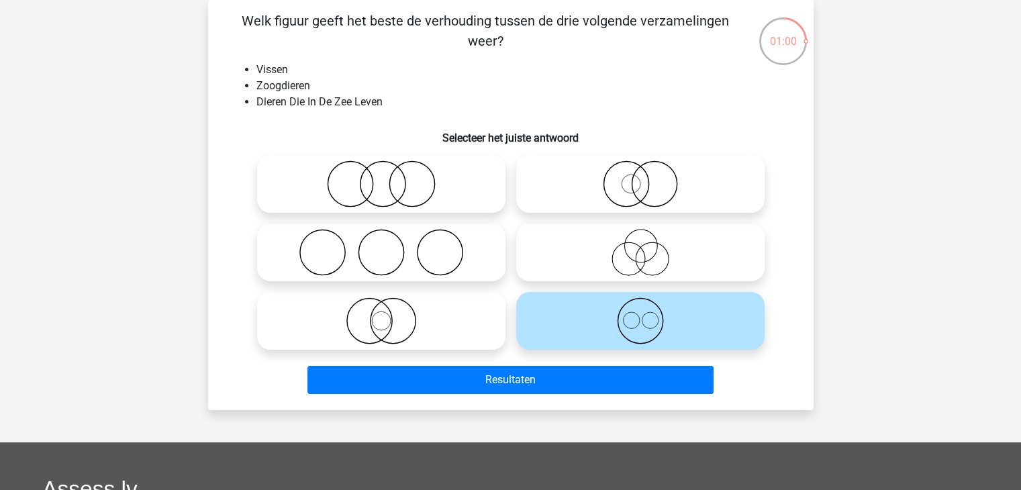
click at [550, 194] on icon at bounding box center [640, 183] width 238 height 47
click at [640, 177] on input "radio" at bounding box center [644, 172] width 9 height 9
radio input "true"
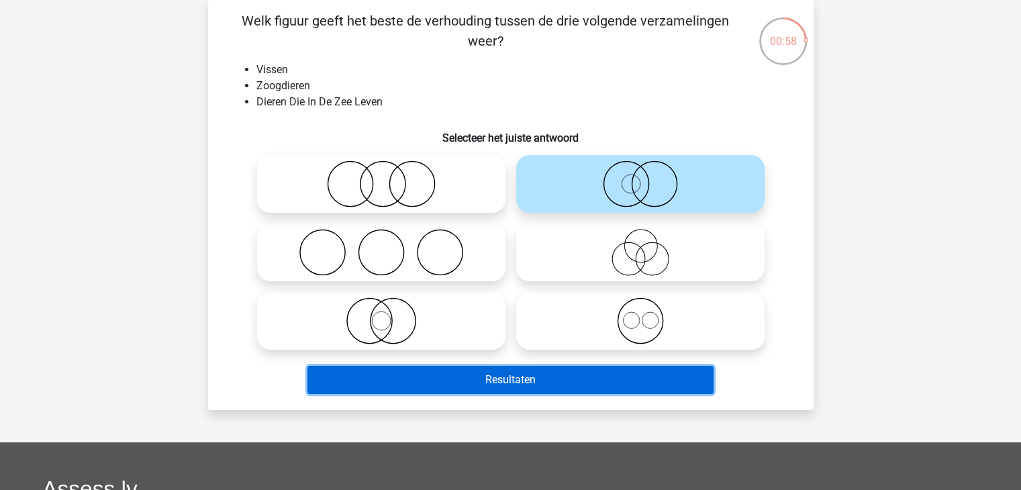
click at [480, 382] on button "Resultaten" at bounding box center [510, 380] width 406 height 28
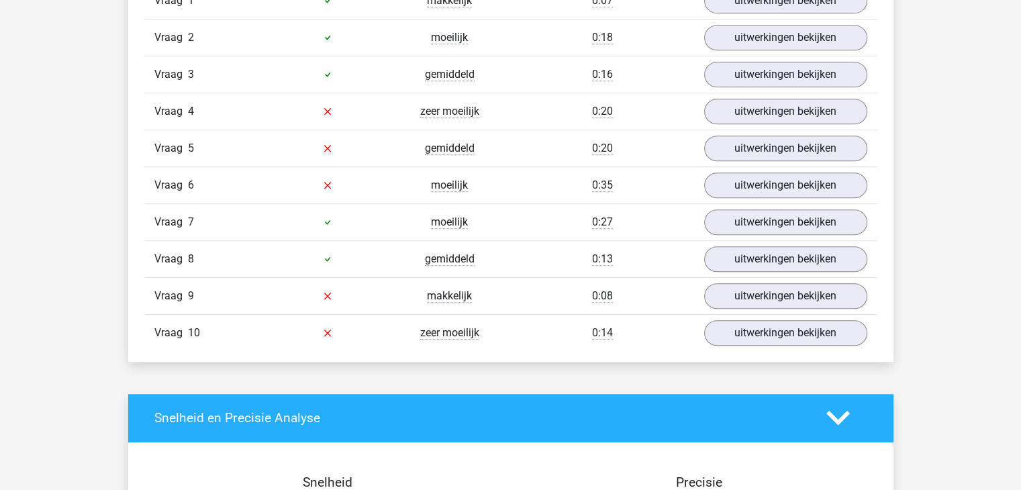
scroll to position [939, 0]
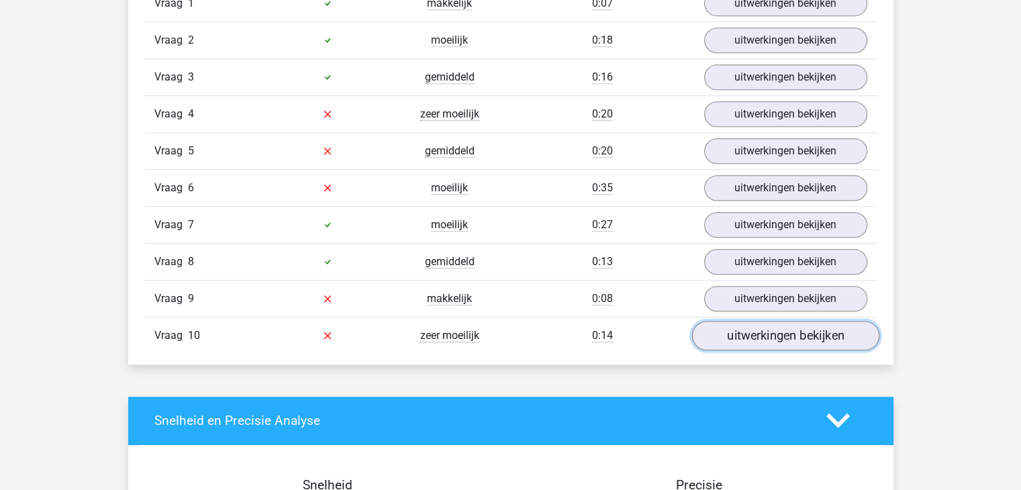
click at [765, 332] on link "uitwerkingen bekijken" at bounding box center [784, 336] width 187 height 30
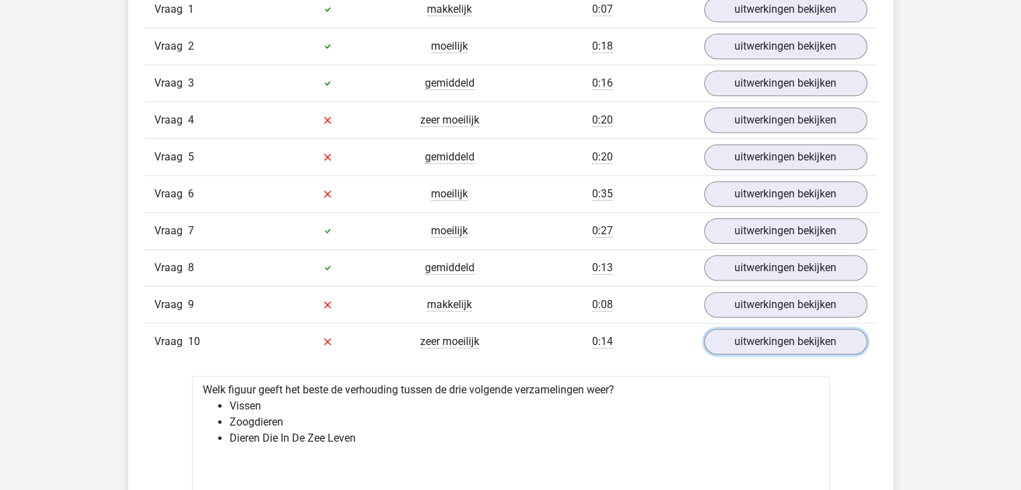
scroll to position [950, 0]
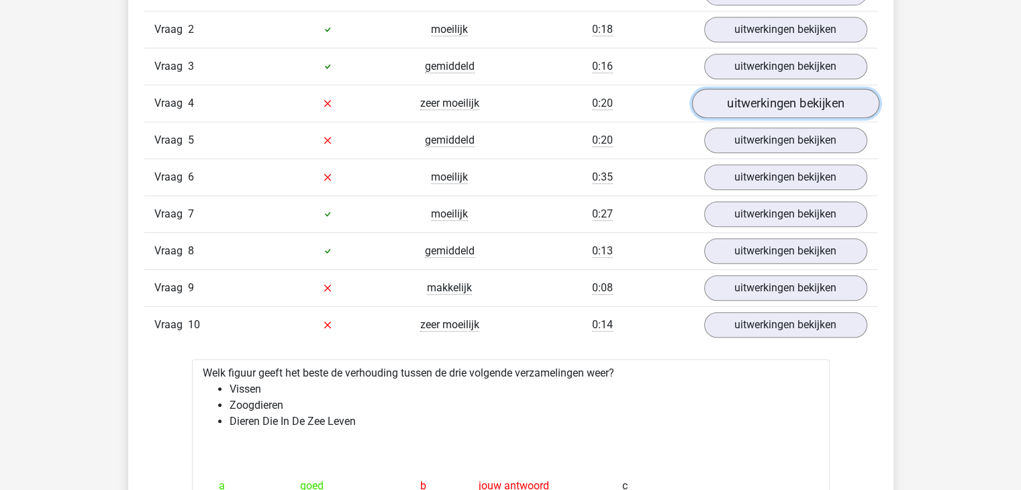
click at [810, 100] on link "uitwerkingen bekijken" at bounding box center [784, 104] width 187 height 30
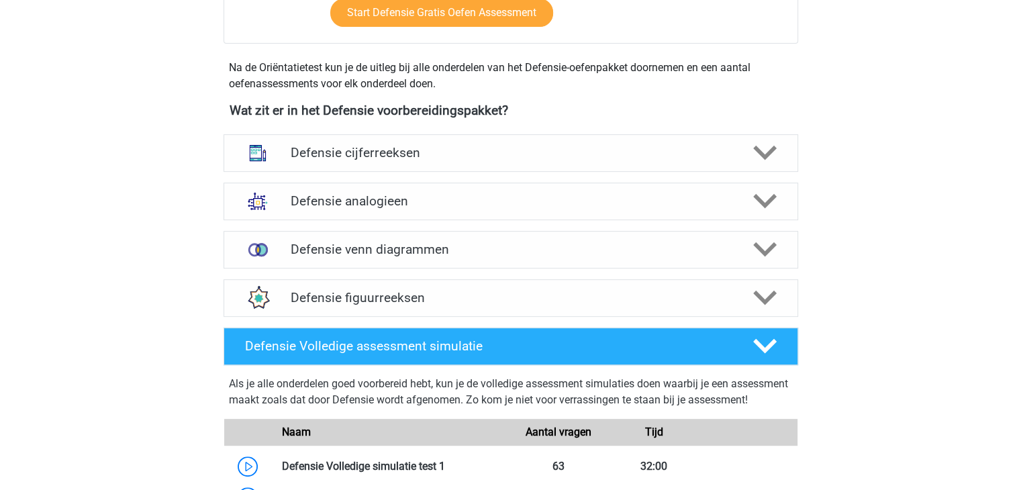
scroll to position [550, 0]
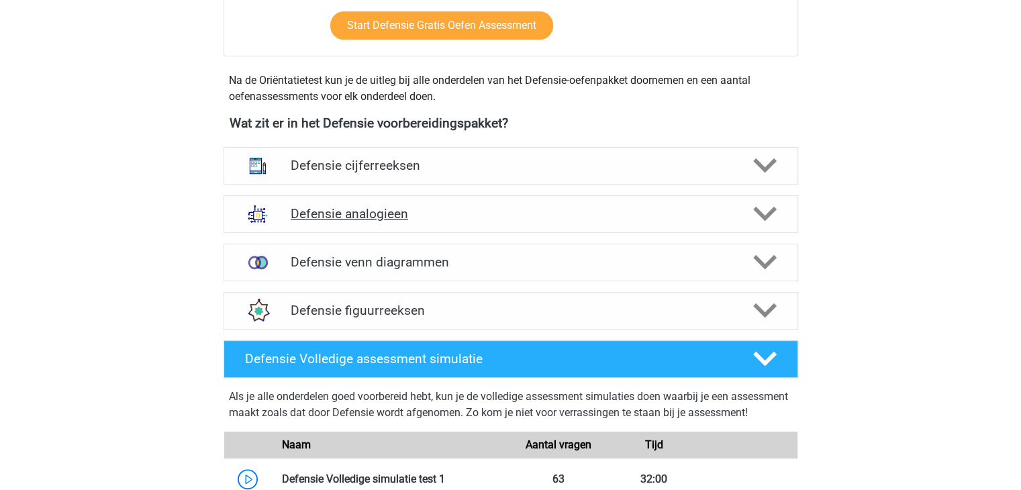
click at [458, 218] on h4 "Defensie analogieen" at bounding box center [510, 213] width 439 height 15
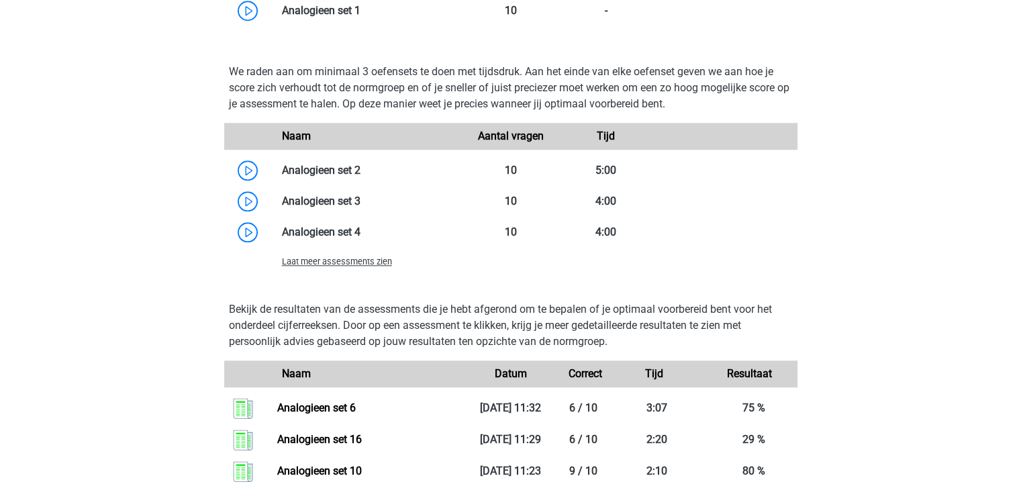
scroll to position [1298, 0]
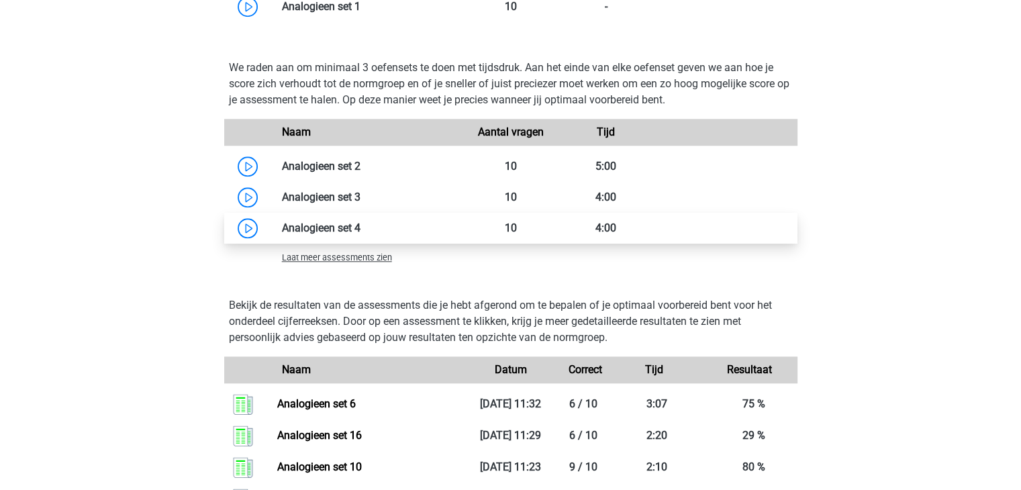
click at [360, 234] on link at bounding box center [360, 227] width 0 height 13
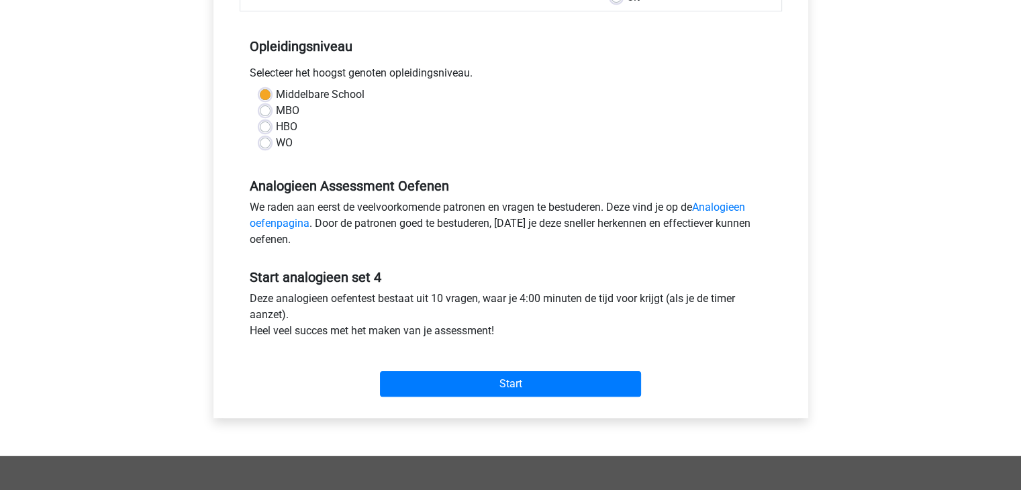
scroll to position [254, 0]
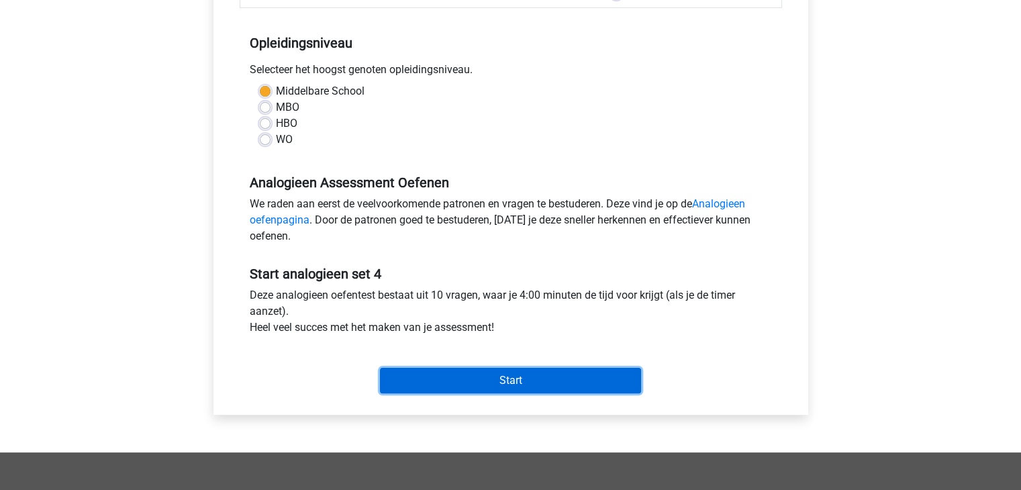
click at [603, 376] on input "Start" at bounding box center [510, 380] width 261 height 25
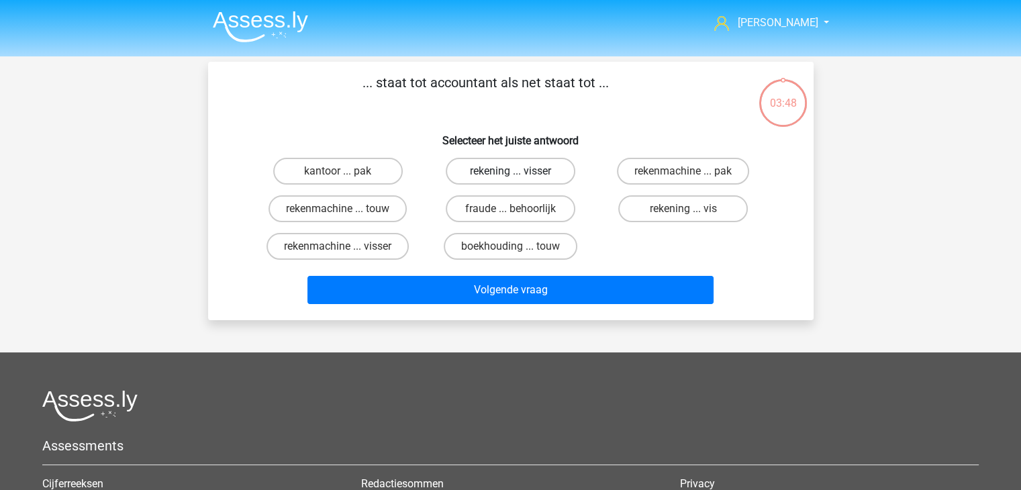
click at [525, 172] on label "rekening ... visser" at bounding box center [510, 171] width 129 height 27
click at [519, 172] on input "rekening ... visser" at bounding box center [514, 175] width 9 height 9
radio input "true"
click at [366, 248] on label "rekenmachine ... visser" at bounding box center [337, 246] width 142 height 27
click at [346, 248] on input "rekenmachine ... visser" at bounding box center [341, 250] width 9 height 9
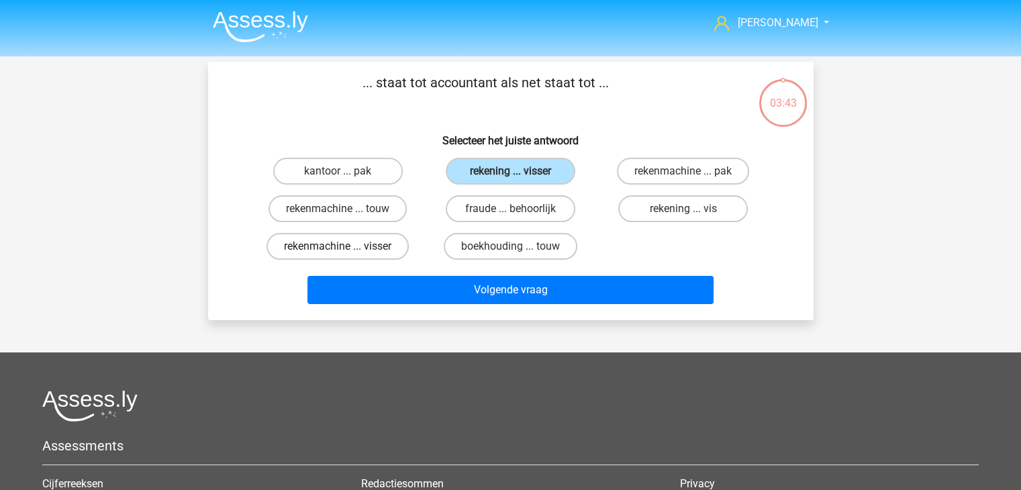
radio input "true"
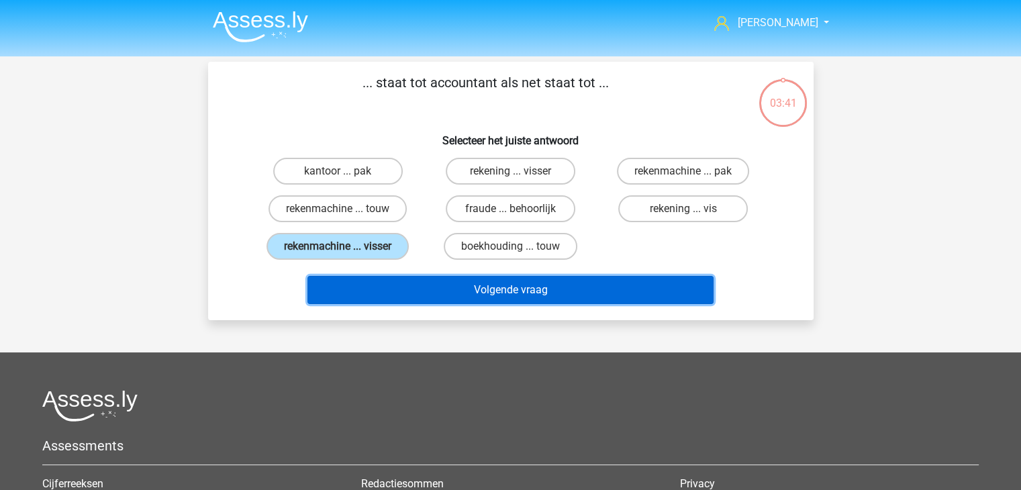
click at [389, 280] on button "Volgende vraag" at bounding box center [510, 290] width 406 height 28
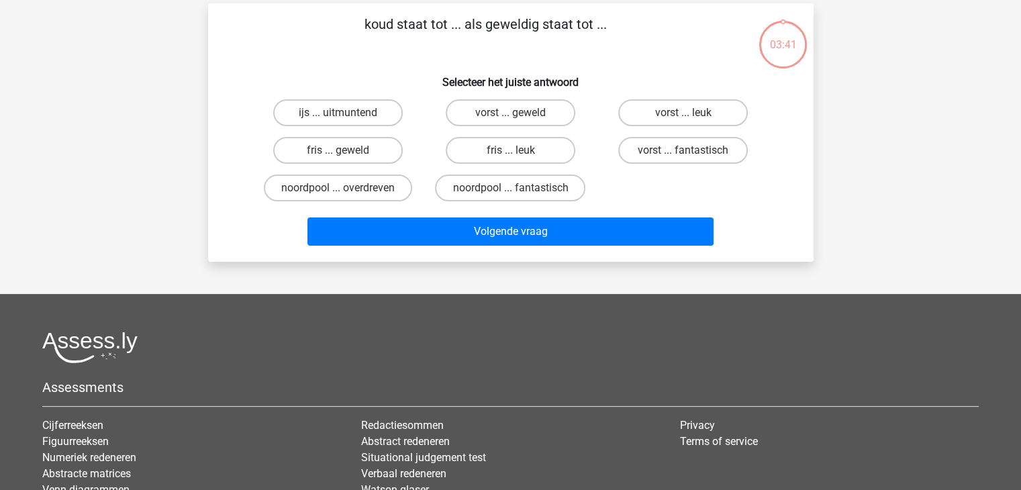
scroll to position [62, 0]
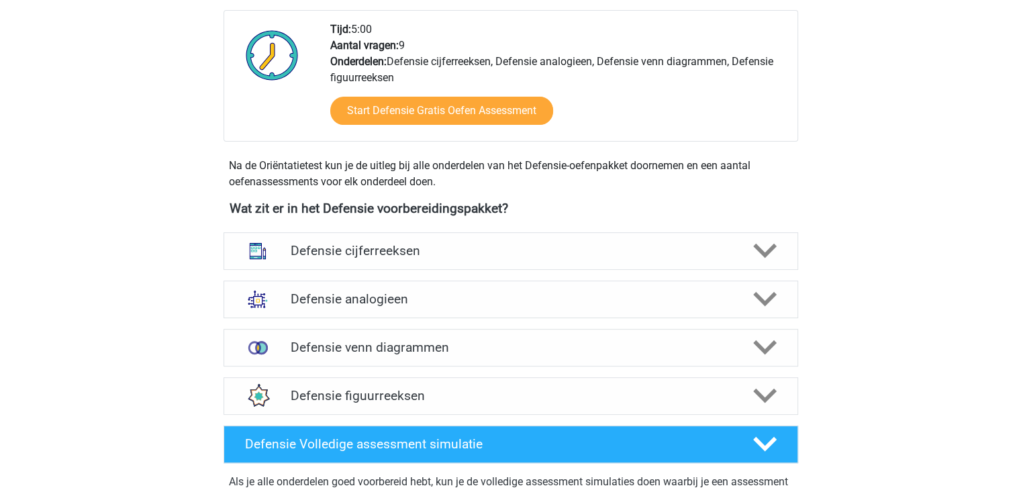
scroll to position [472, 0]
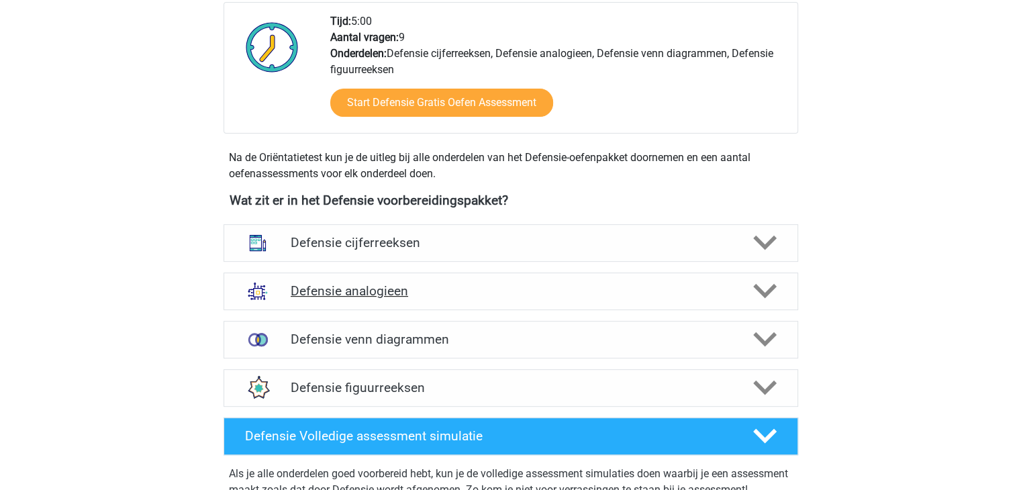
click at [753, 283] on icon at bounding box center [764, 290] width 23 height 23
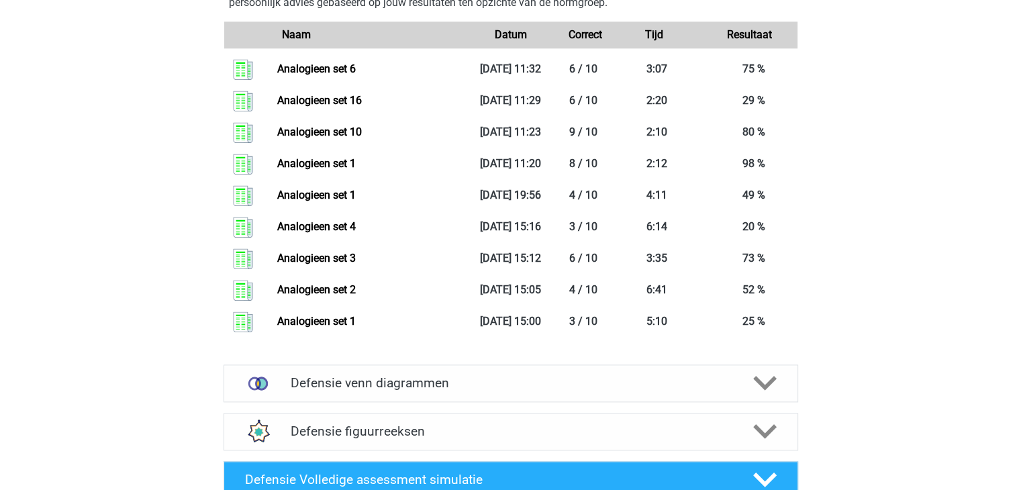
scroll to position [1626, 0]
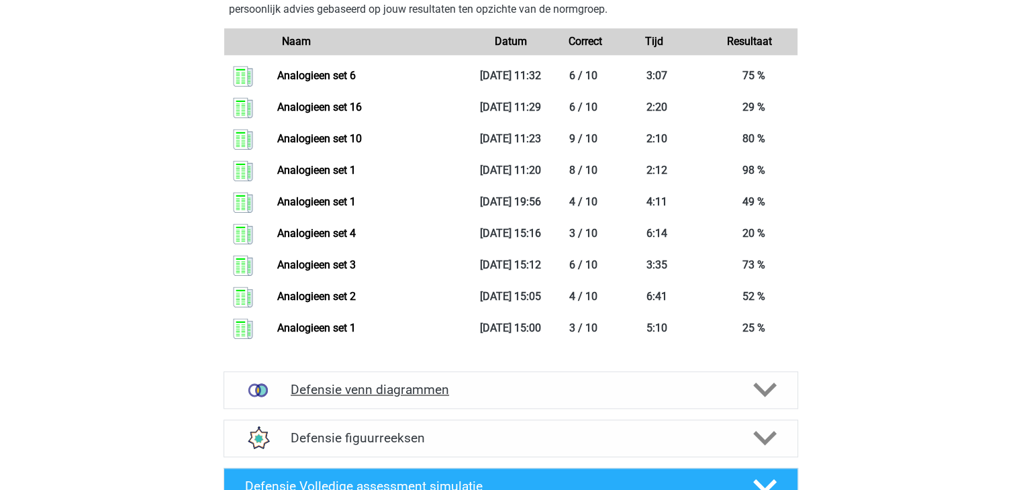
click at [411, 378] on div "Defensie venn diagrammen" at bounding box center [510, 390] width 574 height 38
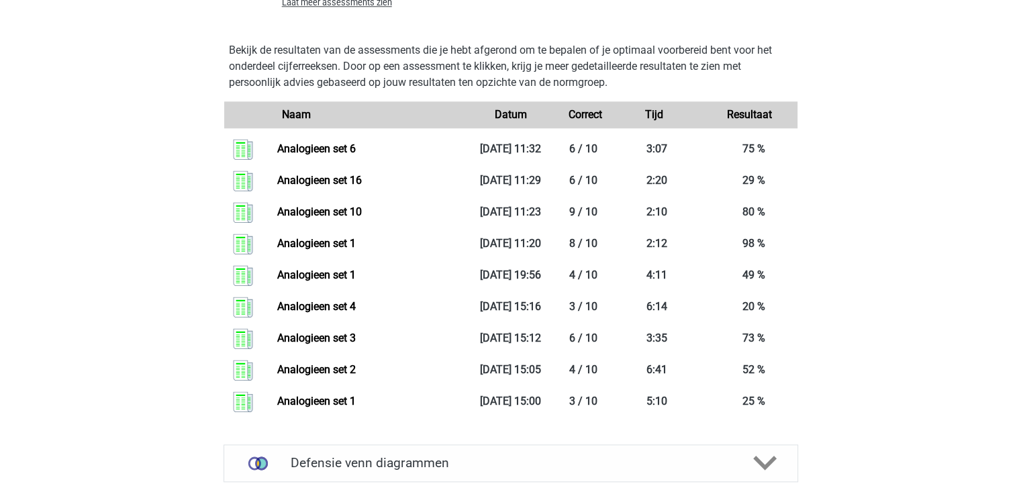
scroll to position [1558, 0]
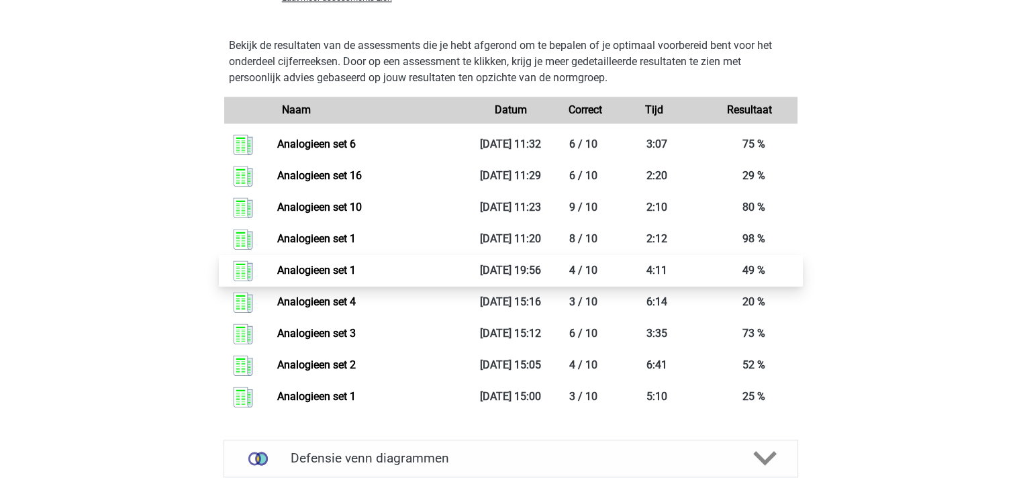
click at [356, 264] on link "Analogieen set 1" at bounding box center [316, 270] width 79 height 13
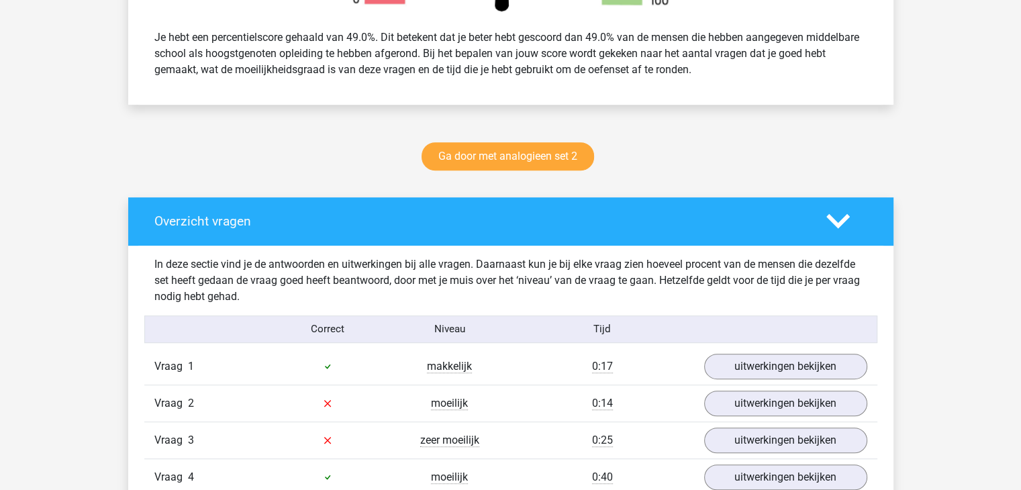
scroll to position [570, 0]
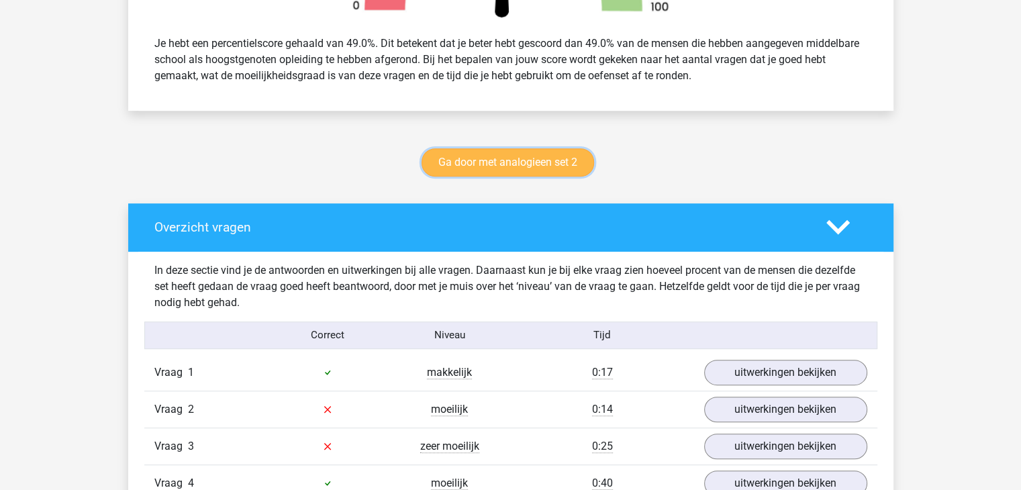
click at [566, 163] on link "Ga door met analogieen set 2" at bounding box center [507, 162] width 172 height 28
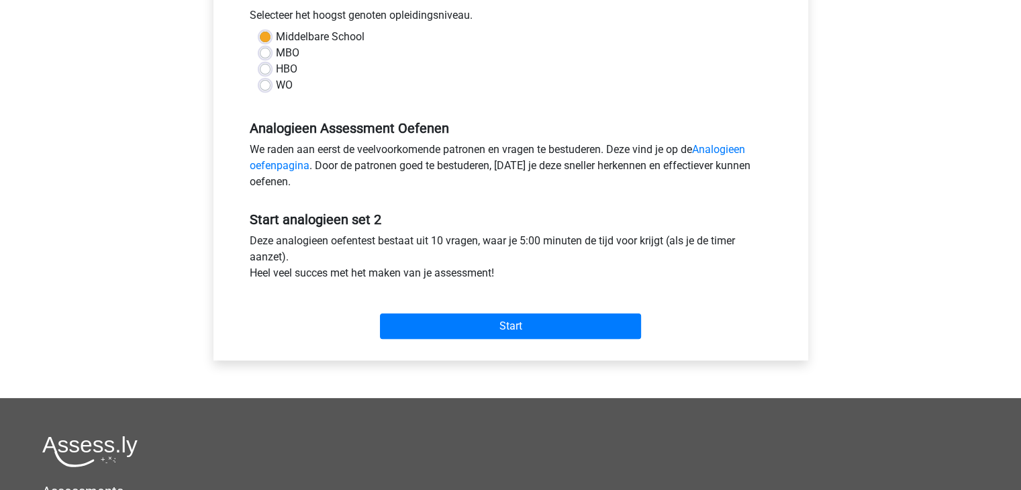
scroll to position [311, 0]
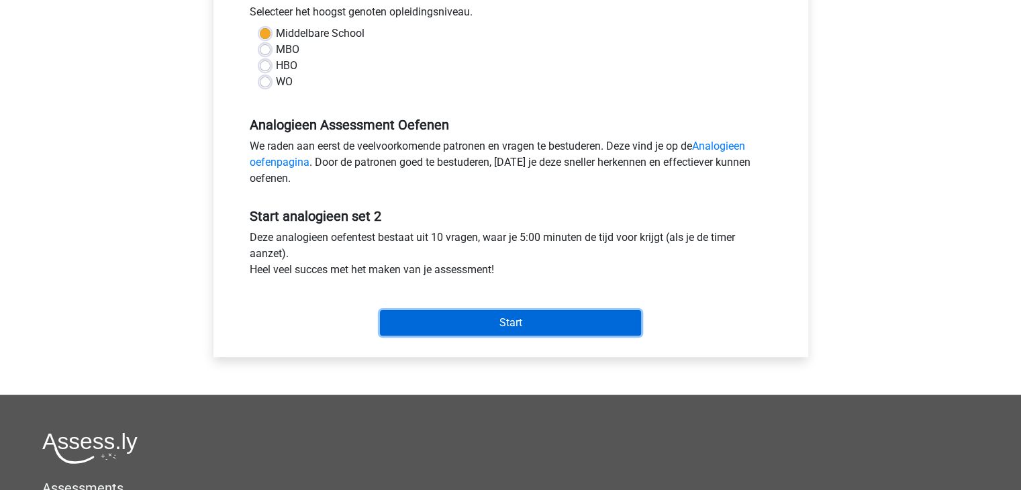
click at [476, 327] on input "Start" at bounding box center [510, 322] width 261 height 25
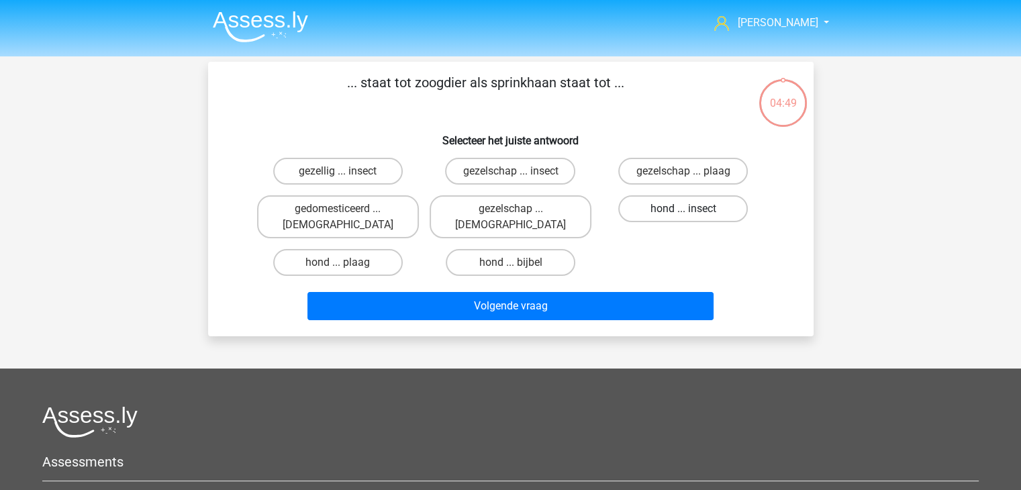
click at [628, 211] on label "hond ... insect" at bounding box center [682, 208] width 129 height 27
click at [683, 211] on input "hond ... insect" at bounding box center [687, 213] width 9 height 9
radio input "true"
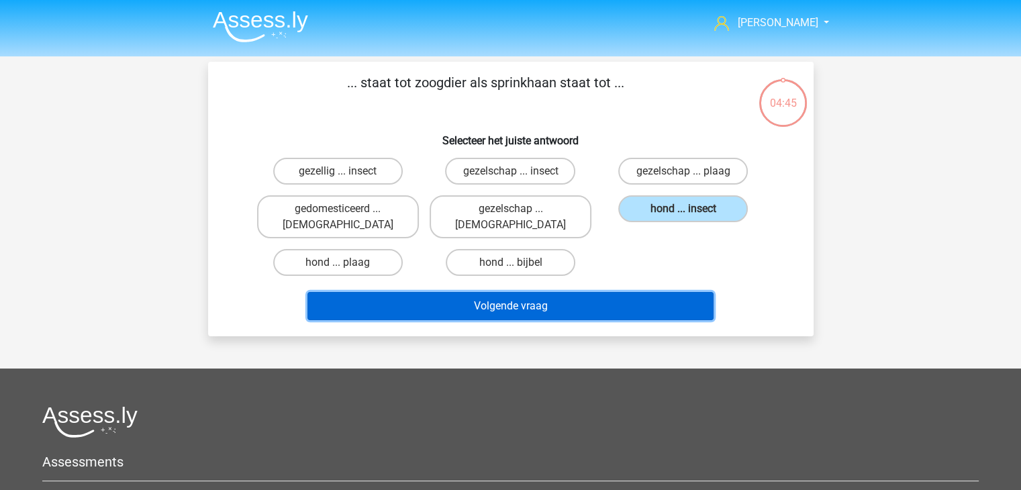
click at [596, 293] on button "Volgende vraag" at bounding box center [510, 306] width 406 height 28
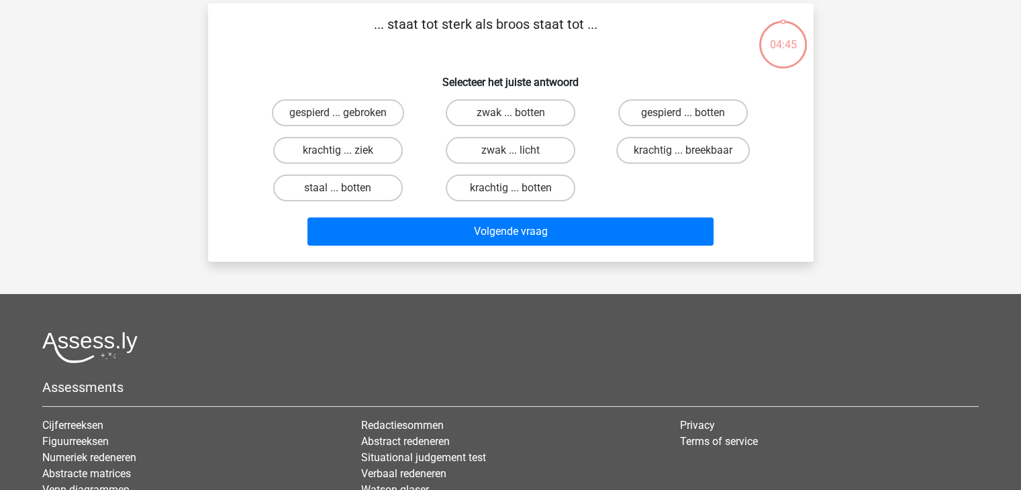
scroll to position [62, 0]
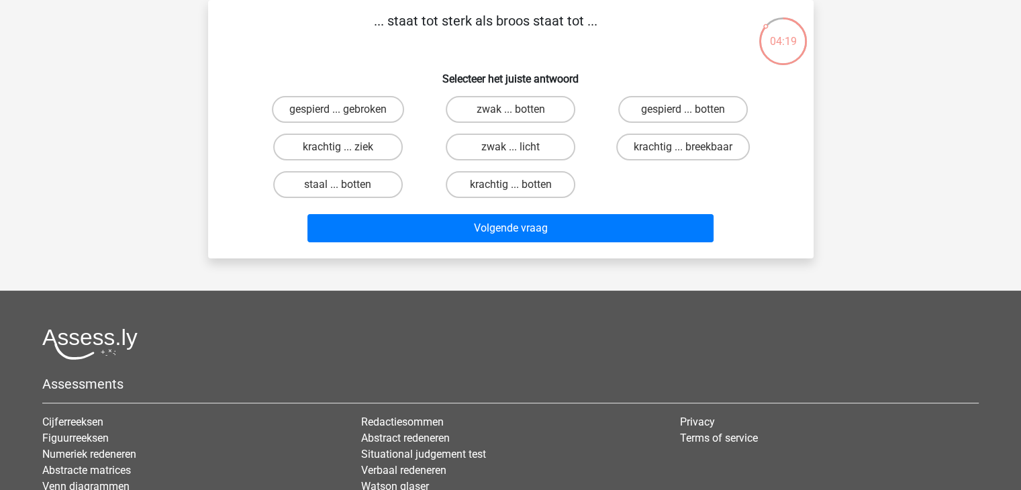
click at [631, 161] on div "krachtig ... breekbaar" at bounding box center [682, 147] width 172 height 38
click at [641, 146] on label "krachtig ... breekbaar" at bounding box center [683, 147] width 134 height 27
click at [683, 147] on input "krachtig ... breekbaar" at bounding box center [687, 151] width 9 height 9
radio input "true"
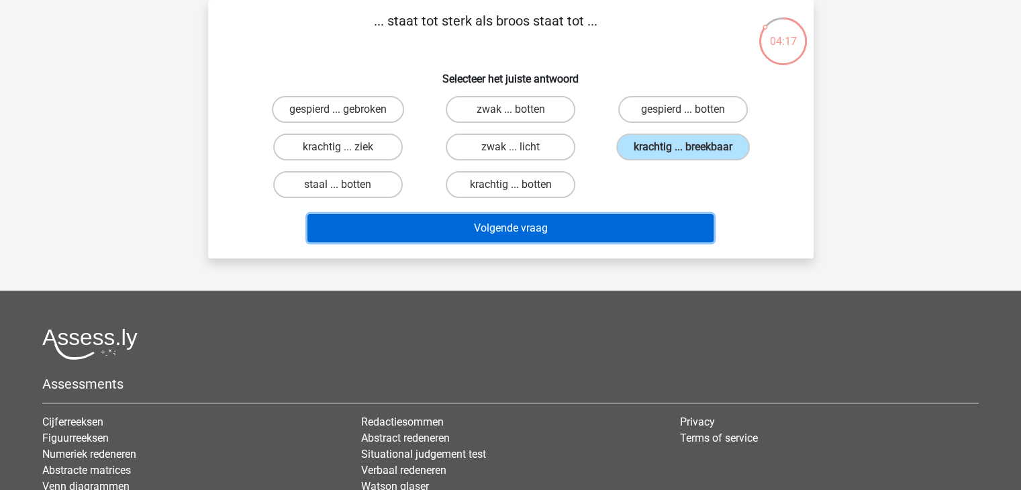
click at [581, 219] on button "Volgende vraag" at bounding box center [510, 228] width 406 height 28
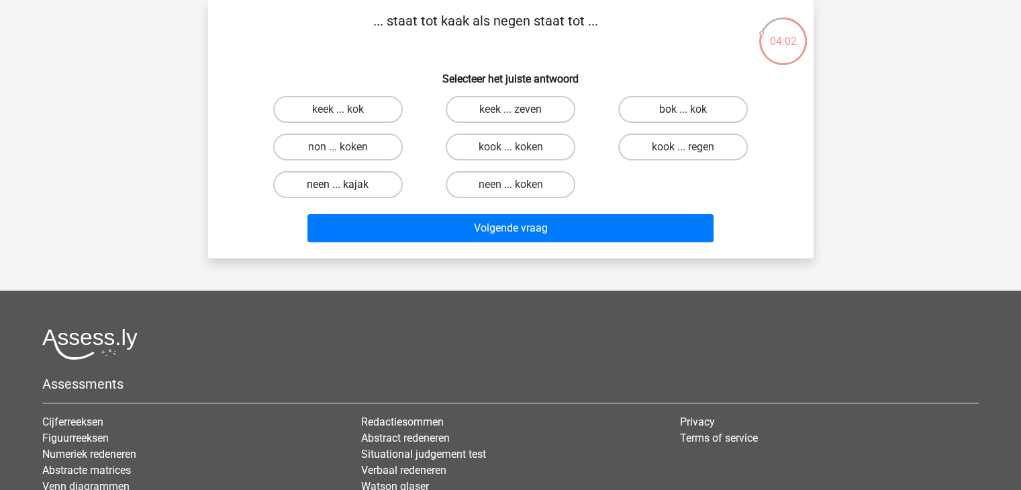
click at [378, 180] on label "neen ... kajak" at bounding box center [337, 184] width 129 height 27
click at [346, 185] on input "neen ... kajak" at bounding box center [341, 189] width 9 height 9
radio input "true"
click at [685, 154] on input "kook ... regen" at bounding box center [687, 151] width 9 height 9
radio input "true"
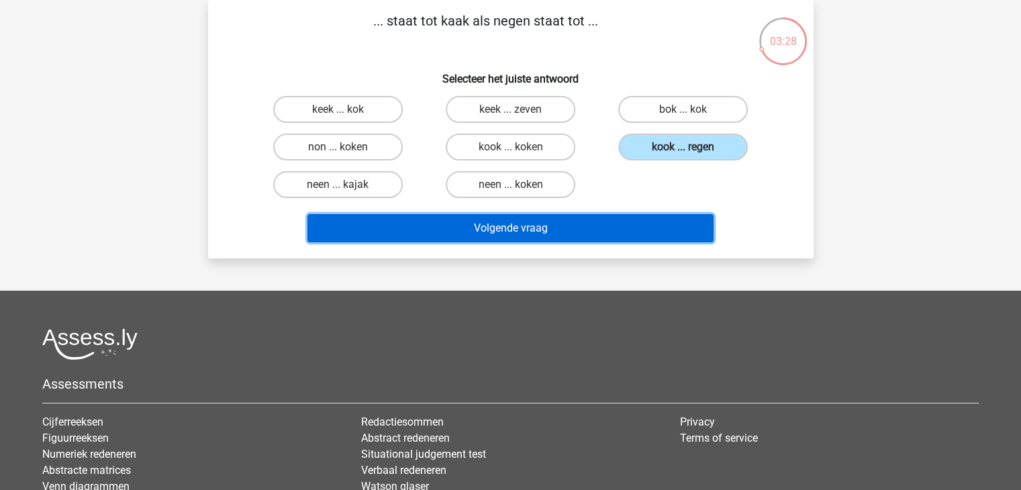
click at [632, 223] on button "Volgende vraag" at bounding box center [510, 228] width 406 height 28
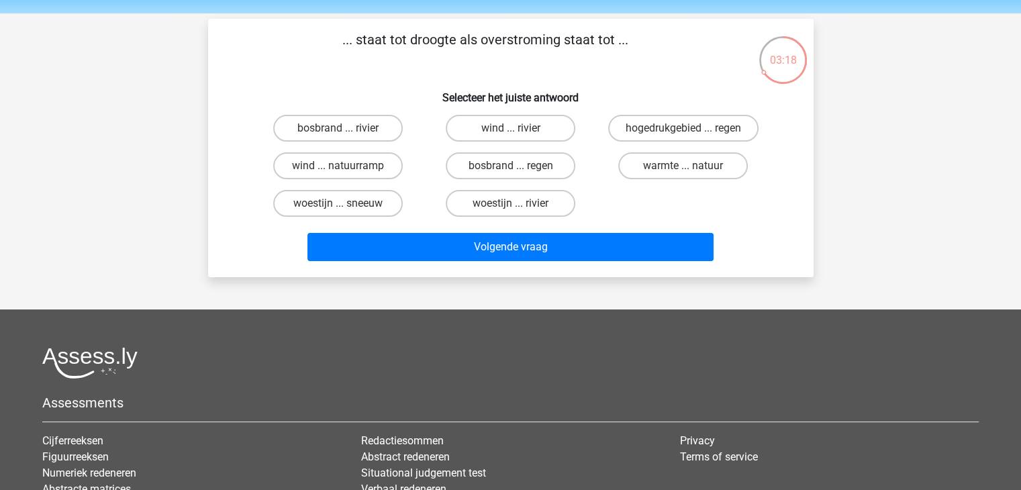
scroll to position [40, 0]
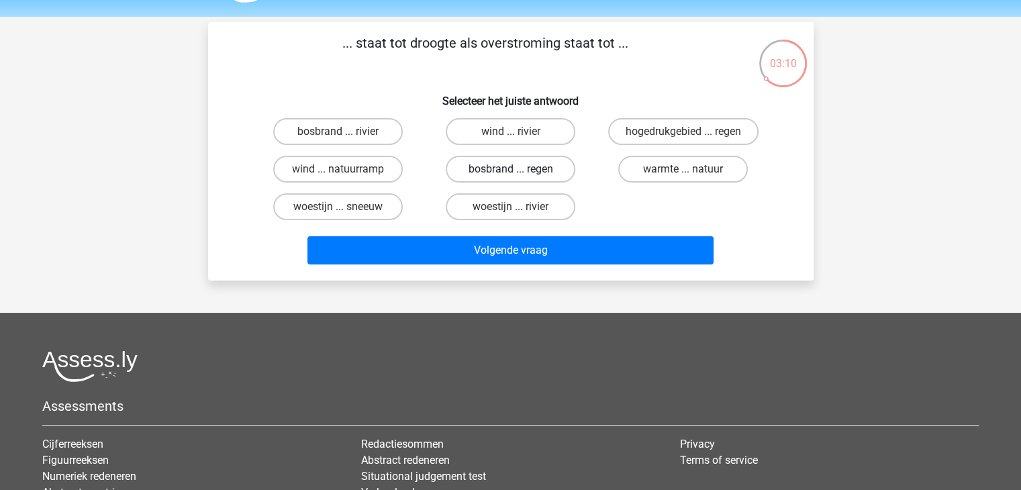
click at [486, 174] on label "bosbrand ... regen" at bounding box center [510, 169] width 129 height 27
click at [510, 174] on input "bosbrand ... regen" at bounding box center [514, 173] width 9 height 9
radio input "true"
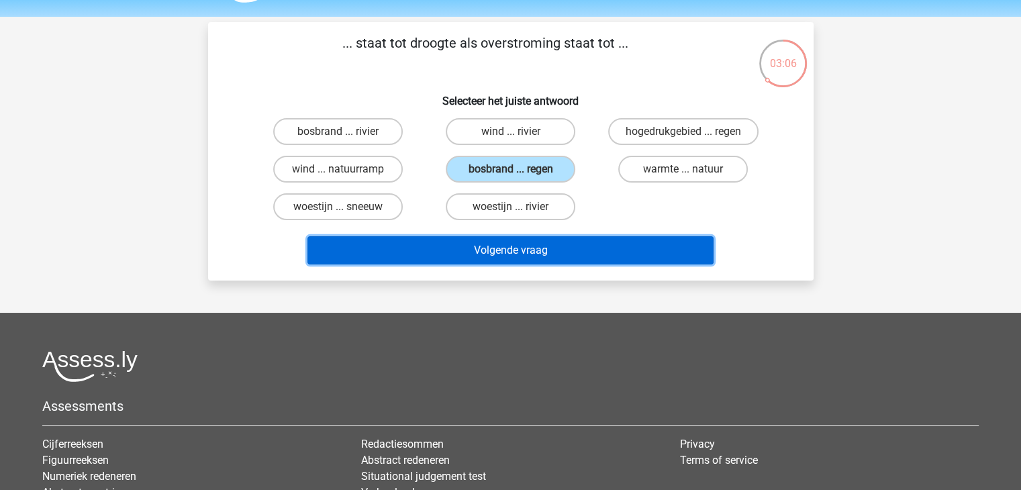
click at [503, 248] on button "Volgende vraag" at bounding box center [510, 250] width 406 height 28
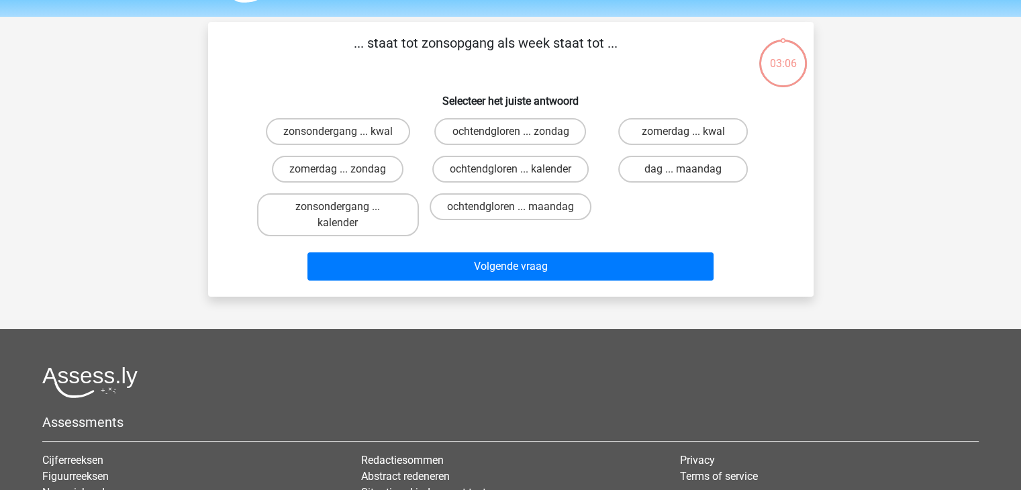
scroll to position [62, 0]
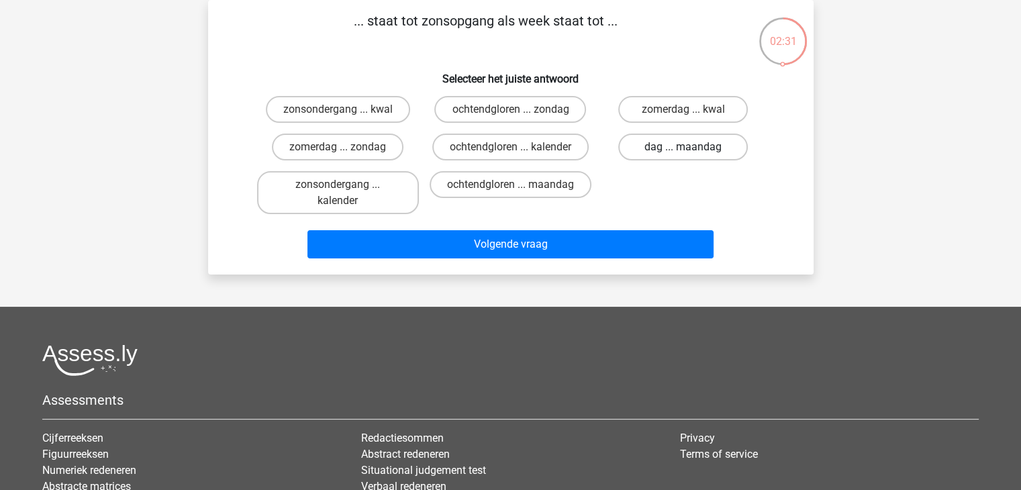
click at [627, 151] on label "dag ... maandag" at bounding box center [682, 147] width 129 height 27
click at [683, 151] on input "dag ... maandag" at bounding box center [687, 151] width 9 height 9
radio input "true"
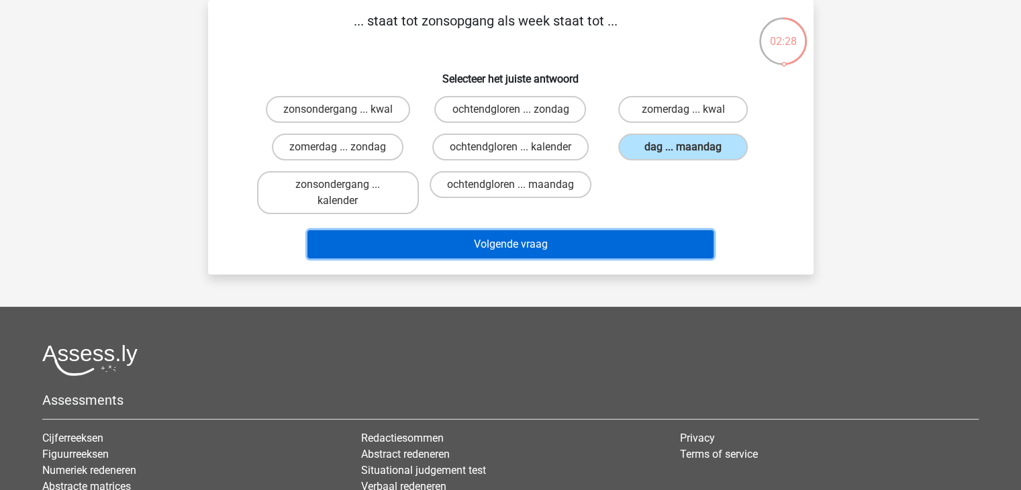
click at [570, 240] on button "Volgende vraag" at bounding box center [510, 244] width 406 height 28
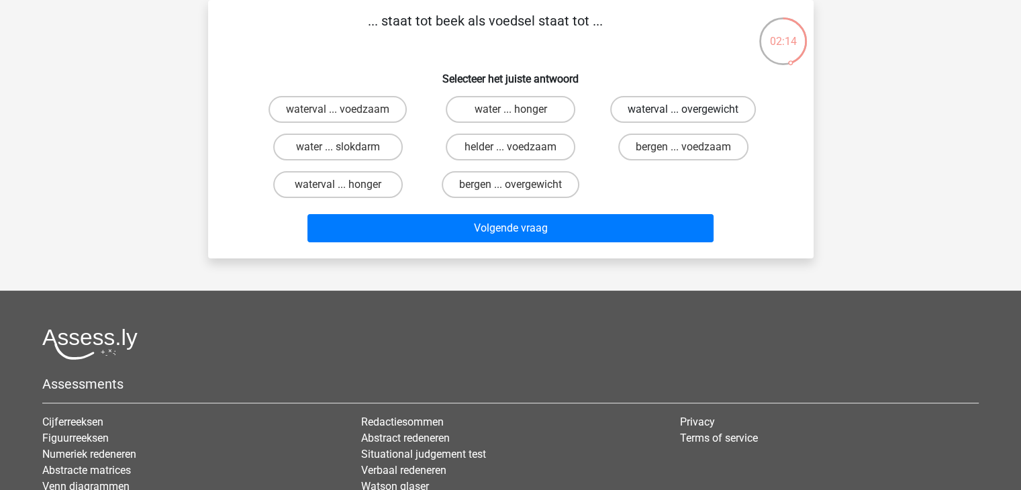
click at [643, 110] on label "waterval ... overgewicht" at bounding box center [683, 109] width 146 height 27
click at [683, 110] on input "waterval ... overgewicht" at bounding box center [687, 113] width 9 height 9
radio input "true"
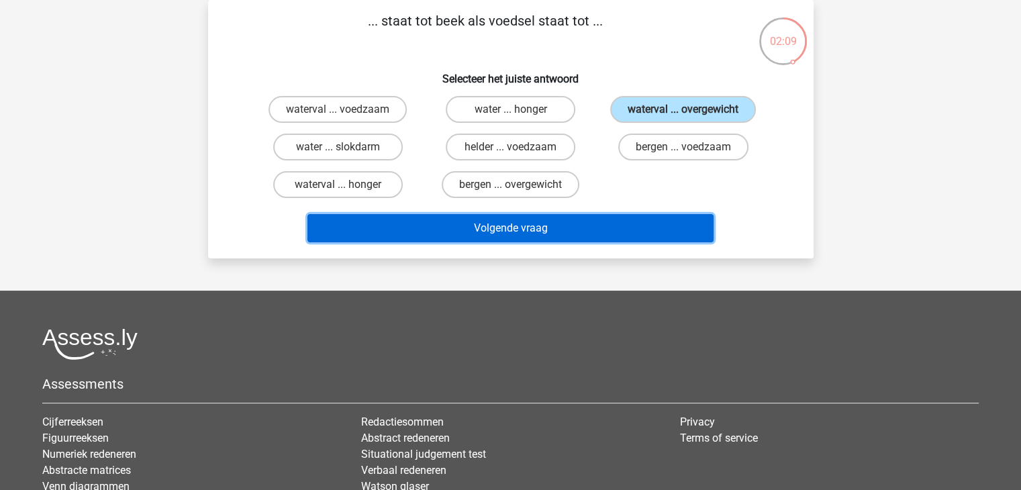
click at [586, 231] on button "Volgende vraag" at bounding box center [510, 228] width 406 height 28
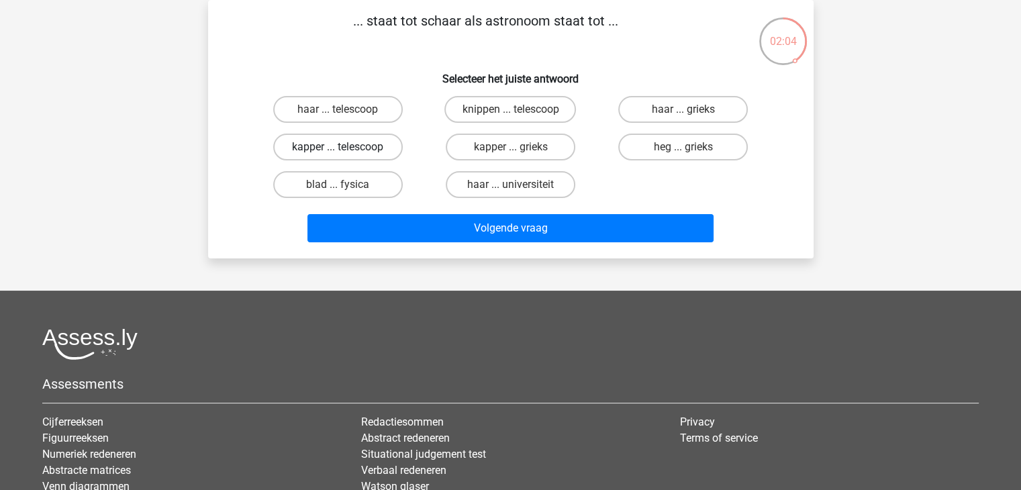
click at [362, 144] on label "kapper ... telescoop" at bounding box center [337, 147] width 129 height 27
click at [346, 147] on input "kapper ... telescoop" at bounding box center [341, 151] width 9 height 9
radio input "true"
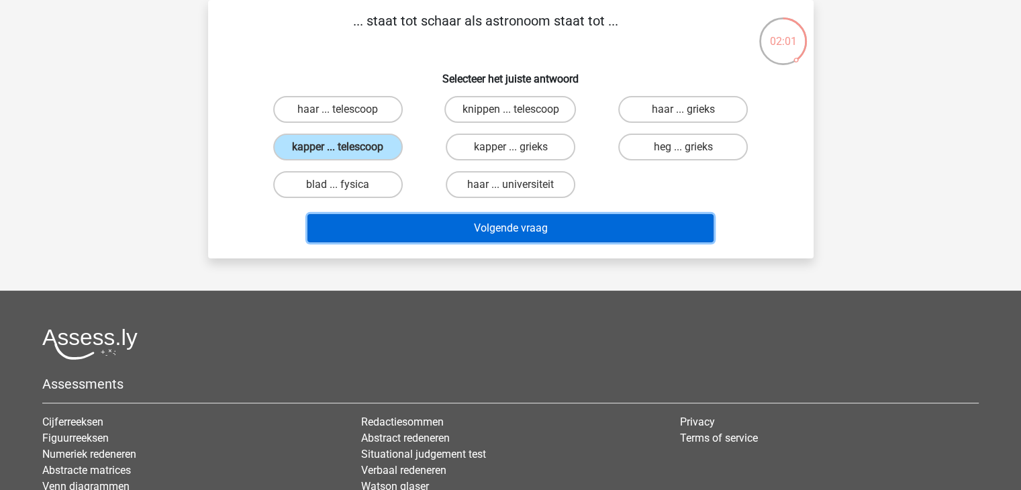
click at [416, 219] on button "Volgende vraag" at bounding box center [510, 228] width 406 height 28
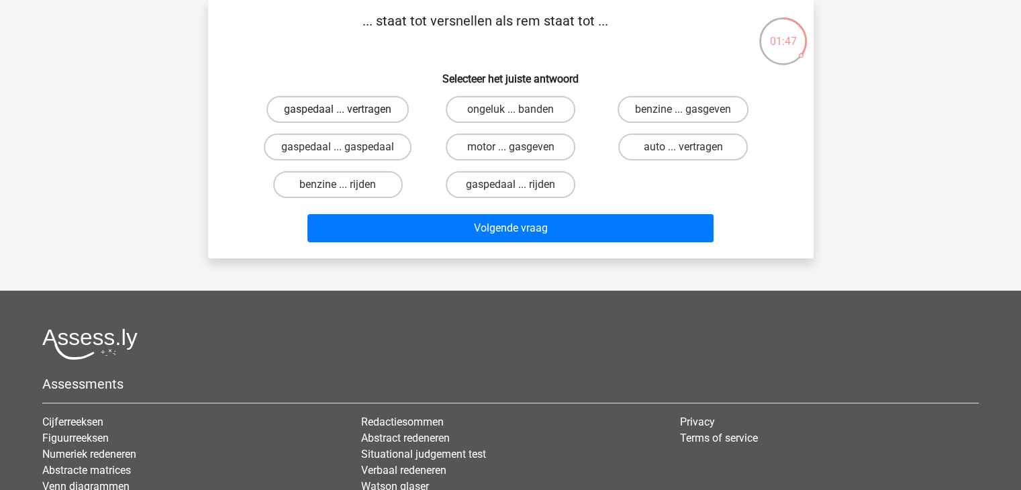
click at [385, 117] on label "gaspedaal ... vertragen" at bounding box center [337, 109] width 142 height 27
click at [346, 117] on input "gaspedaal ... vertragen" at bounding box center [341, 113] width 9 height 9
radio input "true"
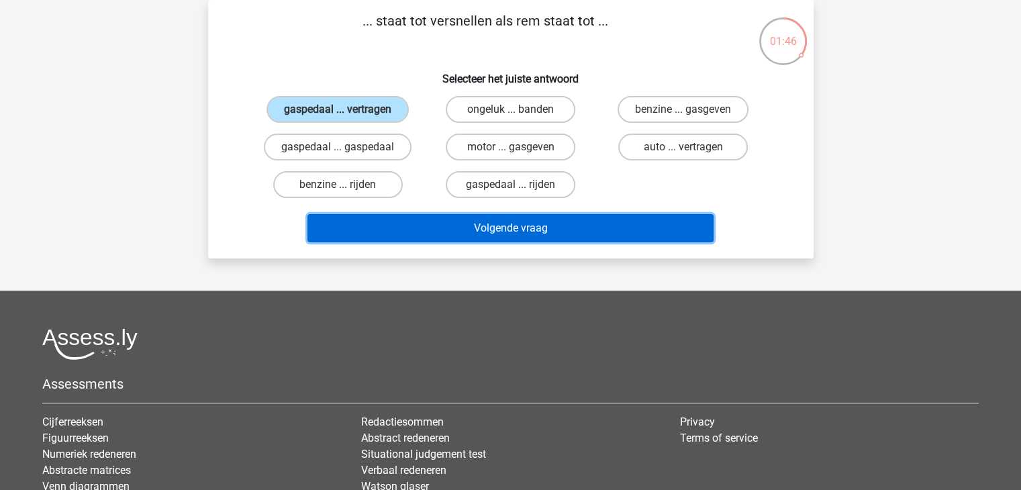
click at [419, 235] on button "Volgende vraag" at bounding box center [510, 228] width 406 height 28
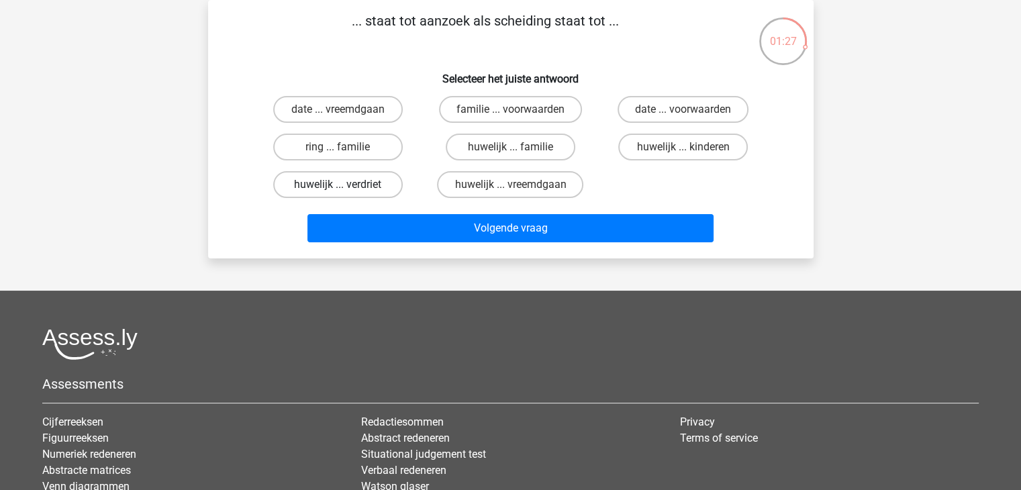
click at [384, 177] on label "huwelijk ... verdriet" at bounding box center [337, 184] width 129 height 27
click at [346, 185] on input "huwelijk ... verdriet" at bounding box center [341, 189] width 9 height 9
radio input "true"
click at [472, 181] on label "huwelijk ... vreemdgaan" at bounding box center [510, 184] width 146 height 27
click at [510, 185] on input "huwelijk ... vreemdgaan" at bounding box center [514, 189] width 9 height 9
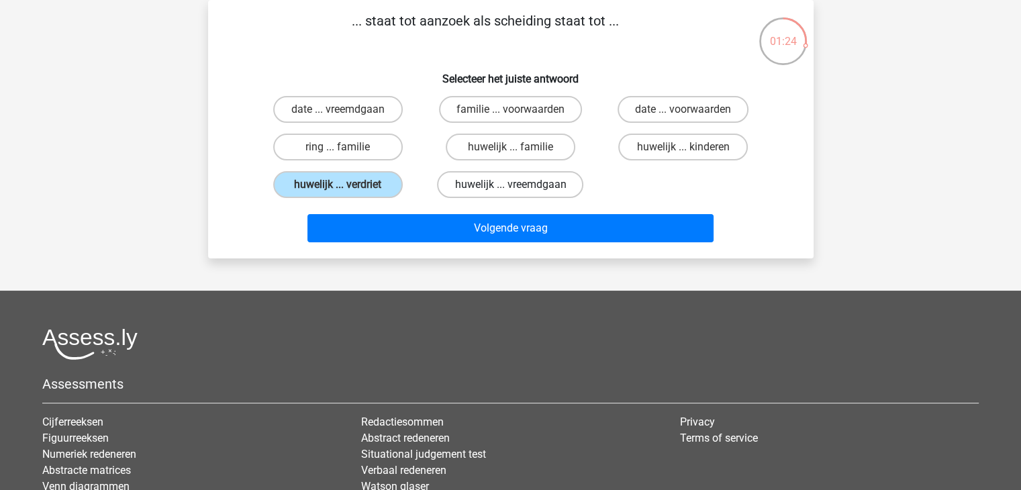
radio input "true"
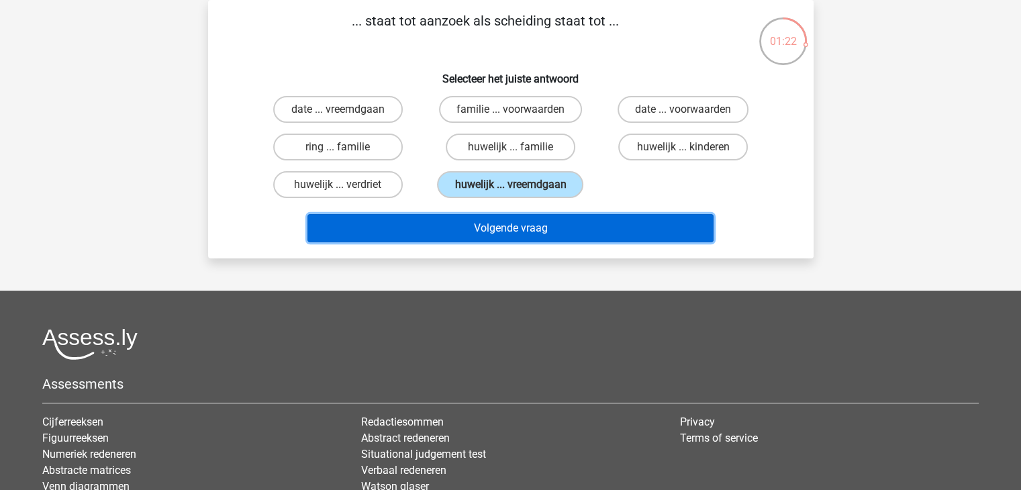
click at [507, 231] on button "Volgende vraag" at bounding box center [510, 228] width 406 height 28
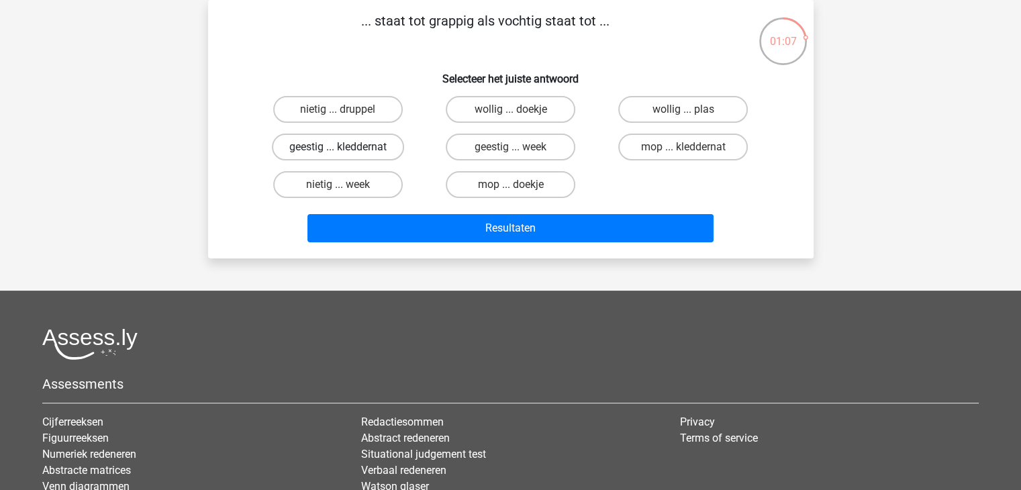
click at [336, 143] on label "geestig ... kleddernat" at bounding box center [338, 147] width 132 height 27
click at [337, 147] on input "geestig ... kleddernat" at bounding box center [341, 151] width 9 height 9
radio input "true"
click at [376, 250] on div "... staat tot grappig als vochtig staat tot ... Selecteer het juiste antwoord n…" at bounding box center [510, 129] width 605 height 258
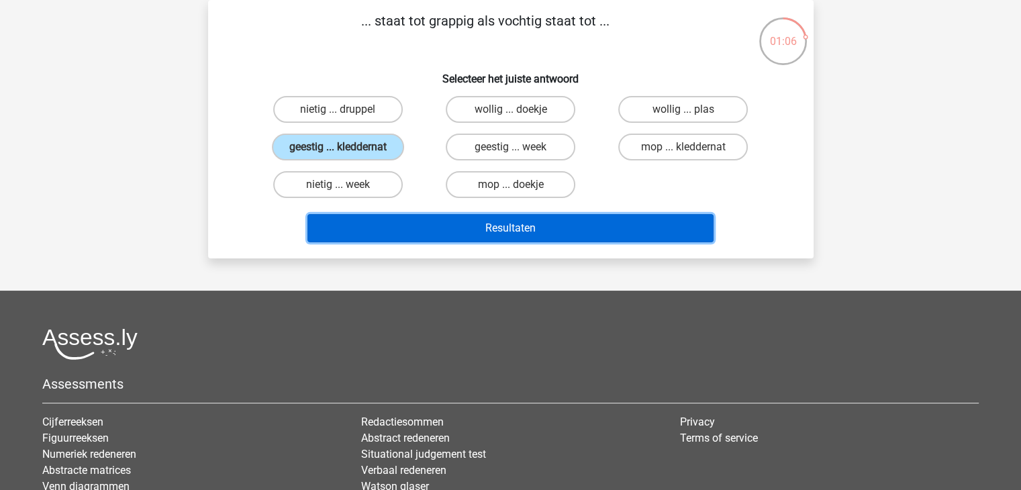
click at [384, 237] on button "Resultaten" at bounding box center [510, 228] width 406 height 28
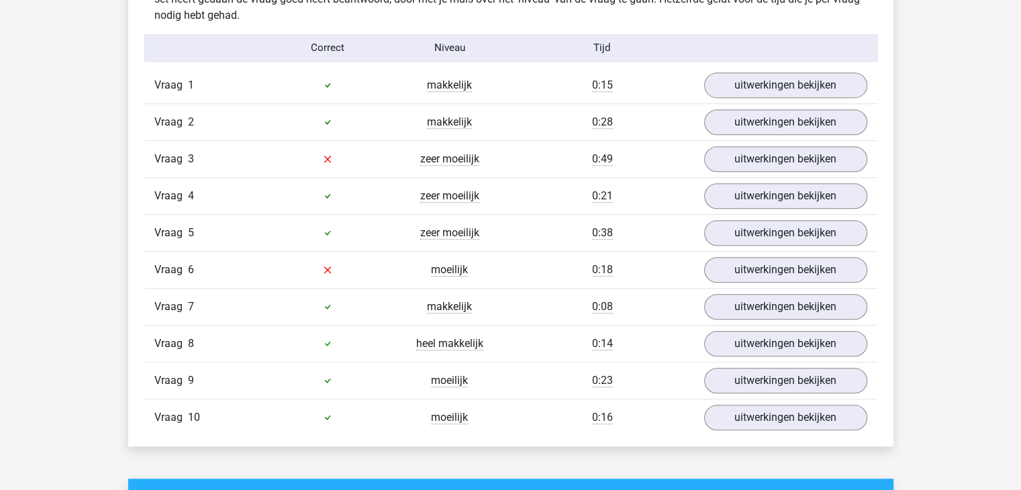
scroll to position [835, 0]
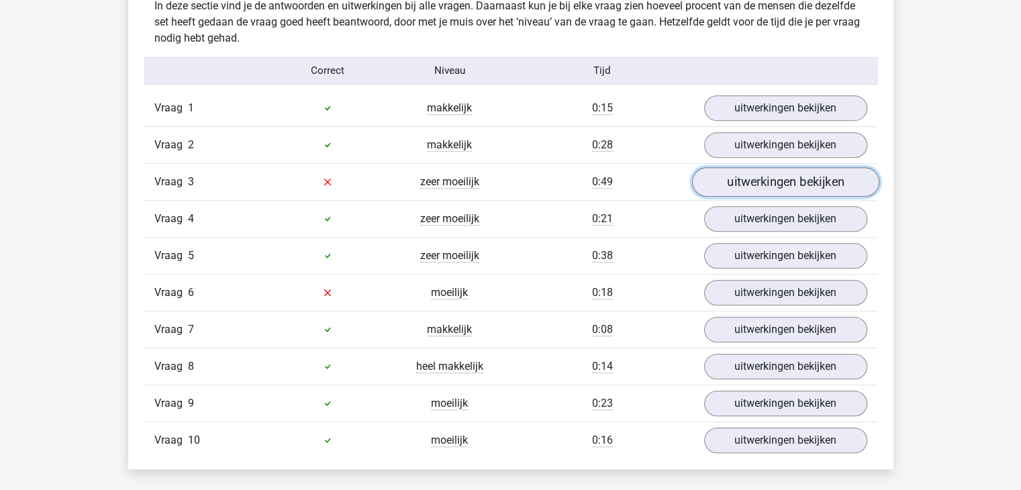
click at [800, 178] on link "uitwerkingen bekijken" at bounding box center [784, 182] width 187 height 30
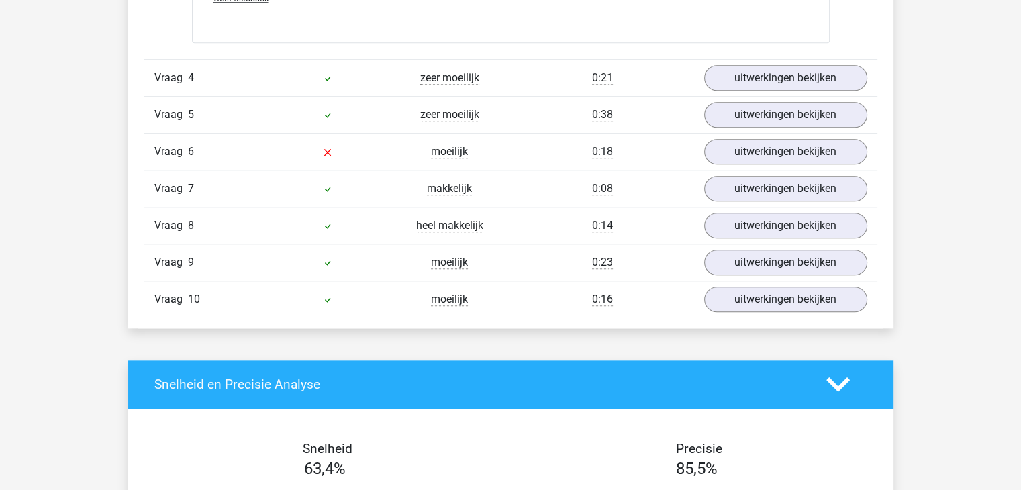
scroll to position [1331, 0]
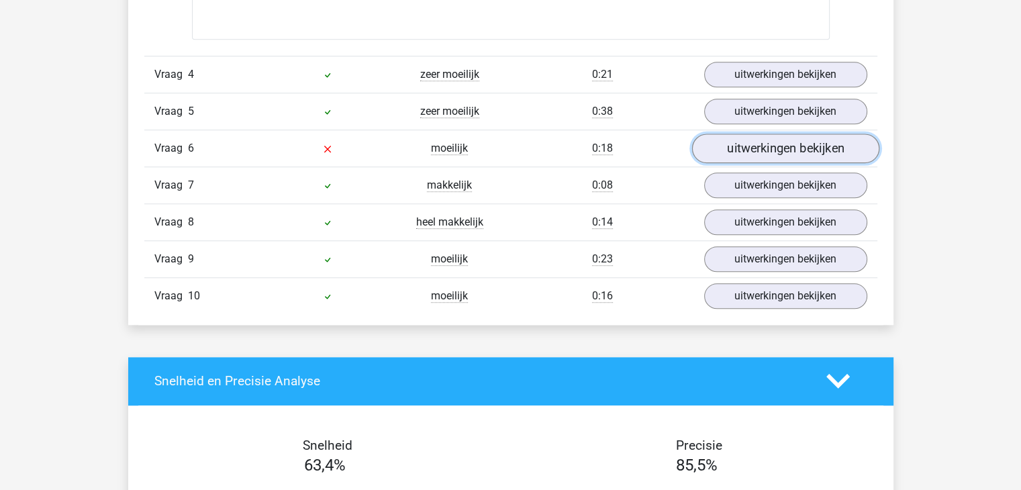
click at [776, 148] on link "uitwerkingen bekijken" at bounding box center [784, 149] width 187 height 30
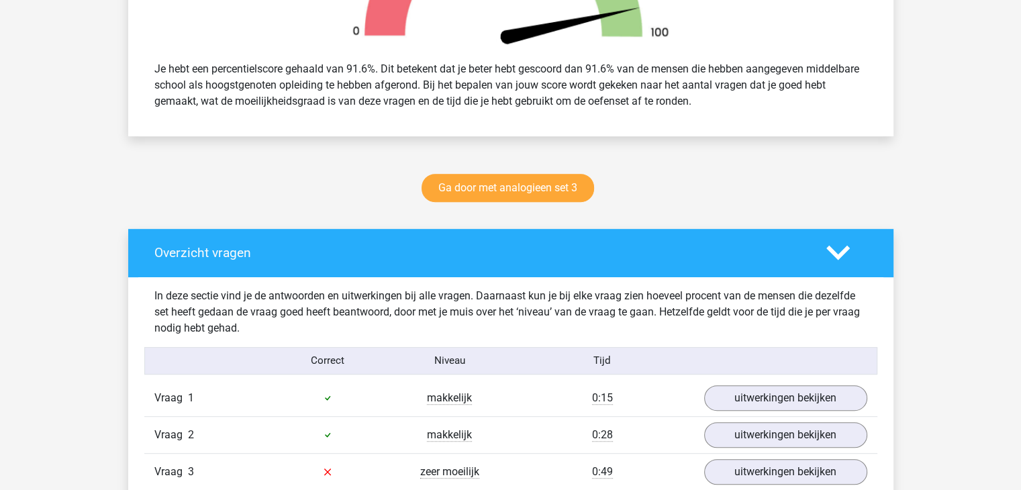
scroll to position [279, 0]
